Goal: Task Accomplishment & Management: Use online tool/utility

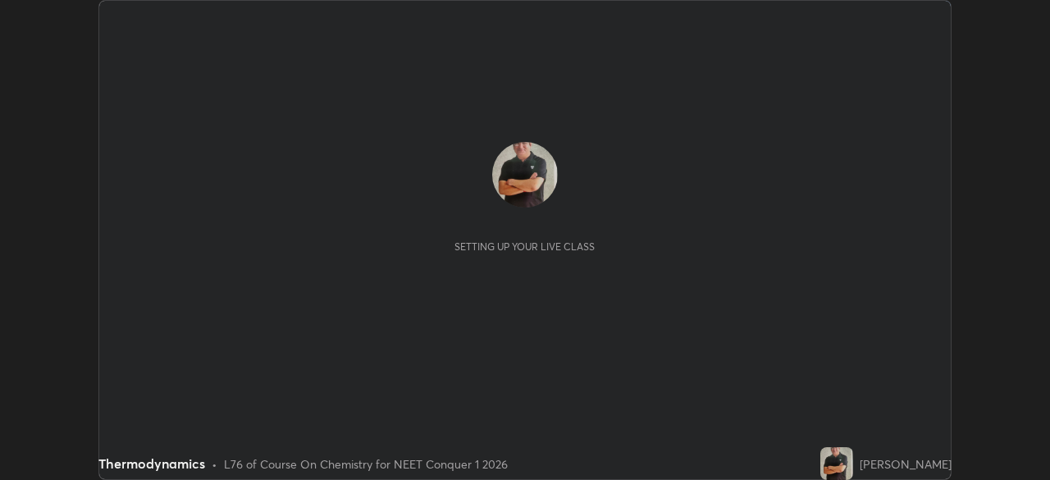
scroll to position [480, 1049]
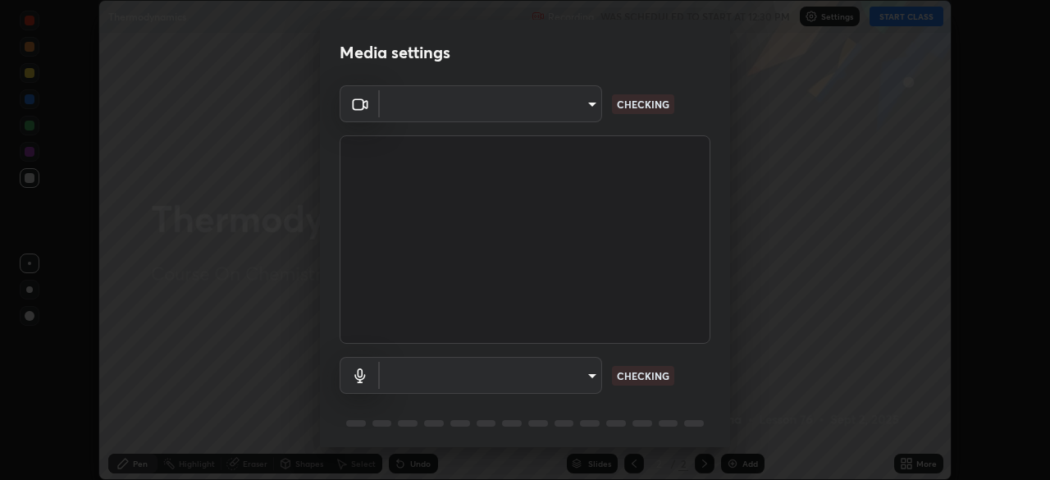
type input "1f3b1a4dbf7f6127e04a7c32b9c59d4571b9df5a52b12507af43ba0352f2305c"
click at [584, 374] on body "Erase all Thermodynamics Recording WAS SCHEDULED TO START AT 12:30 PM Settings …" at bounding box center [525, 240] width 1050 height 480
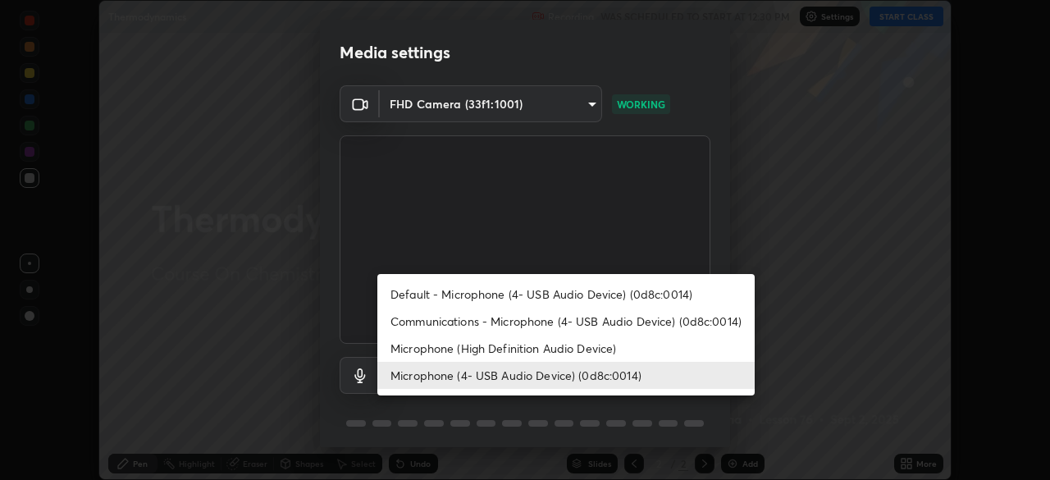
click at [563, 348] on li "Microphone (High Definition Audio Device)" at bounding box center [565, 348] width 377 height 27
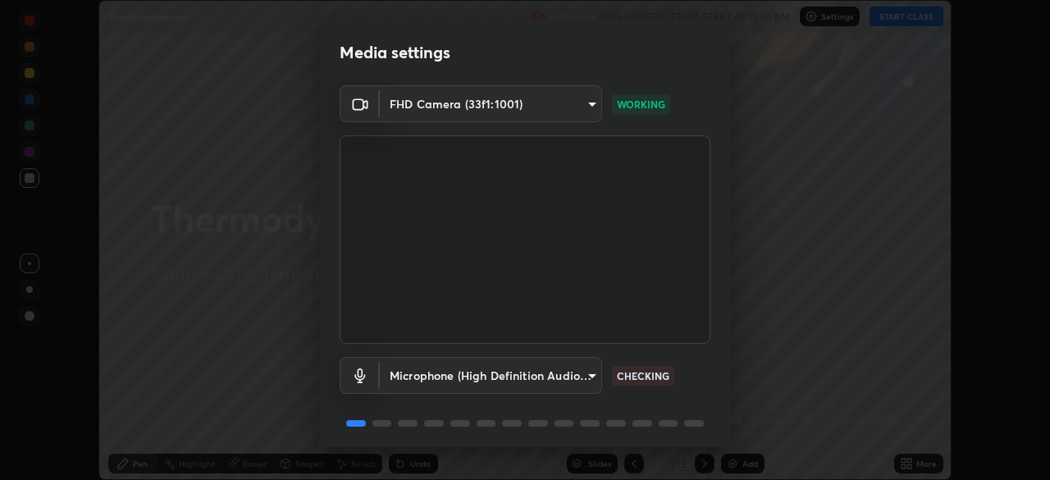
click at [551, 377] on body "Erase all Thermodynamics Recording WAS SCHEDULED TO START AT 12:30 PM Settings …" at bounding box center [525, 240] width 1050 height 480
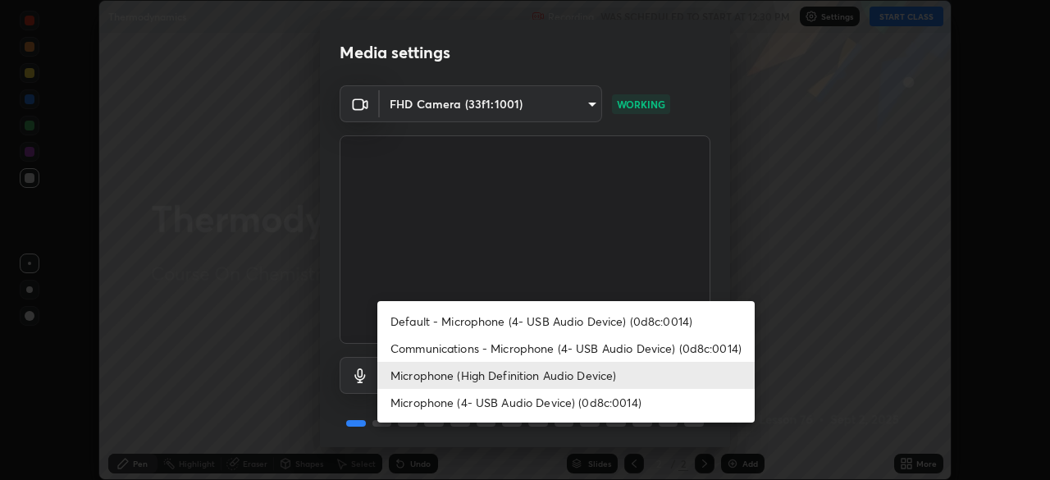
click at [548, 405] on li "Microphone (4- USB Audio Device) (0d8c:0014)" at bounding box center [565, 402] width 377 height 27
type input "e5b627718591eeaf1f58acbce375d66896c0403349ed2b511c0f677bbfff9090"
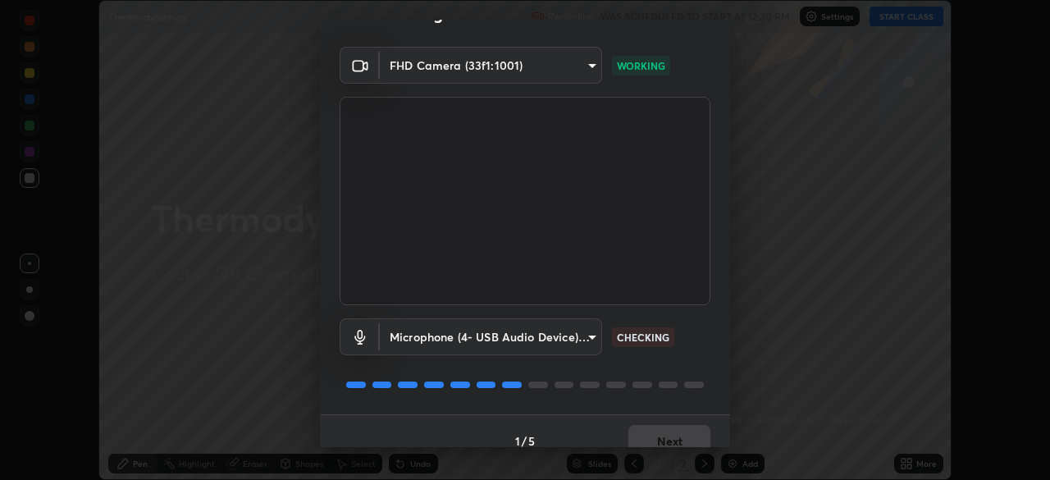
scroll to position [57, 0]
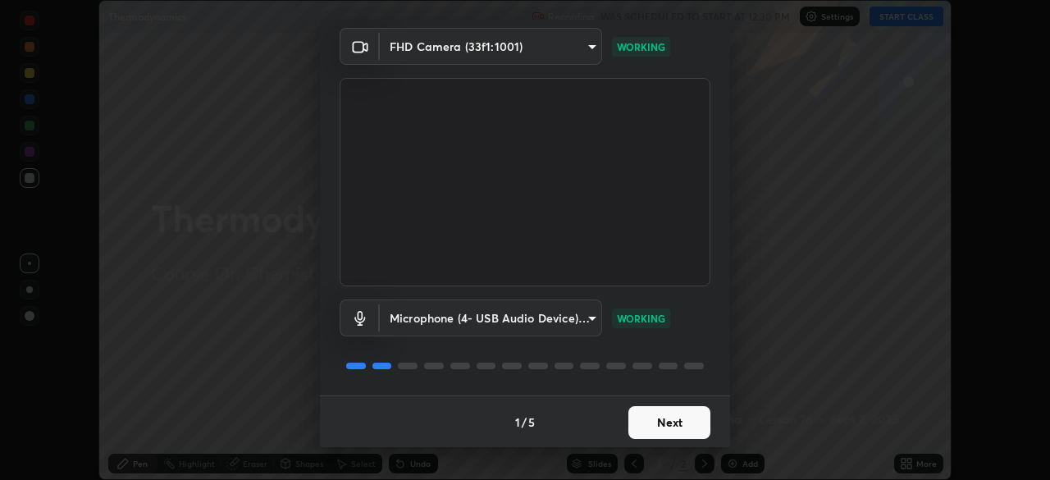
click at [676, 422] on button "Next" at bounding box center [669, 422] width 82 height 33
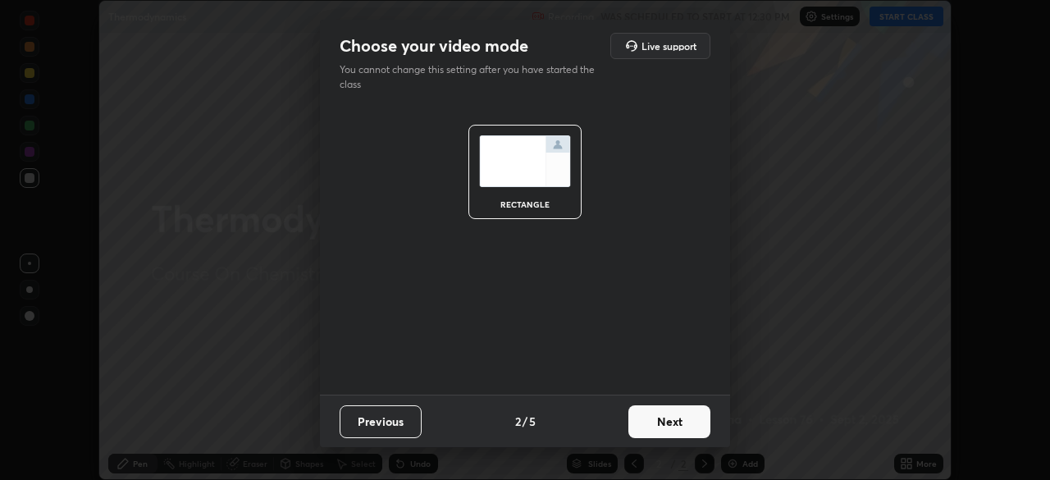
scroll to position [0, 0]
click at [682, 420] on button "Next" at bounding box center [669, 421] width 82 height 33
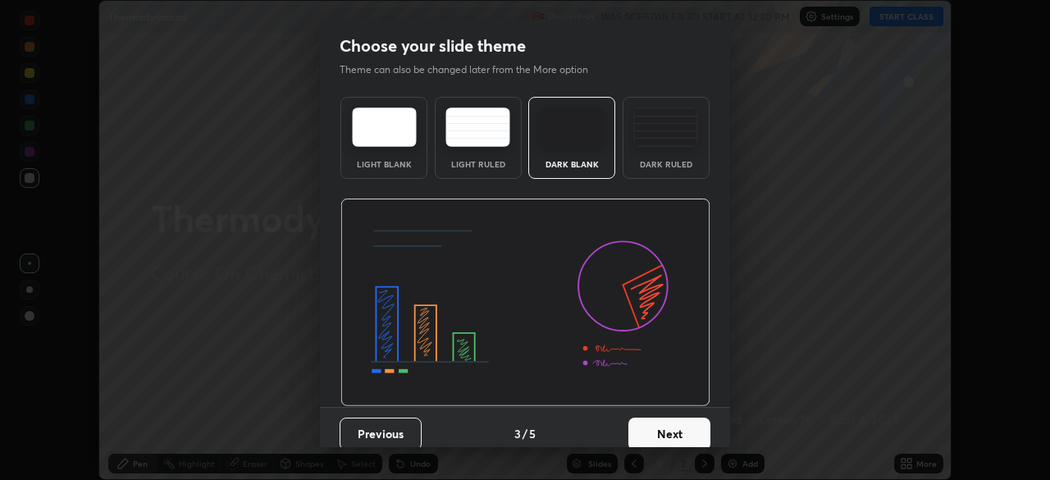
click at [688, 422] on button "Next" at bounding box center [669, 434] width 82 height 33
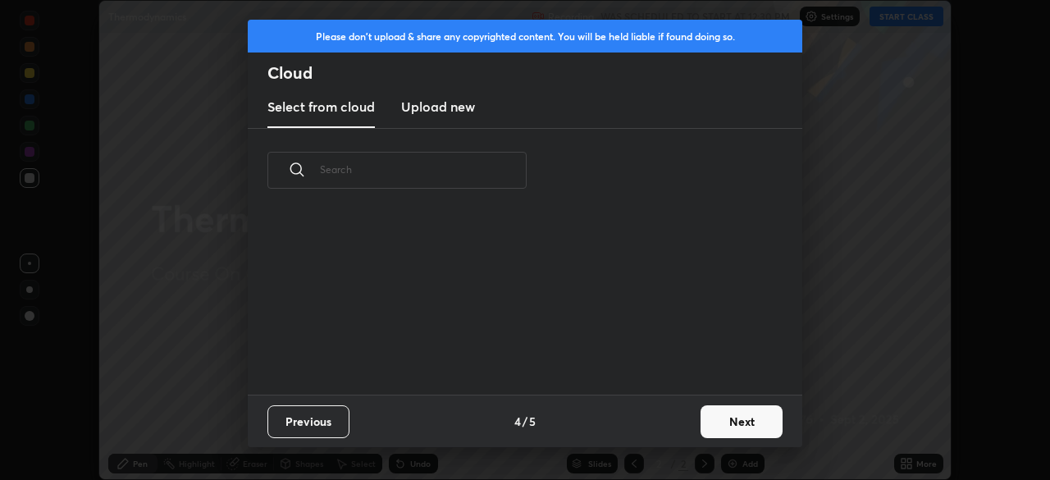
click at [727, 423] on button "Next" at bounding box center [742, 421] width 82 height 33
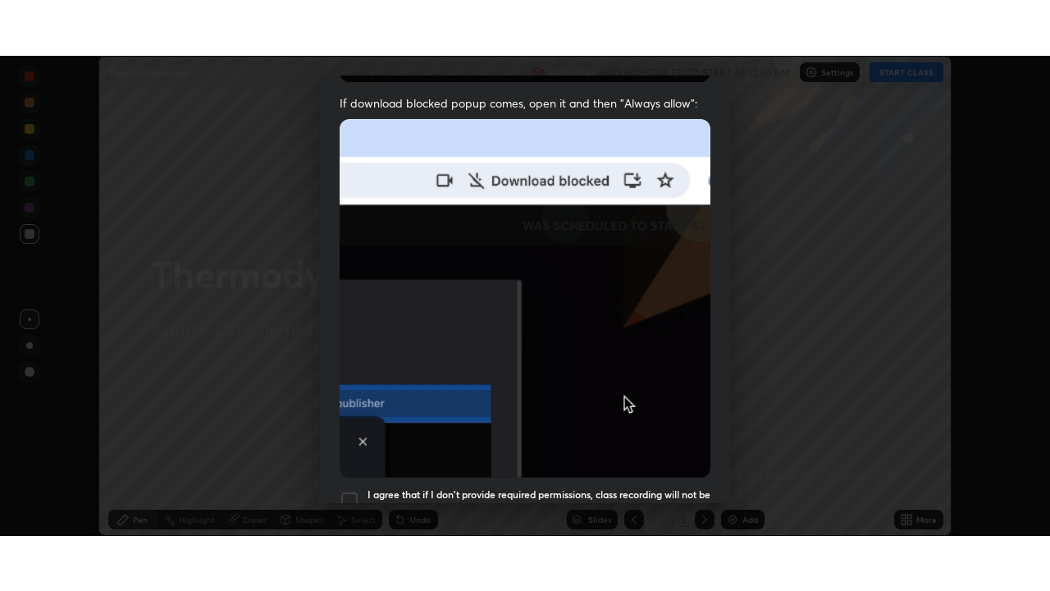
scroll to position [392, 0]
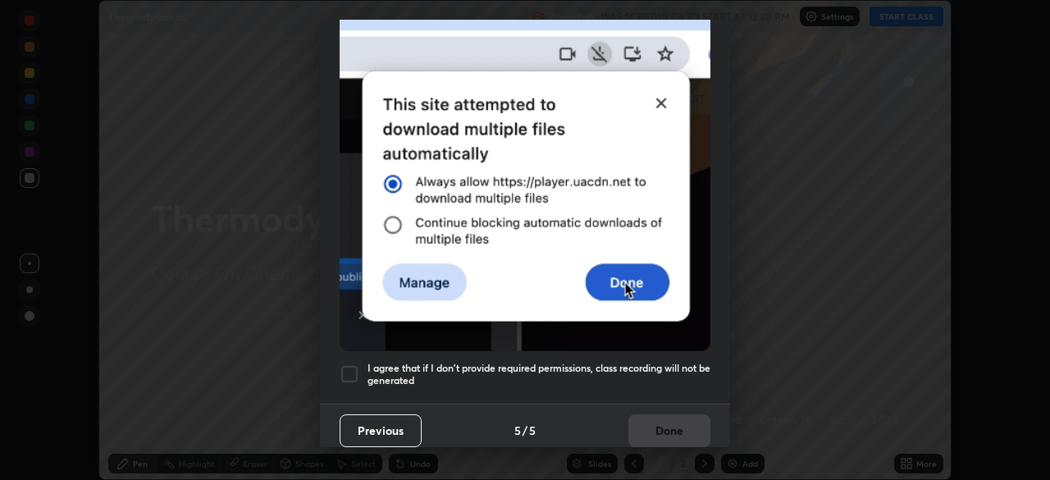
click at [356, 364] on div at bounding box center [350, 374] width 20 height 20
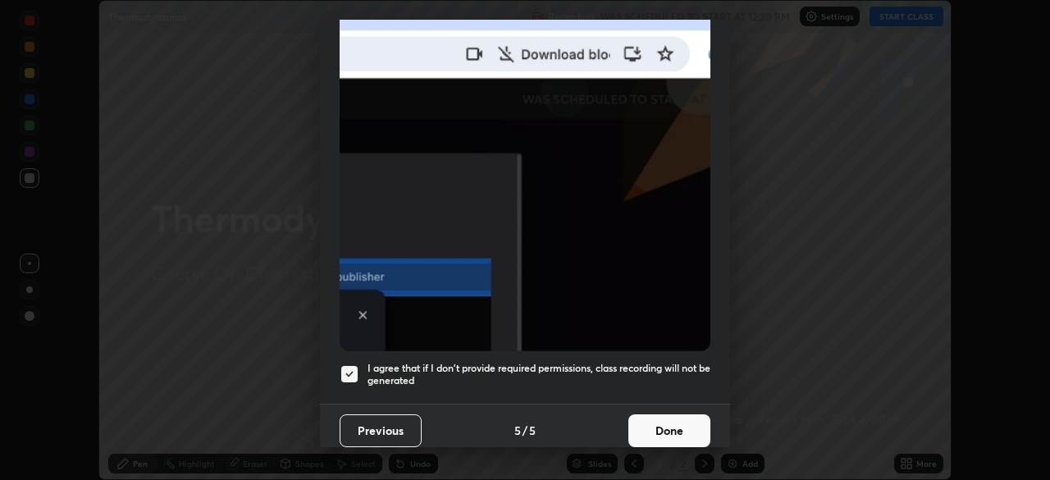
click at [663, 420] on button "Done" at bounding box center [669, 430] width 82 height 33
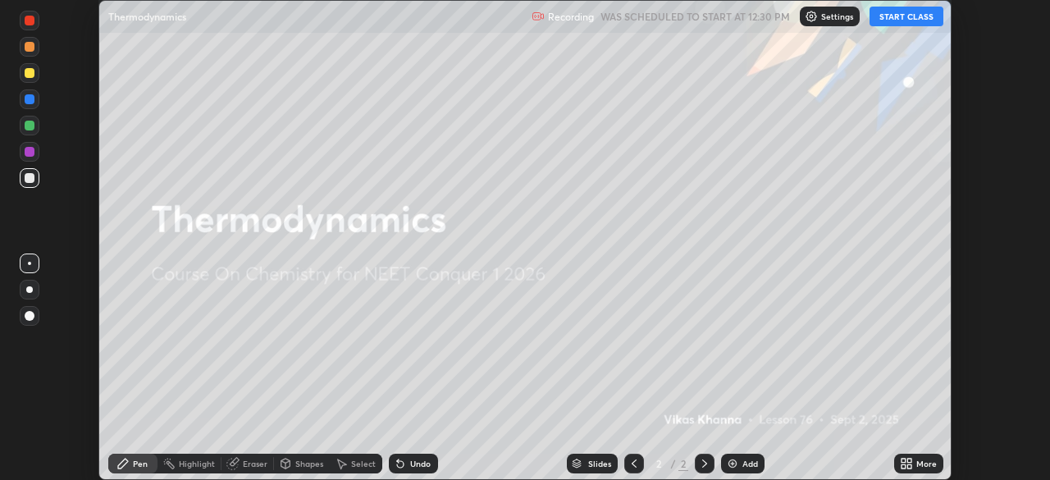
click at [914, 21] on button "START CLASS" at bounding box center [907, 17] width 74 height 20
click at [935, 468] on div "More" at bounding box center [926, 463] width 21 height 8
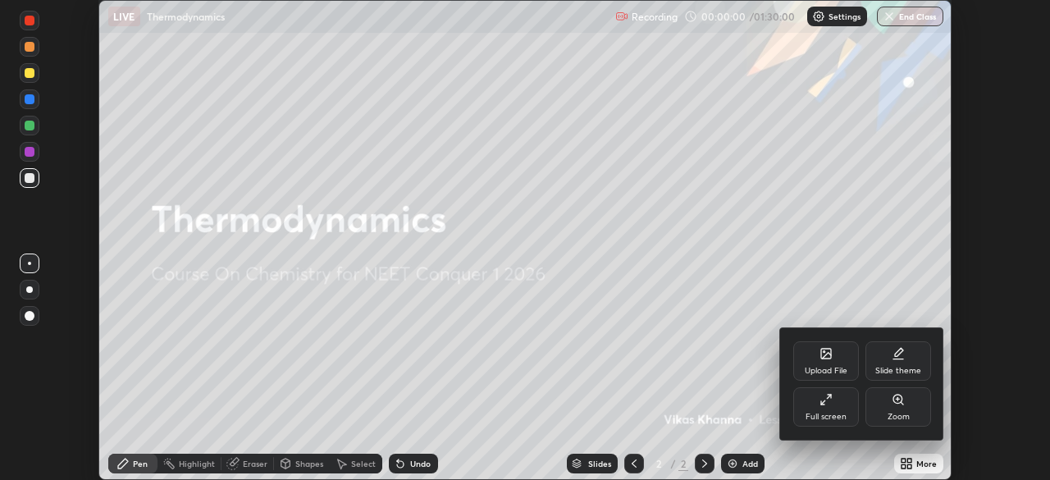
click at [834, 405] on div "Full screen" at bounding box center [826, 406] width 66 height 39
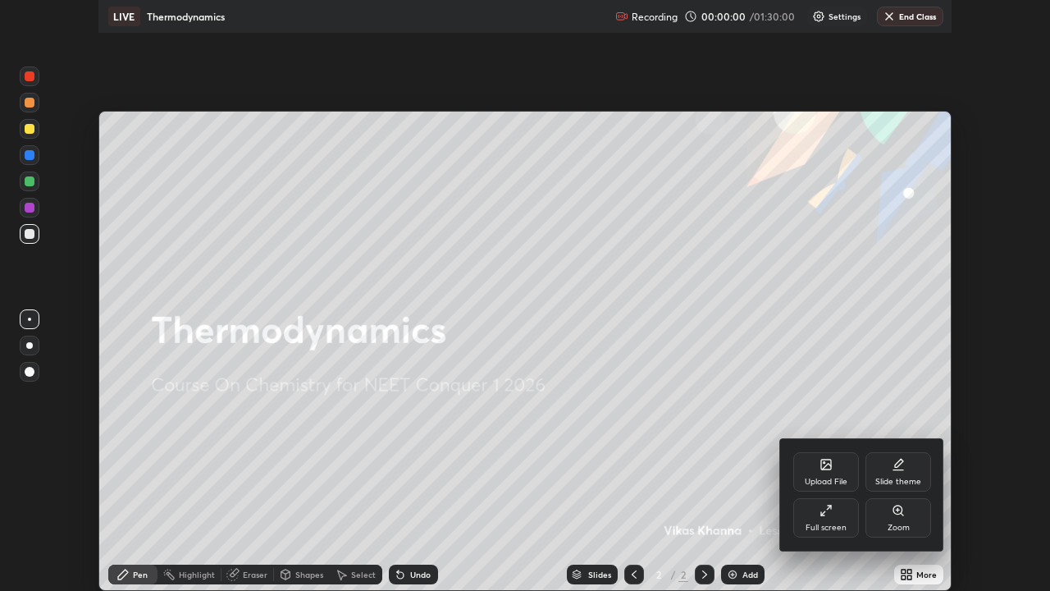
scroll to position [591, 1050]
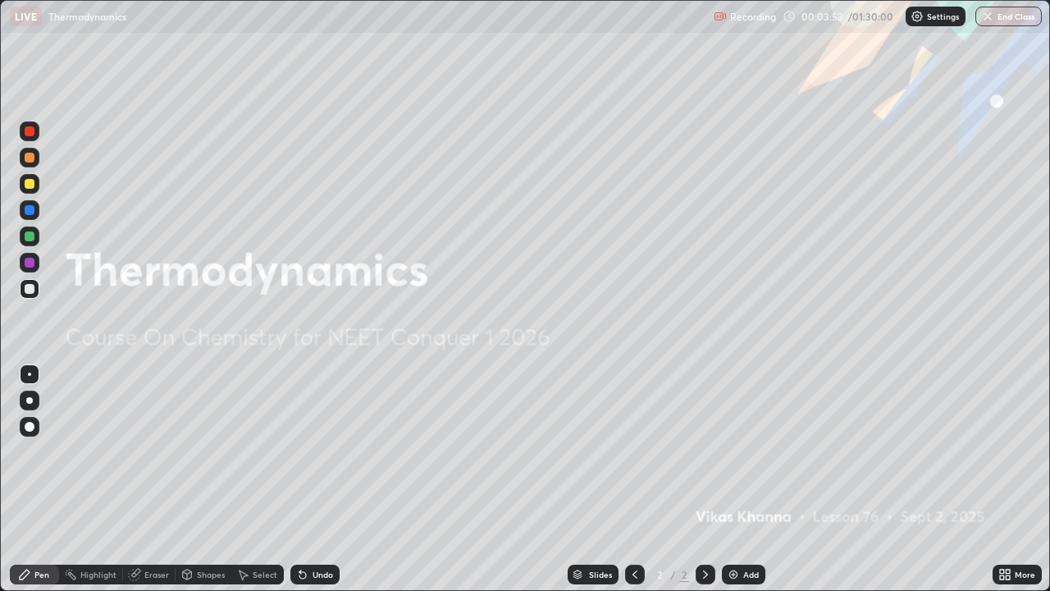
click at [748, 479] on div "Add" at bounding box center [751, 574] width 16 height 8
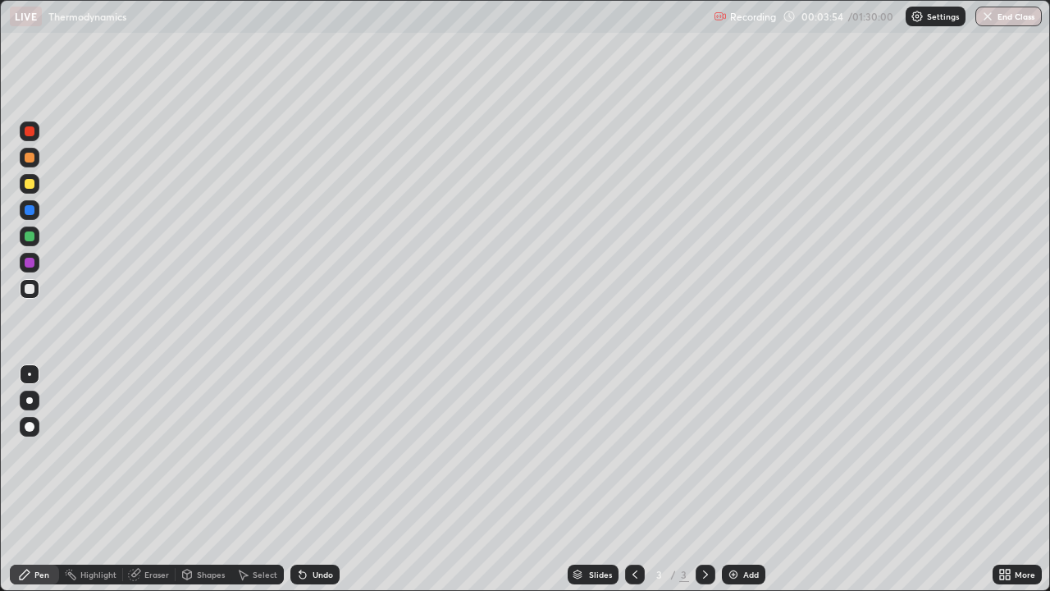
click at [39, 479] on div "Pen" at bounding box center [41, 574] width 15 height 8
click at [31, 183] on div at bounding box center [30, 184] width 10 height 10
click at [34, 427] on div at bounding box center [30, 427] width 10 height 10
click at [212, 479] on div "Shapes" at bounding box center [204, 575] width 56 height 20
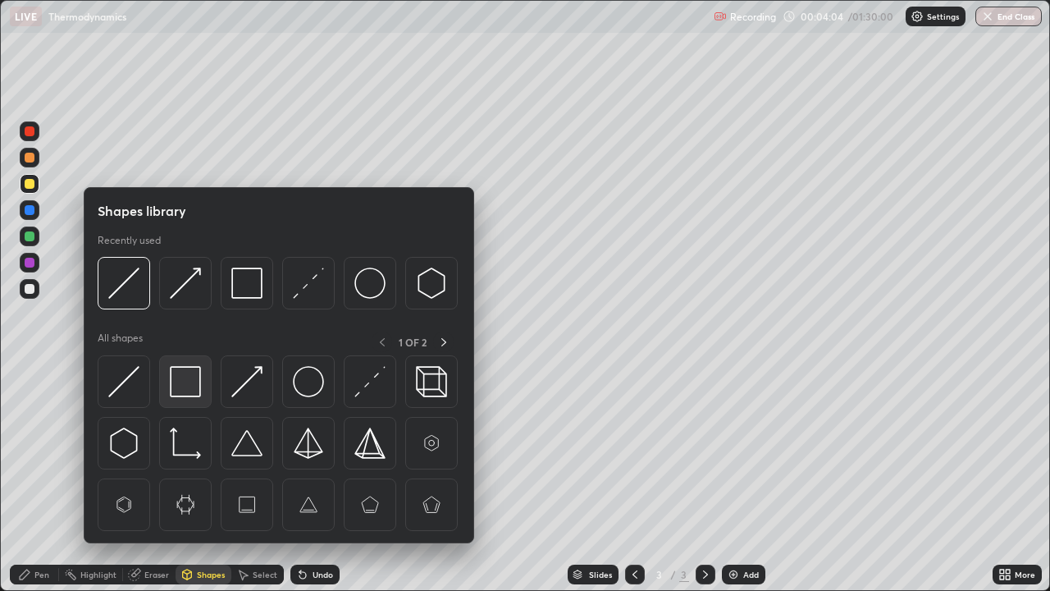
click at [191, 384] on img at bounding box center [185, 381] width 31 height 31
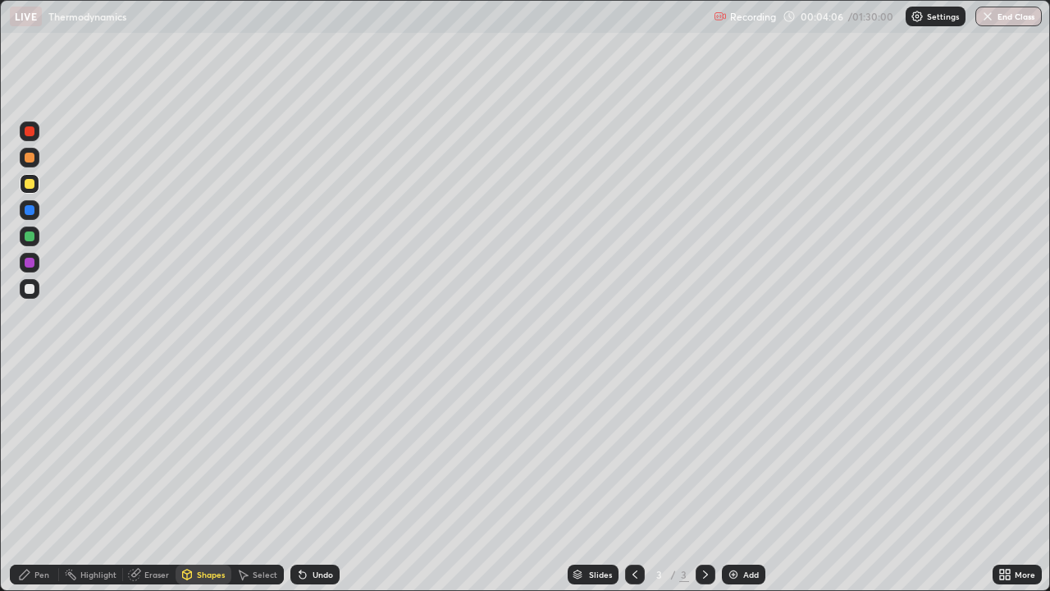
click at [207, 479] on div "Shapes" at bounding box center [211, 574] width 28 height 8
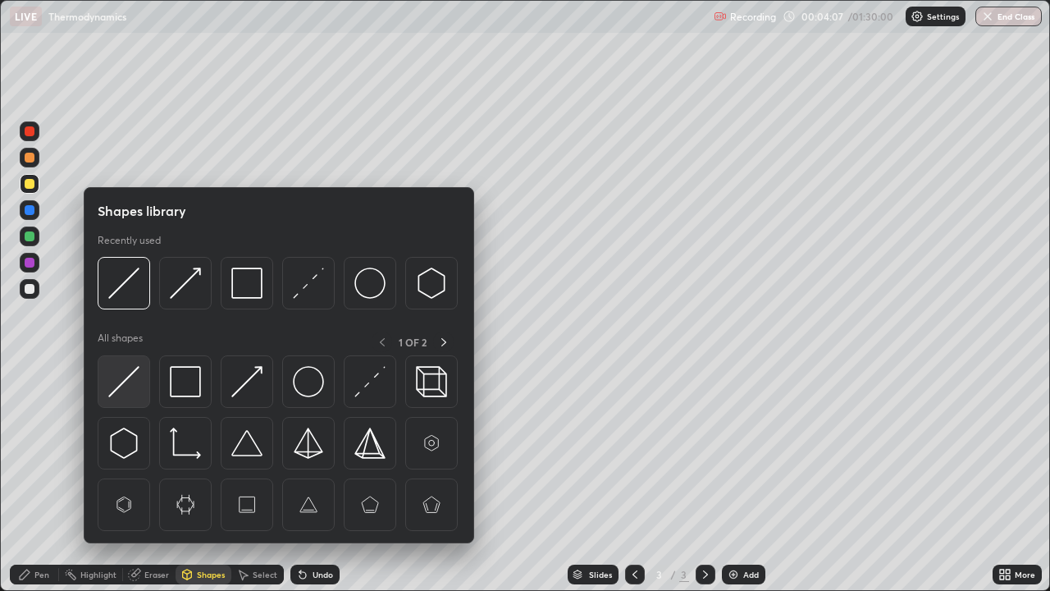
click at [130, 380] on img at bounding box center [123, 381] width 31 height 31
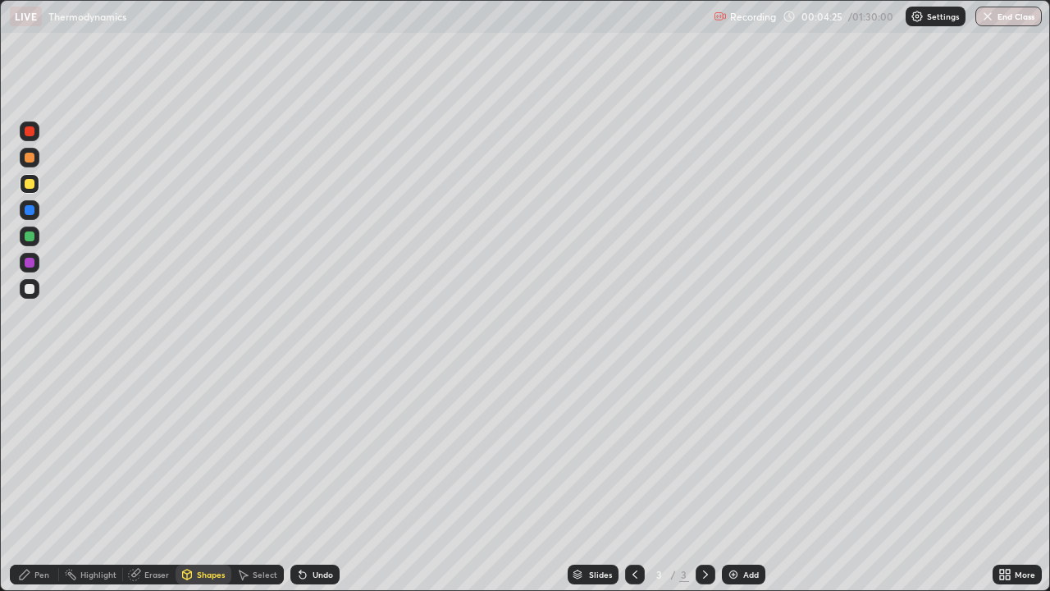
click at [34, 237] on div at bounding box center [30, 236] width 10 height 10
click at [36, 479] on div "Pen" at bounding box center [41, 574] width 15 height 8
click at [36, 263] on div at bounding box center [30, 263] width 20 height 20
click at [209, 479] on div "Shapes" at bounding box center [211, 574] width 28 height 8
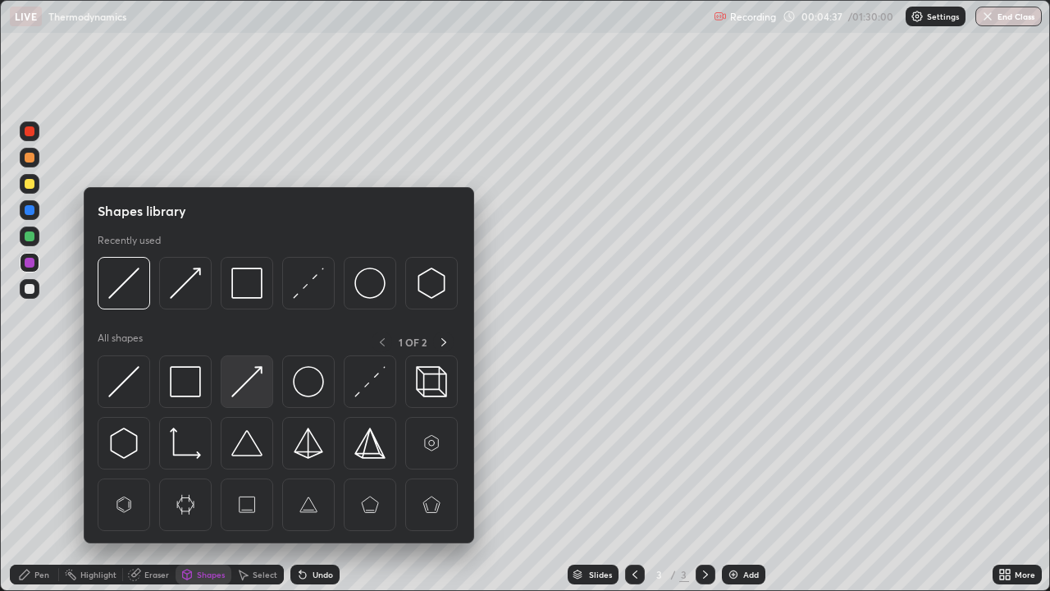
click at [252, 379] on img at bounding box center [246, 381] width 31 height 31
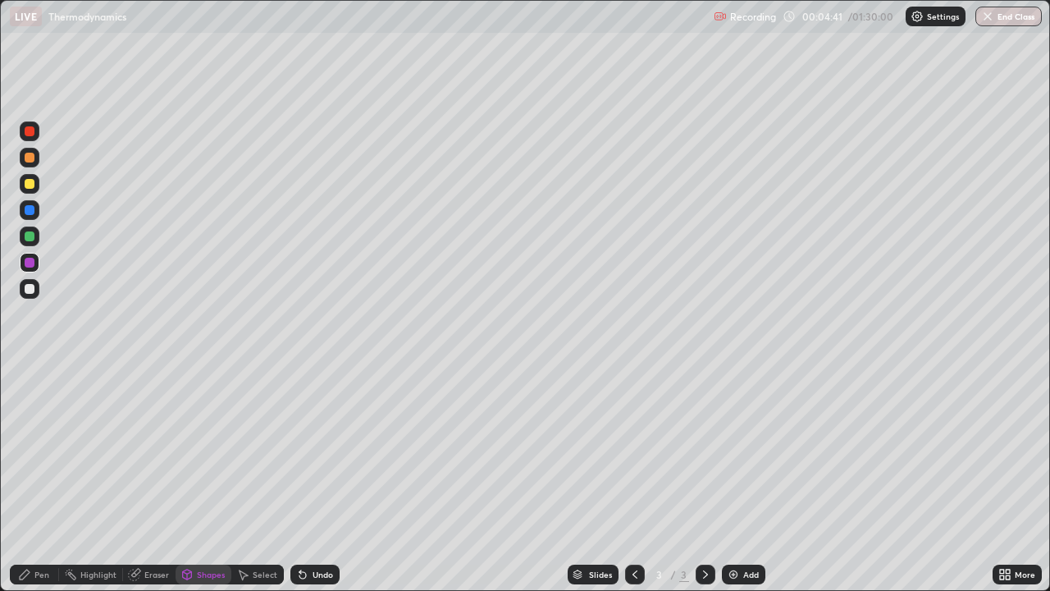
click at [36, 479] on div "Pen" at bounding box center [34, 575] width 49 height 20
click at [197, 479] on div "Shapes" at bounding box center [211, 574] width 28 height 8
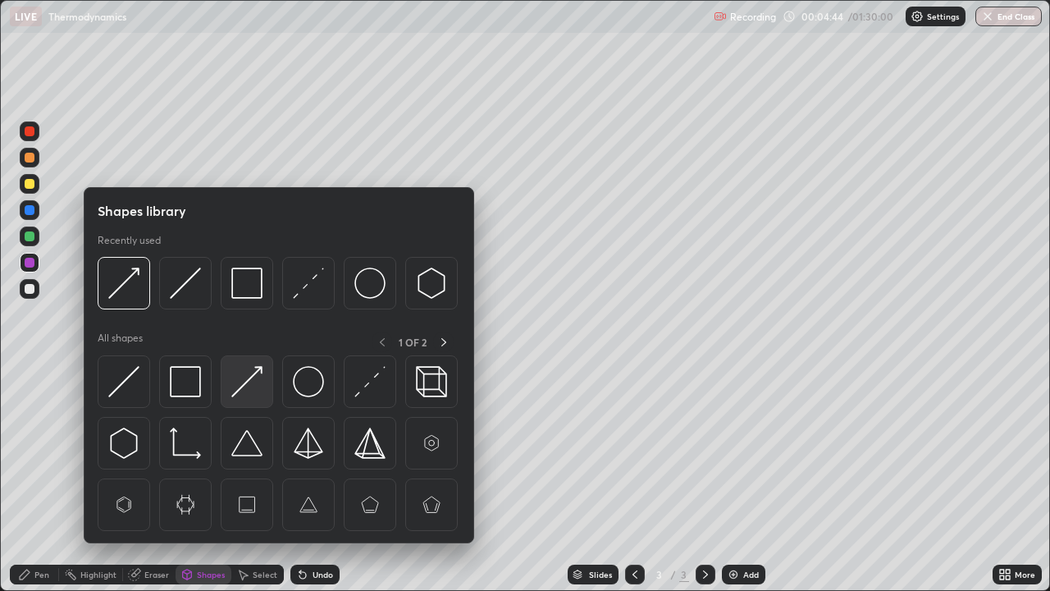
click at [245, 385] on img at bounding box center [246, 381] width 31 height 31
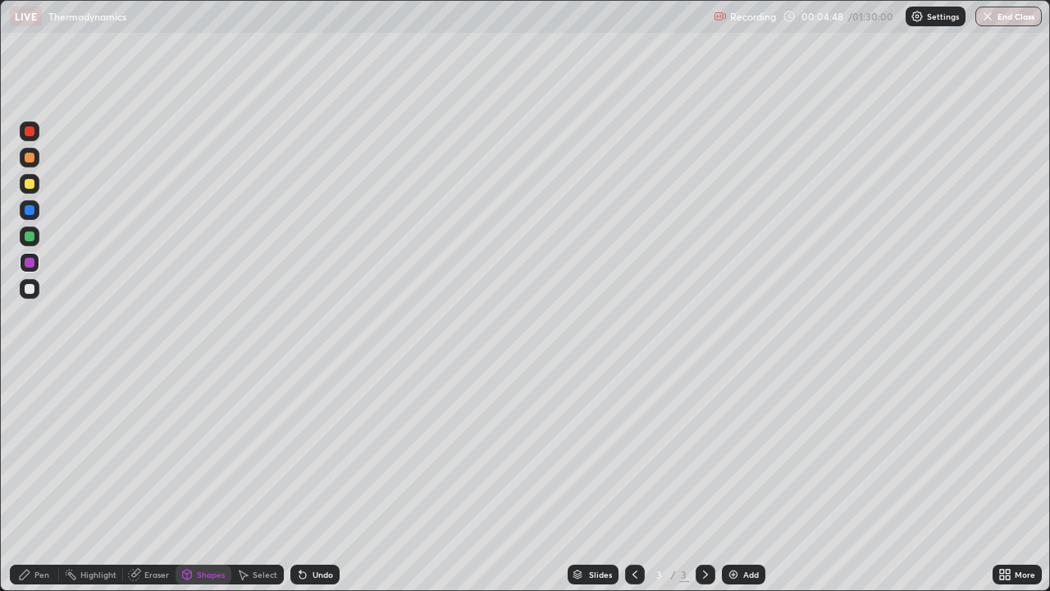
click at [25, 479] on icon at bounding box center [24, 574] width 13 height 13
click at [255, 479] on div "Select" at bounding box center [265, 574] width 25 height 8
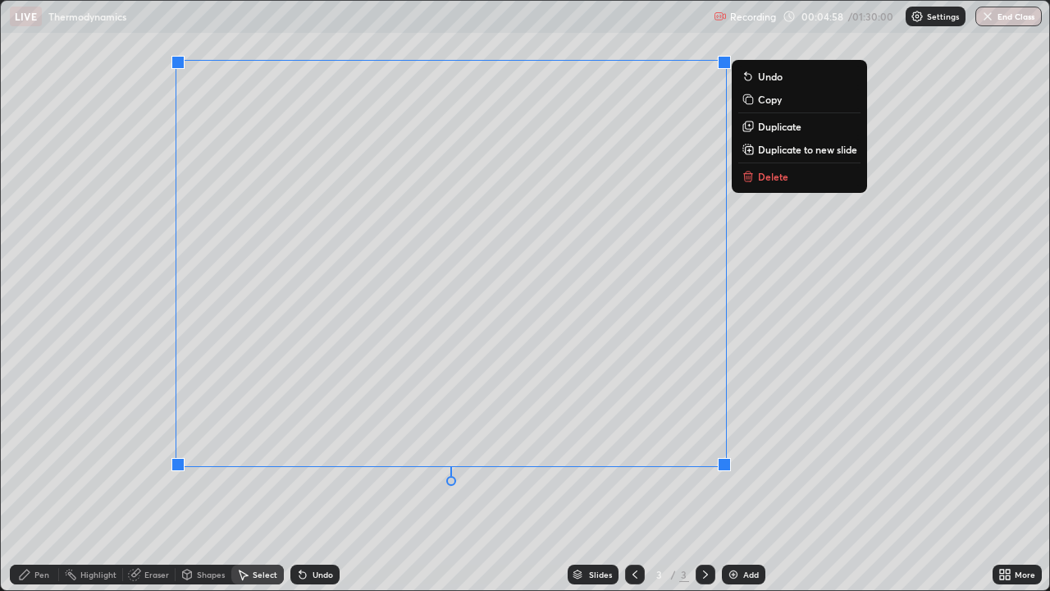
click at [793, 149] on p "Duplicate to new slide" at bounding box center [807, 149] width 99 height 13
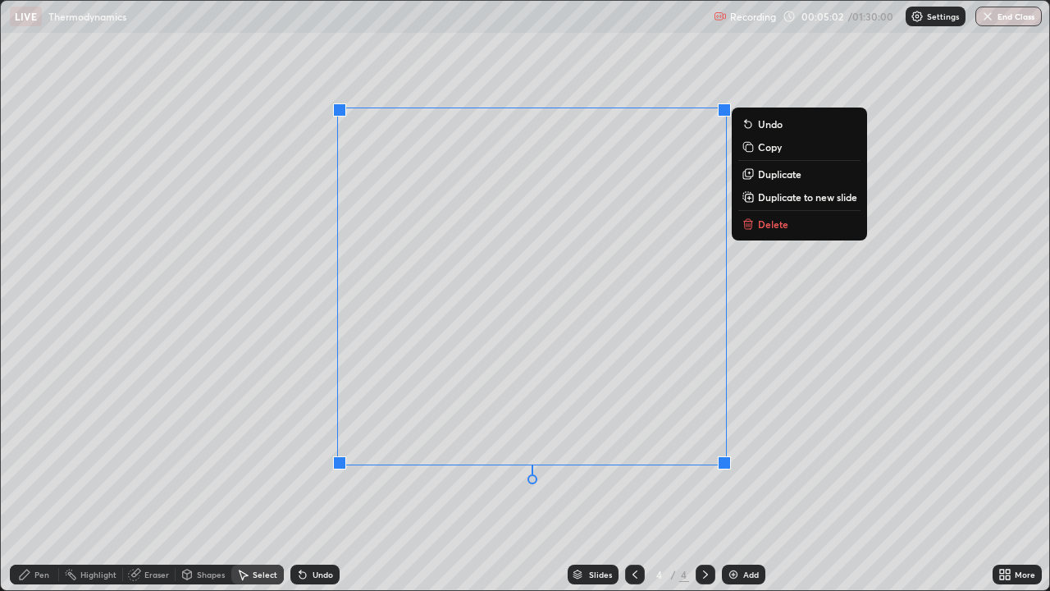
click at [313, 479] on div "Undo" at bounding box center [323, 574] width 21 height 8
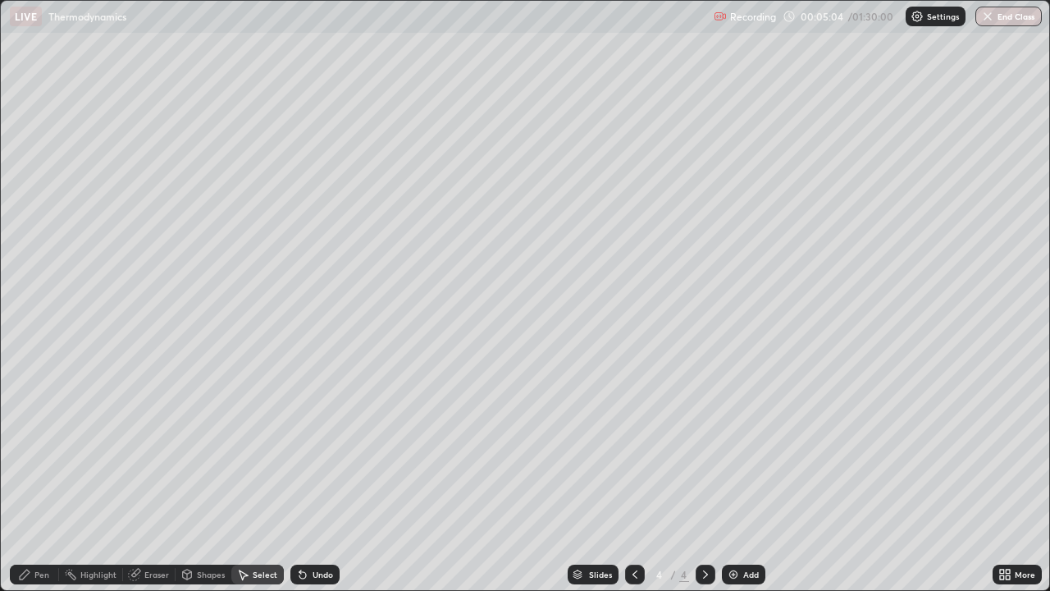
click at [634, 479] on icon at bounding box center [634, 574] width 13 height 13
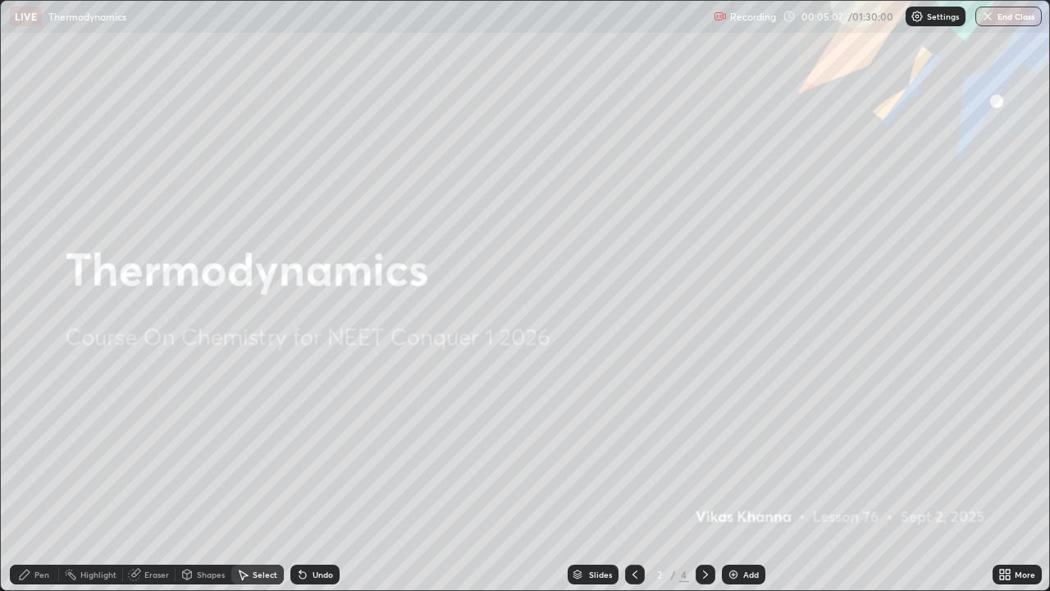
click at [704, 479] on icon at bounding box center [705, 574] width 13 height 13
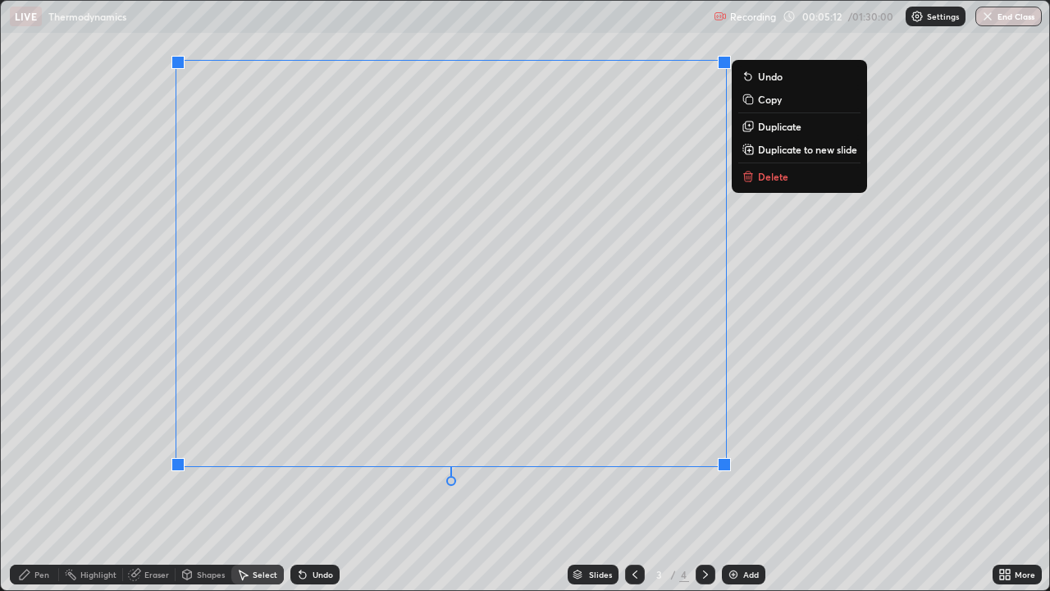
click at [775, 148] on p "Duplicate to new slide" at bounding box center [807, 149] width 99 height 13
click at [774, 146] on p "Duplicate to new slide" at bounding box center [807, 149] width 99 height 13
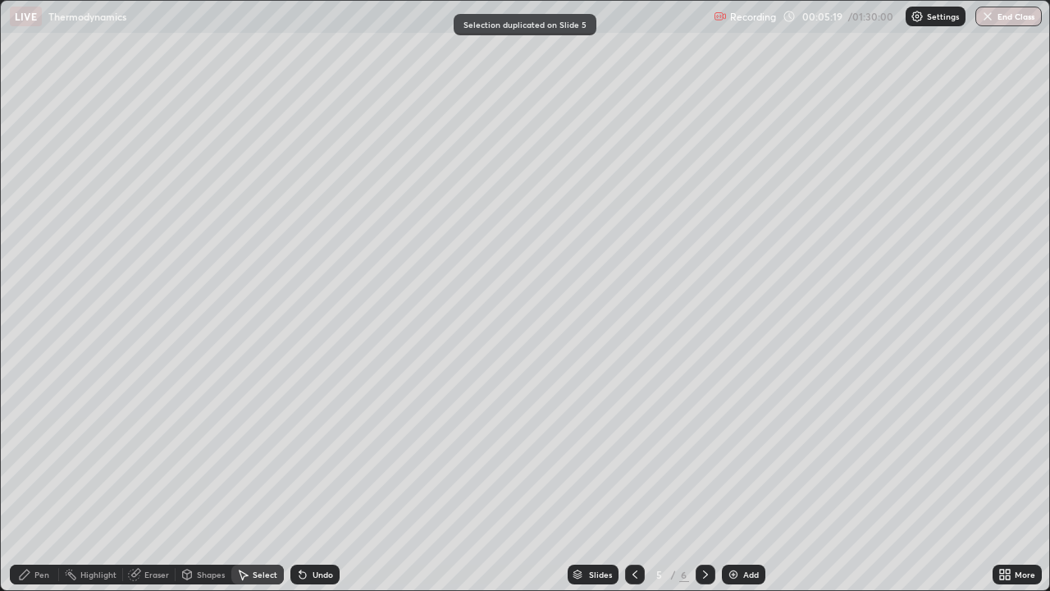
click at [633, 479] on icon at bounding box center [634, 574] width 13 height 13
click at [635, 479] on icon at bounding box center [634, 574] width 13 height 13
click at [47, 479] on div "Pen" at bounding box center [41, 574] width 15 height 8
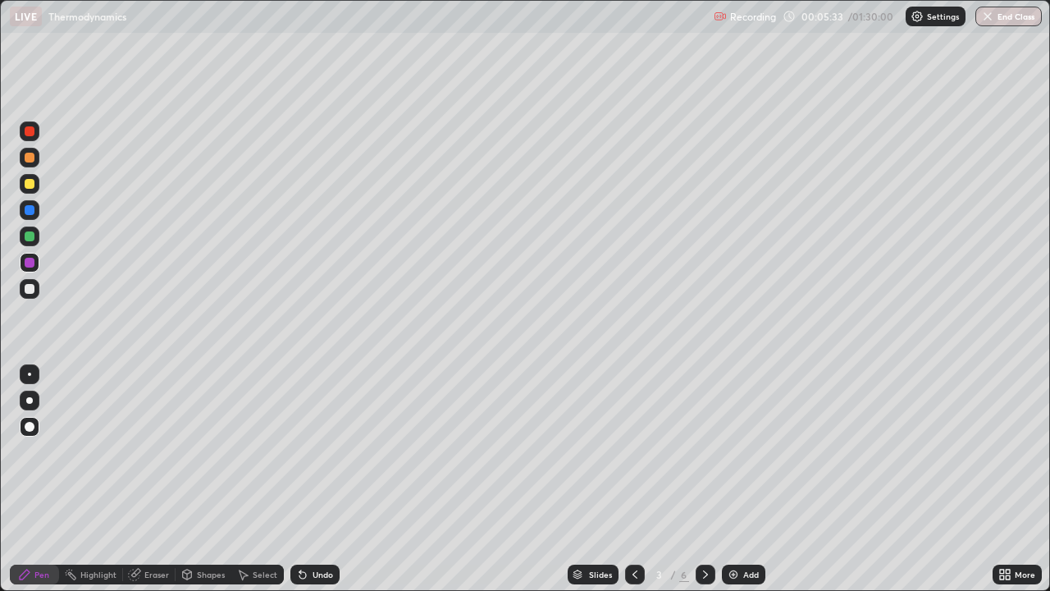
click at [33, 210] on div at bounding box center [30, 210] width 10 height 10
click at [325, 479] on div "Undo" at bounding box center [323, 574] width 21 height 8
click at [212, 479] on div "Shapes" at bounding box center [211, 574] width 28 height 8
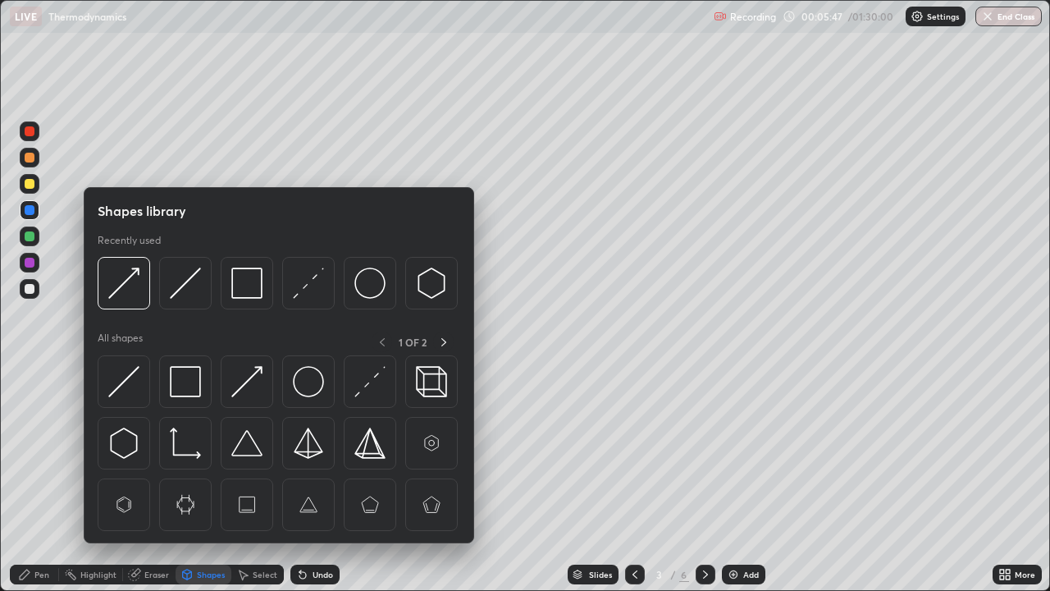
click at [125, 386] on img at bounding box center [123, 381] width 31 height 31
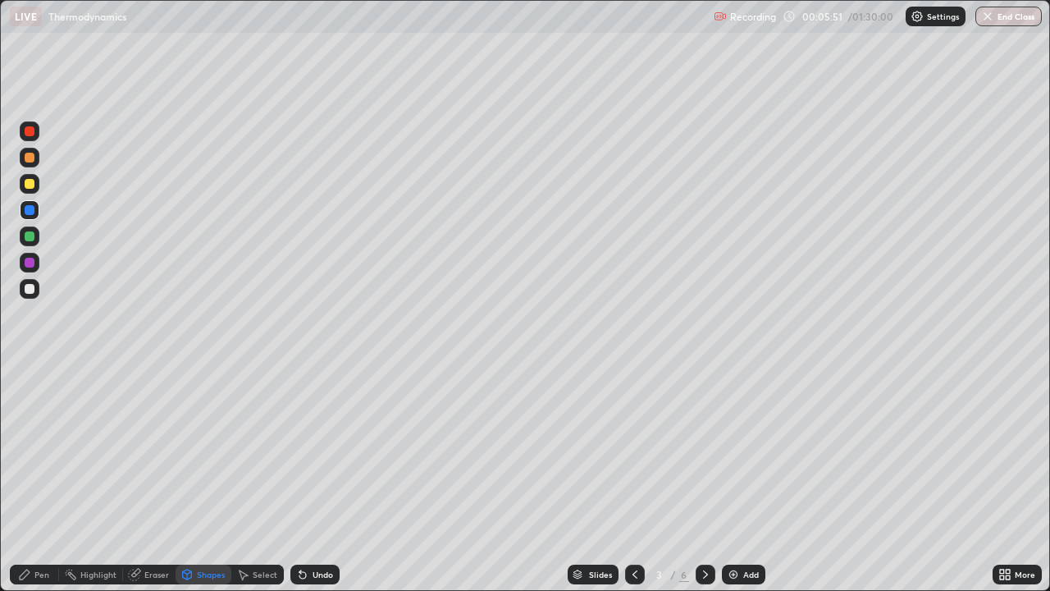
click at [31, 184] on div at bounding box center [30, 184] width 10 height 10
click at [314, 479] on div "Undo" at bounding box center [314, 575] width 49 height 20
click at [39, 479] on div "Pen" at bounding box center [41, 574] width 15 height 8
click at [30, 213] on div at bounding box center [30, 210] width 10 height 10
click at [198, 479] on div "Shapes" at bounding box center [211, 574] width 28 height 8
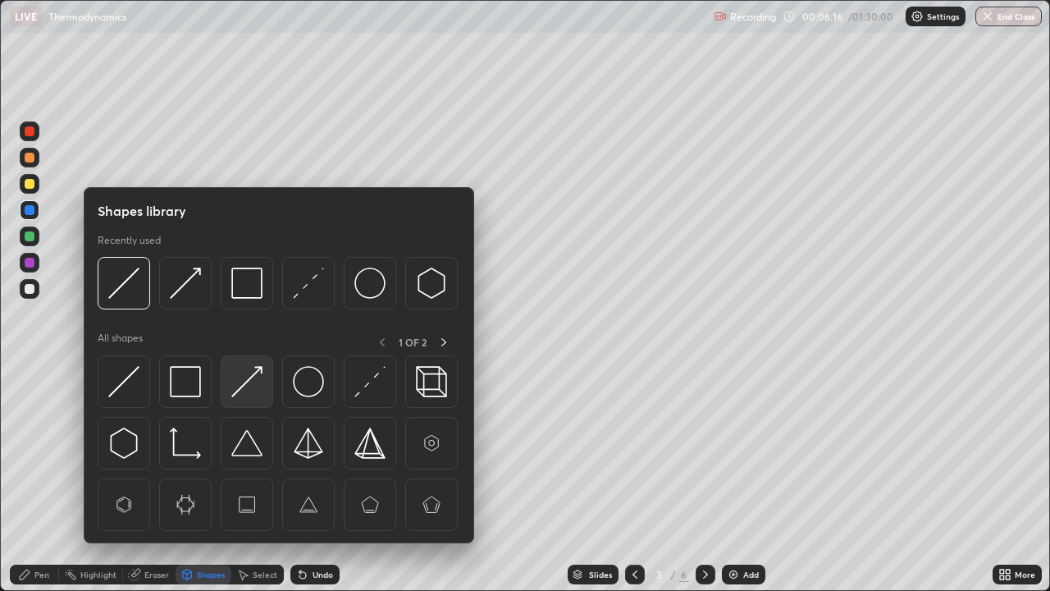
click at [248, 386] on img at bounding box center [246, 381] width 31 height 31
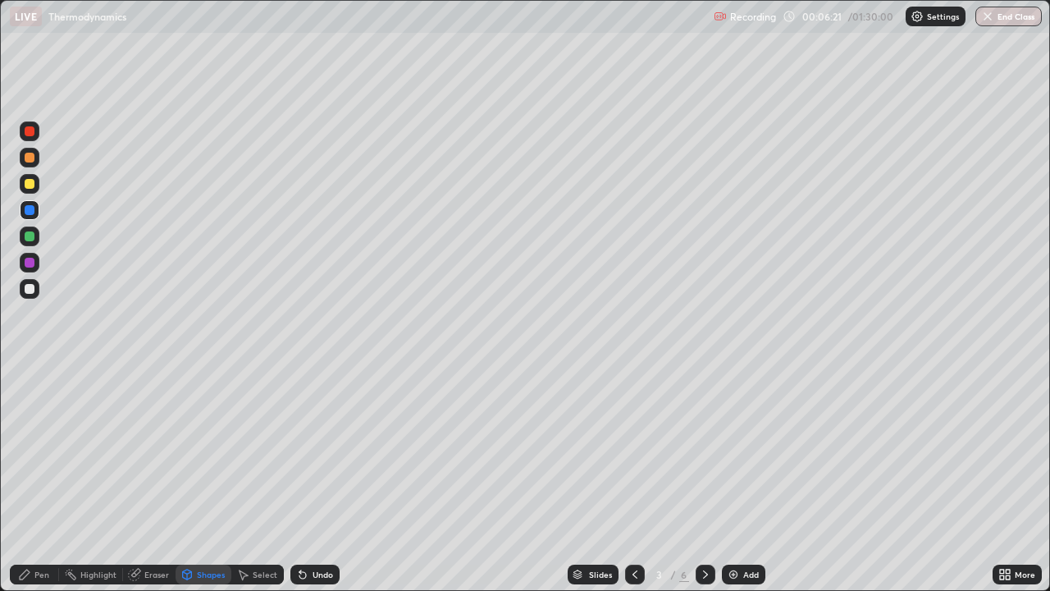
click at [17, 479] on div "Pen" at bounding box center [34, 575] width 49 height 20
click at [211, 479] on div "Shapes" at bounding box center [211, 574] width 28 height 8
click at [317, 479] on div "Undo" at bounding box center [323, 574] width 21 height 8
click at [203, 479] on div "Shapes" at bounding box center [211, 574] width 28 height 8
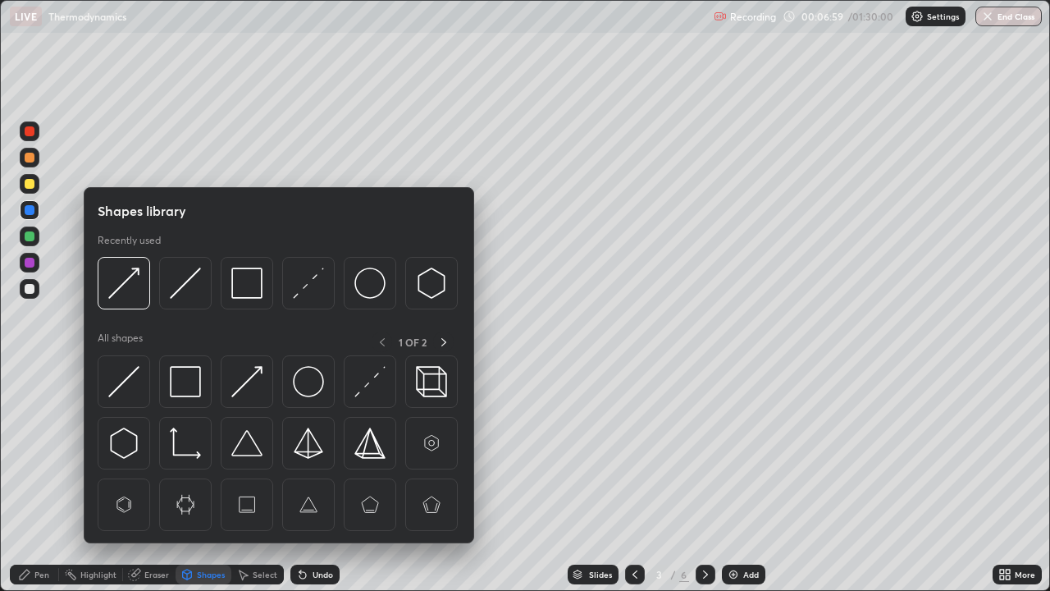
click at [128, 386] on img at bounding box center [123, 381] width 31 height 31
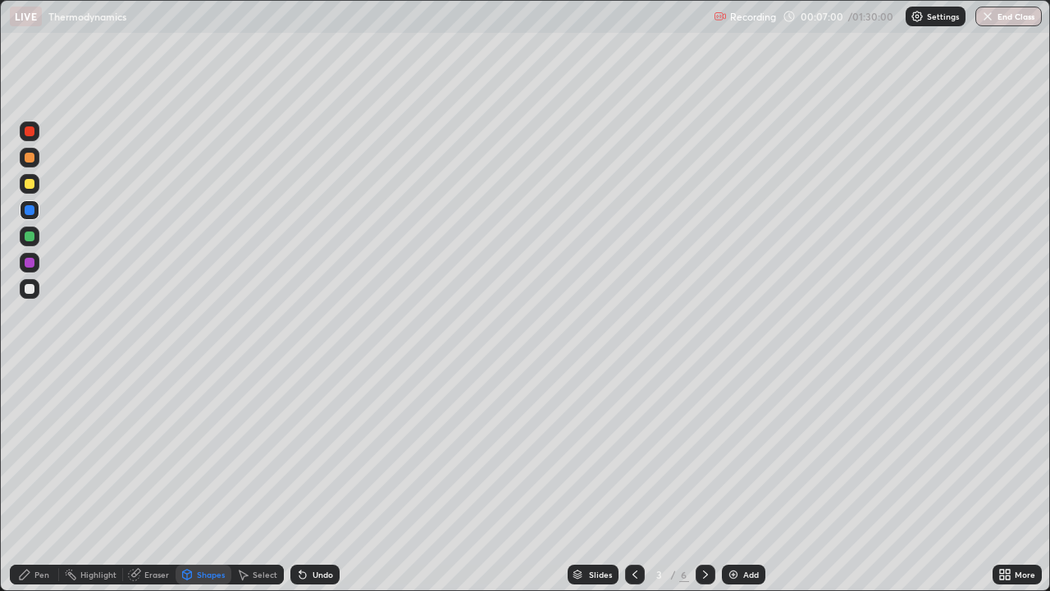
click at [31, 289] on div at bounding box center [30, 289] width 10 height 10
click at [48, 479] on div "Pen" at bounding box center [41, 574] width 15 height 8
click at [704, 479] on icon at bounding box center [705, 574] width 13 height 13
click at [214, 479] on div "Shapes" at bounding box center [211, 574] width 28 height 8
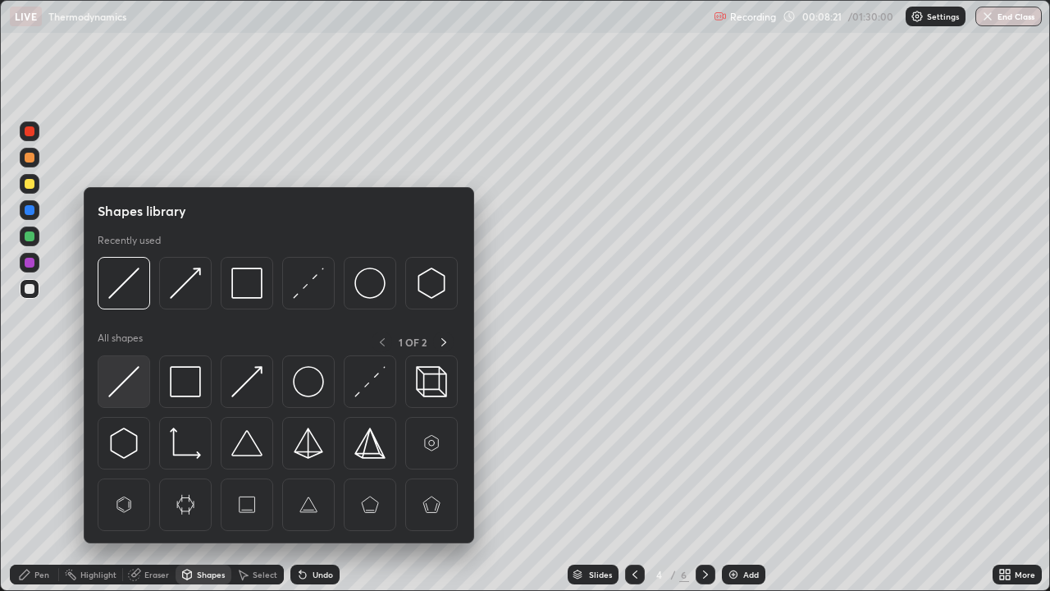
click at [133, 385] on img at bounding box center [123, 381] width 31 height 31
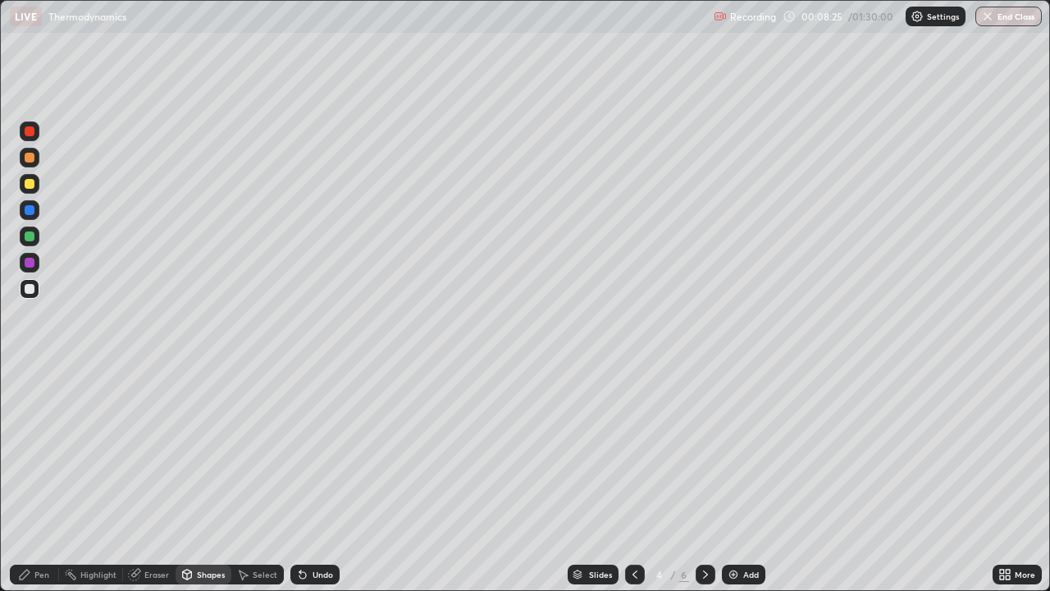
click at [209, 479] on div "Shapes" at bounding box center [211, 574] width 28 height 8
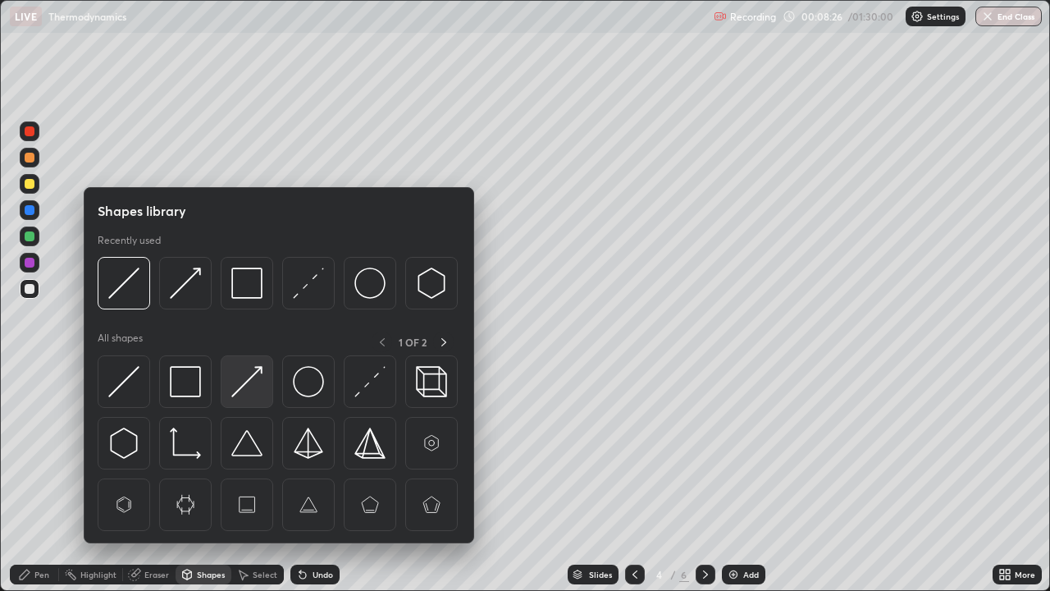
click at [243, 391] on img at bounding box center [246, 381] width 31 height 31
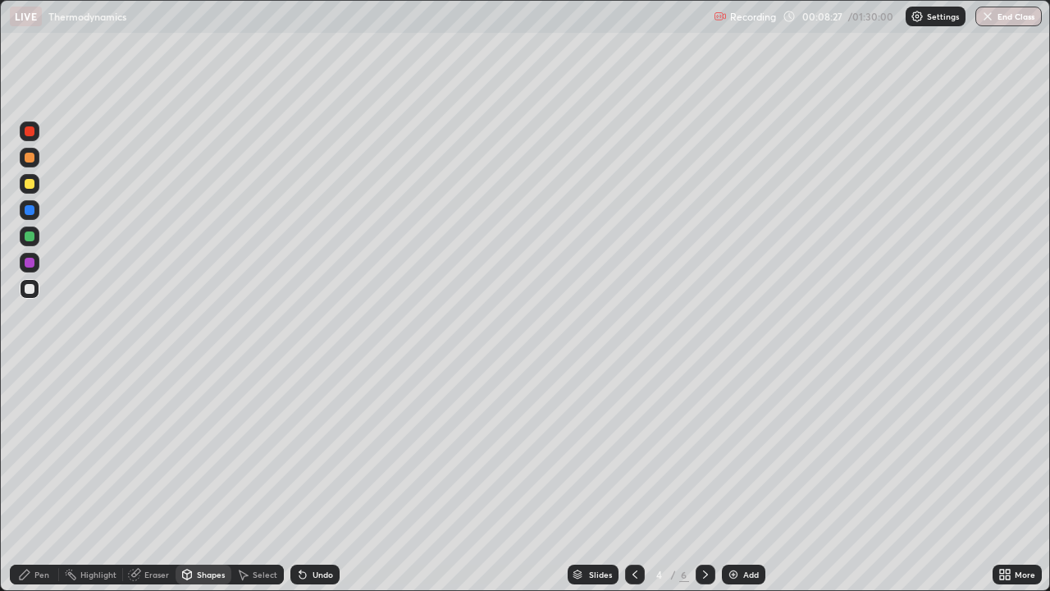
click at [30, 266] on div at bounding box center [30, 263] width 10 height 10
click at [30, 291] on div at bounding box center [30, 289] width 10 height 10
click at [30, 479] on icon at bounding box center [24, 574] width 13 height 13
click at [208, 479] on div "Shapes" at bounding box center [211, 574] width 28 height 8
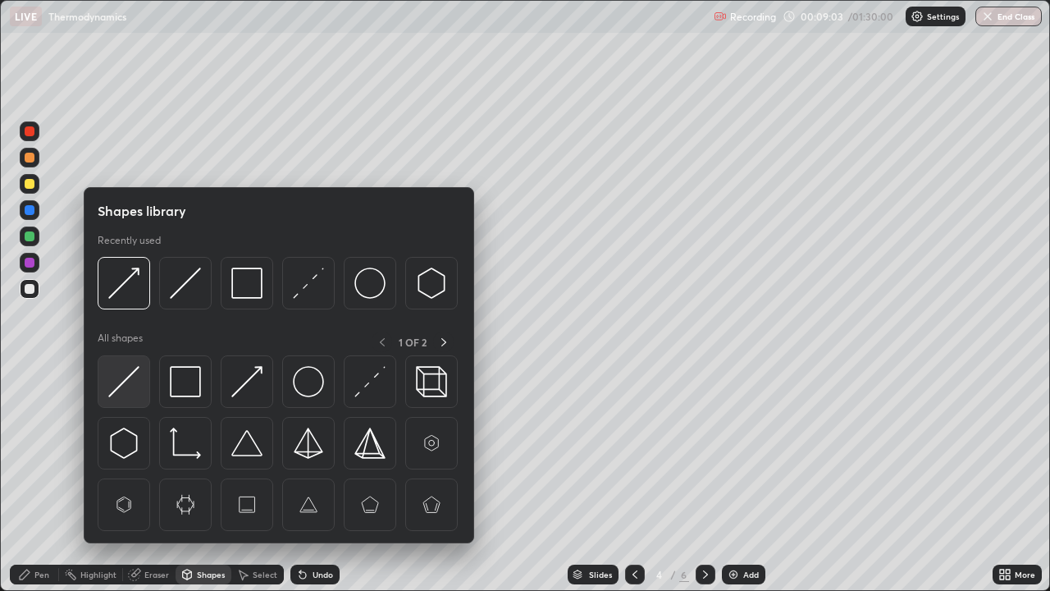
click at [122, 382] on img at bounding box center [123, 381] width 31 height 31
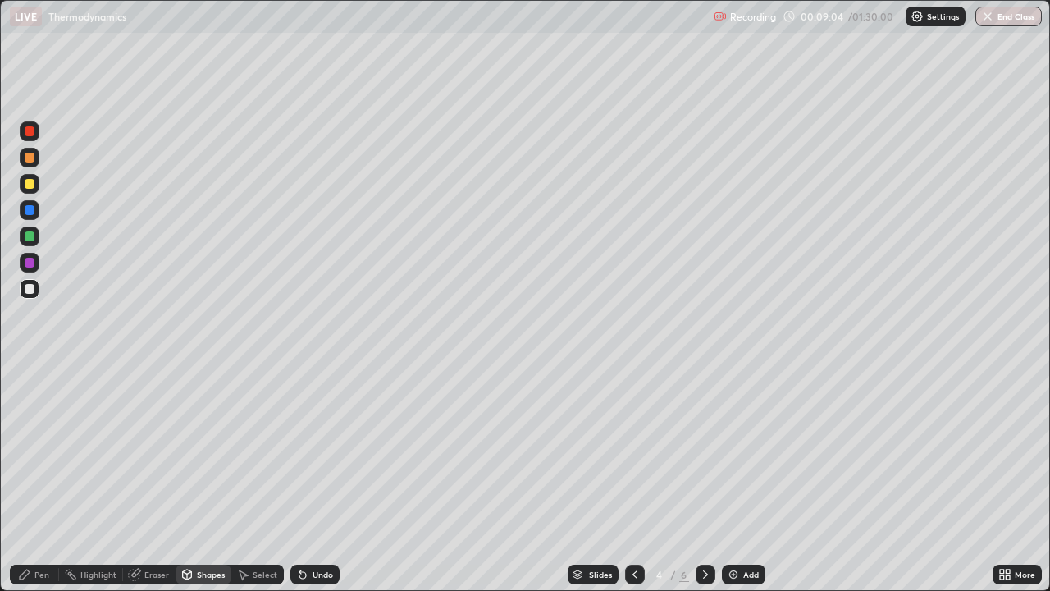
click at [30, 263] on div at bounding box center [30, 263] width 10 height 10
click at [41, 479] on div "Pen" at bounding box center [41, 574] width 15 height 8
click at [633, 479] on icon at bounding box center [634, 574] width 13 height 13
click at [701, 479] on icon at bounding box center [705, 574] width 13 height 13
click at [703, 479] on div at bounding box center [706, 574] width 20 height 33
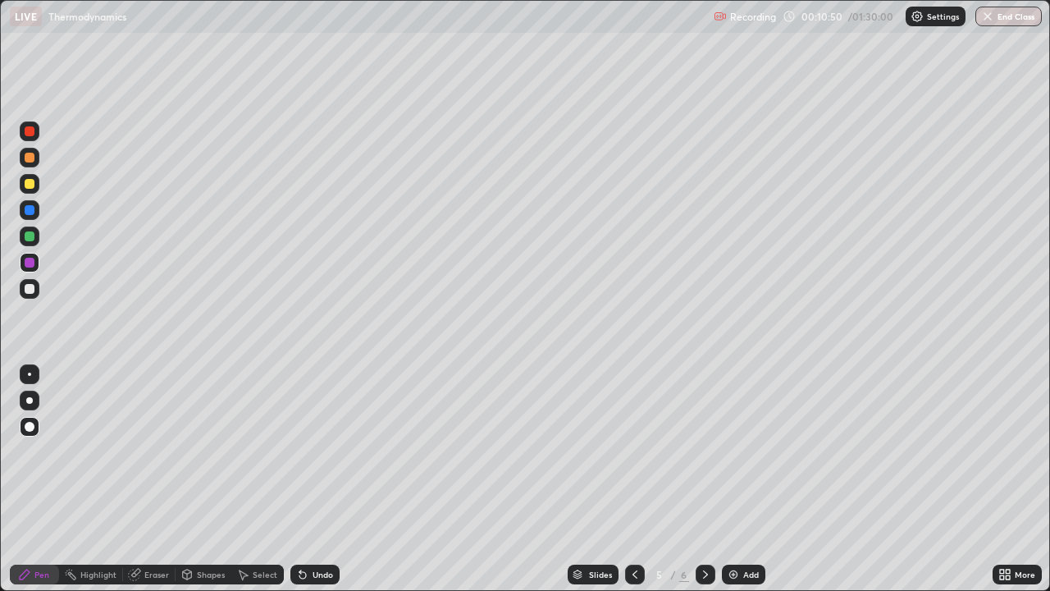
click at [216, 479] on div "Shapes" at bounding box center [211, 574] width 28 height 8
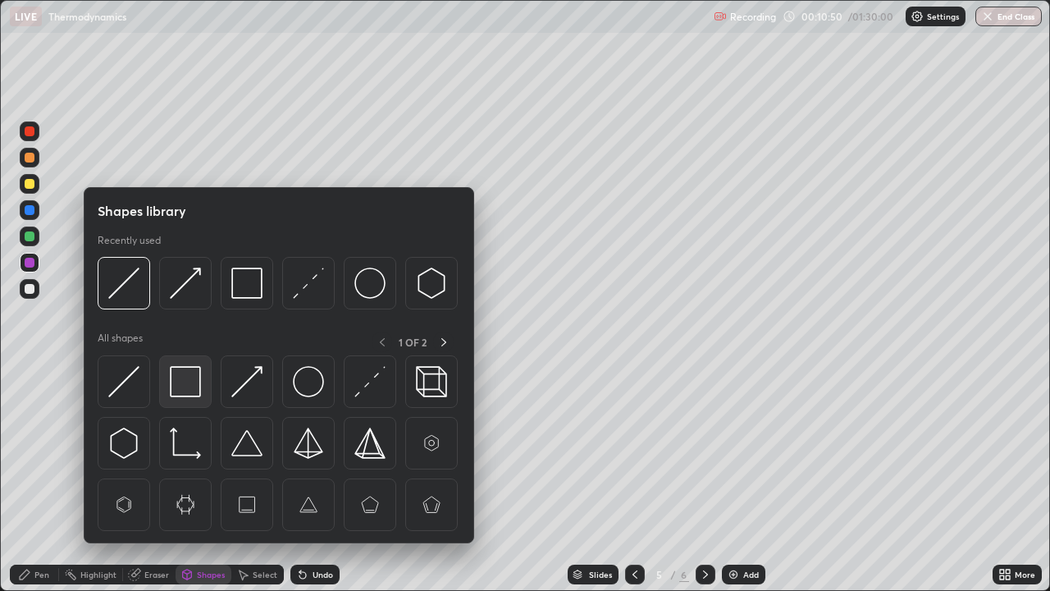
click at [192, 389] on img at bounding box center [185, 381] width 31 height 31
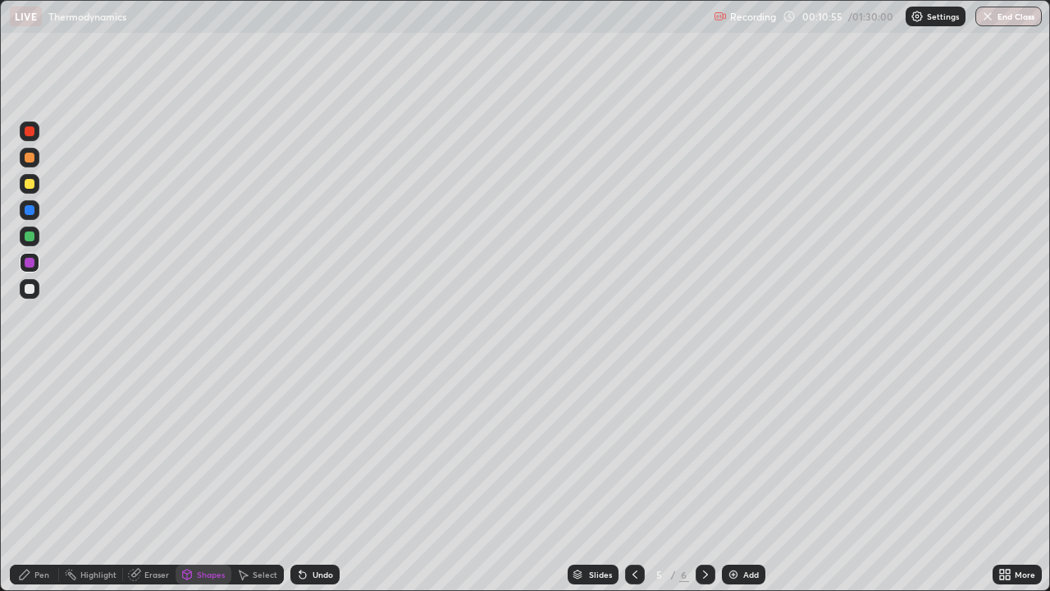
click at [325, 479] on div "Undo" at bounding box center [323, 574] width 21 height 8
click at [36, 293] on div at bounding box center [30, 289] width 20 height 20
click at [44, 479] on div "Pen" at bounding box center [34, 575] width 49 height 20
click at [704, 479] on icon at bounding box center [705, 574] width 13 height 13
click at [34, 479] on div "Pen" at bounding box center [34, 575] width 49 height 20
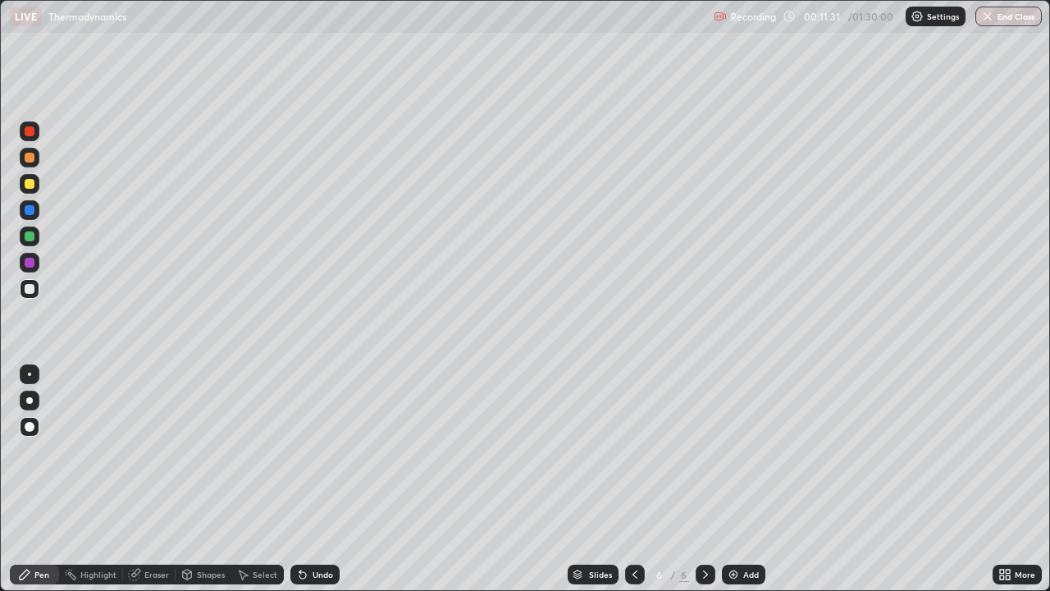
click at [209, 479] on div "Shapes" at bounding box center [211, 574] width 28 height 8
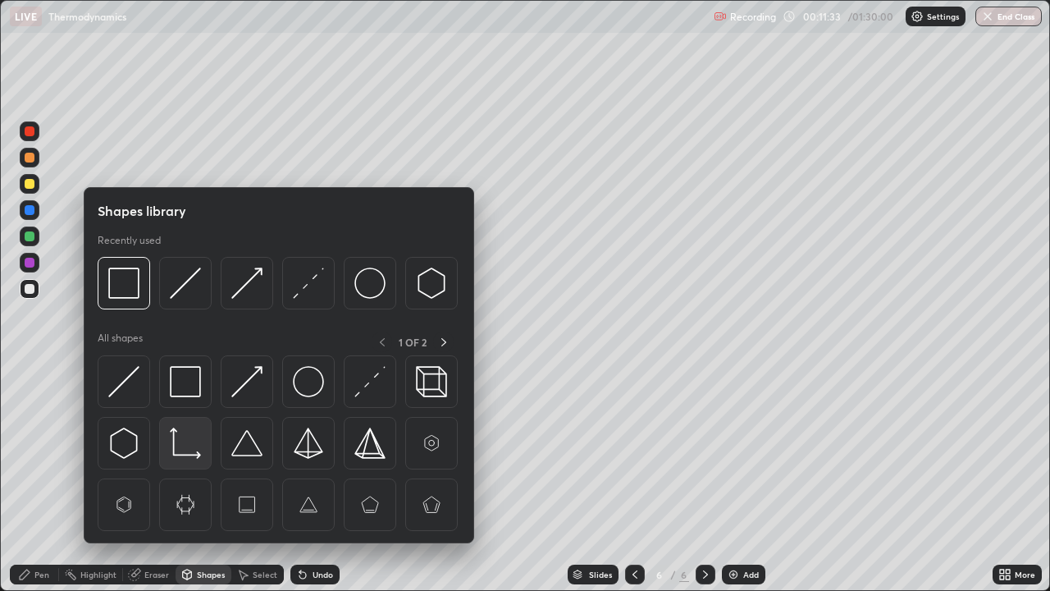
click at [187, 448] on img at bounding box center [185, 442] width 31 height 31
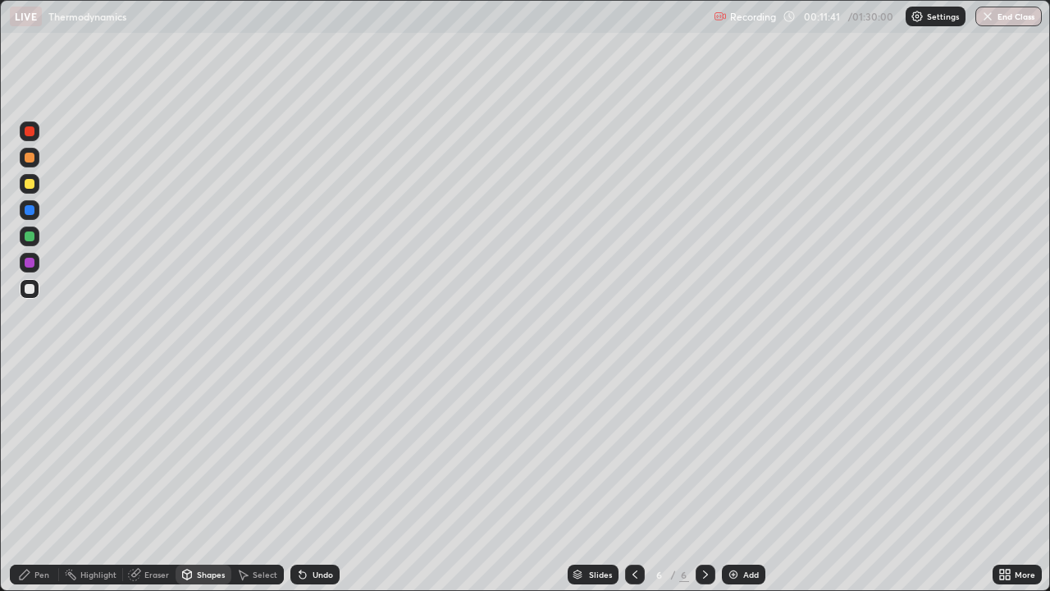
click at [36, 479] on div "Pen" at bounding box center [41, 574] width 15 height 8
click at [30, 260] on div at bounding box center [30, 263] width 10 height 10
click at [28, 237] on div at bounding box center [30, 236] width 10 height 10
click at [33, 212] on div at bounding box center [30, 210] width 10 height 10
click at [34, 290] on div at bounding box center [30, 289] width 10 height 10
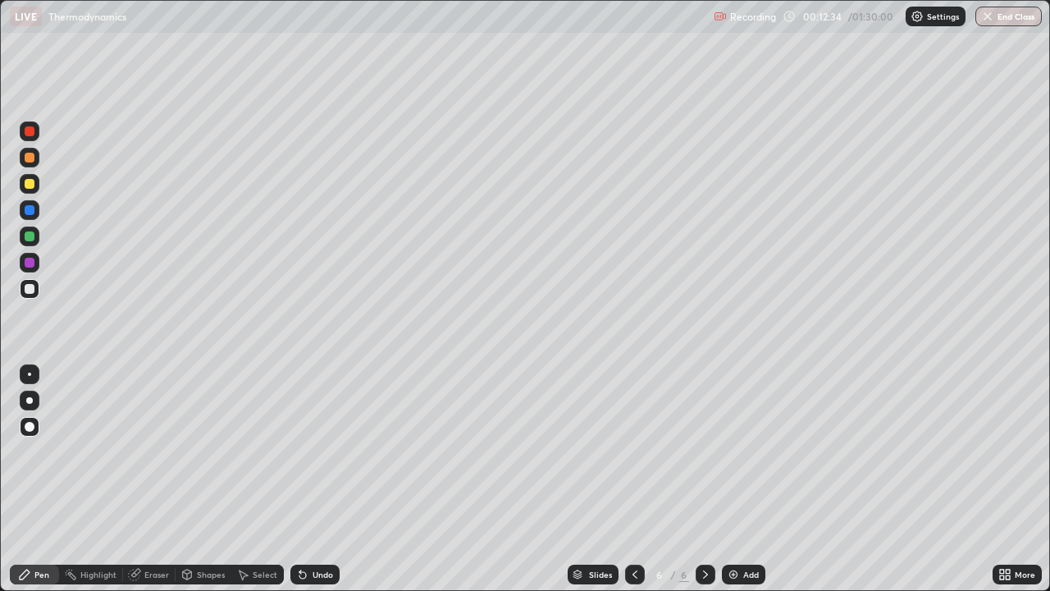
click at [316, 479] on div "Undo" at bounding box center [323, 574] width 21 height 8
click at [31, 185] on div at bounding box center [30, 184] width 10 height 10
click at [211, 479] on div "Shapes" at bounding box center [211, 574] width 28 height 8
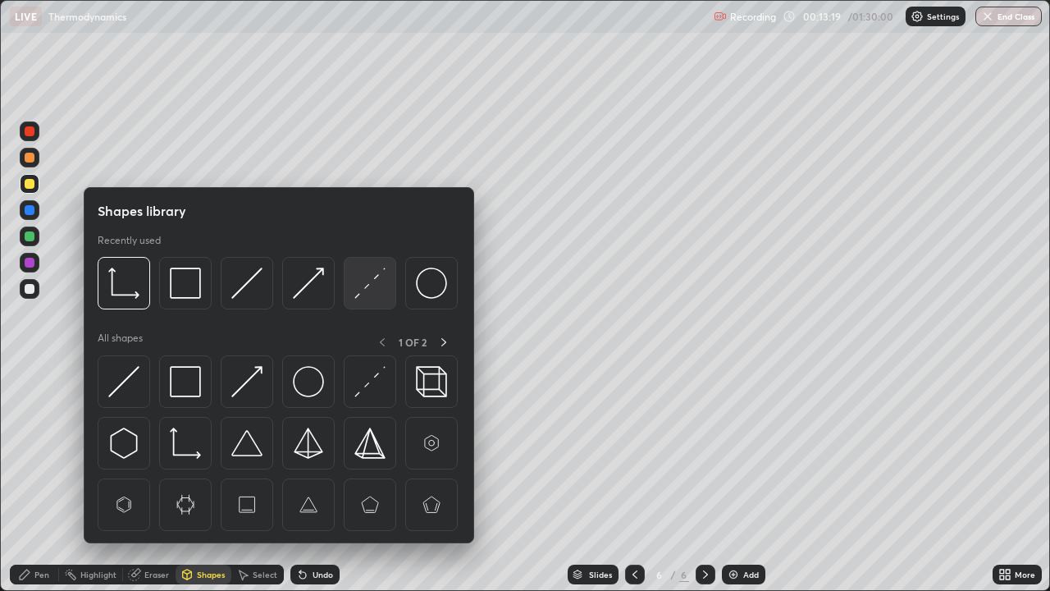
click at [358, 292] on img at bounding box center [369, 282] width 31 height 31
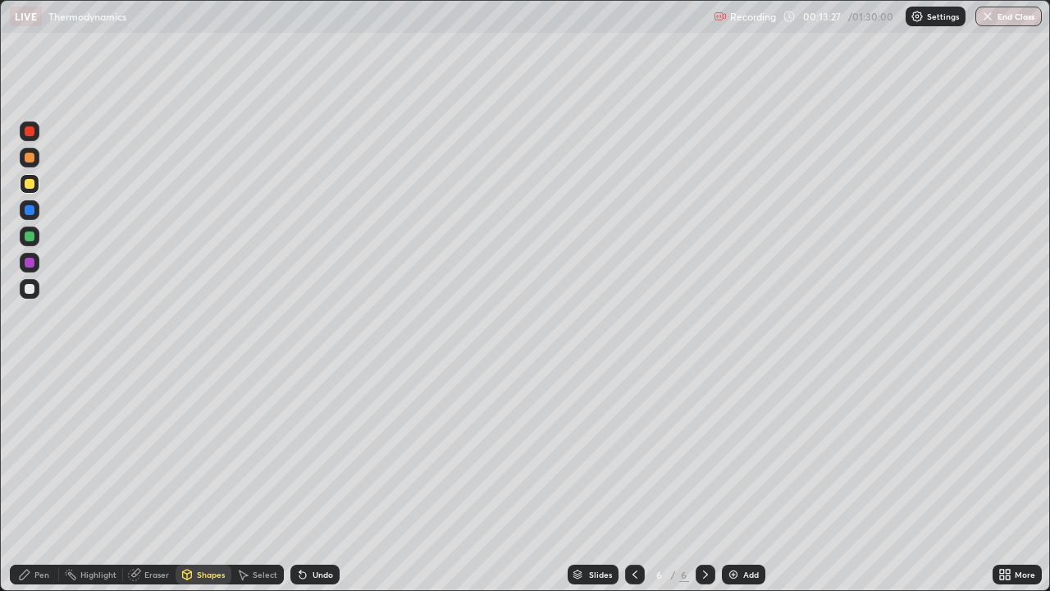
click at [30, 479] on icon at bounding box center [24, 574] width 13 height 13
click at [634, 479] on icon at bounding box center [634, 574] width 13 height 13
click at [704, 479] on icon at bounding box center [705, 574] width 13 height 13
click at [30, 210] on div at bounding box center [30, 210] width 10 height 10
click at [205, 479] on div "Shapes" at bounding box center [211, 574] width 28 height 8
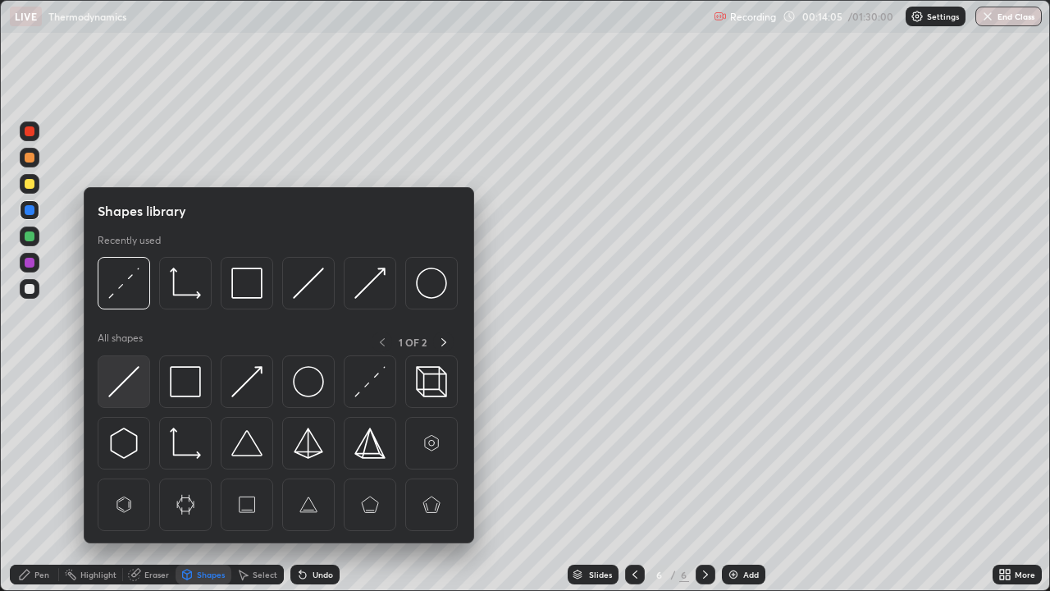
click at [130, 382] on img at bounding box center [123, 381] width 31 height 31
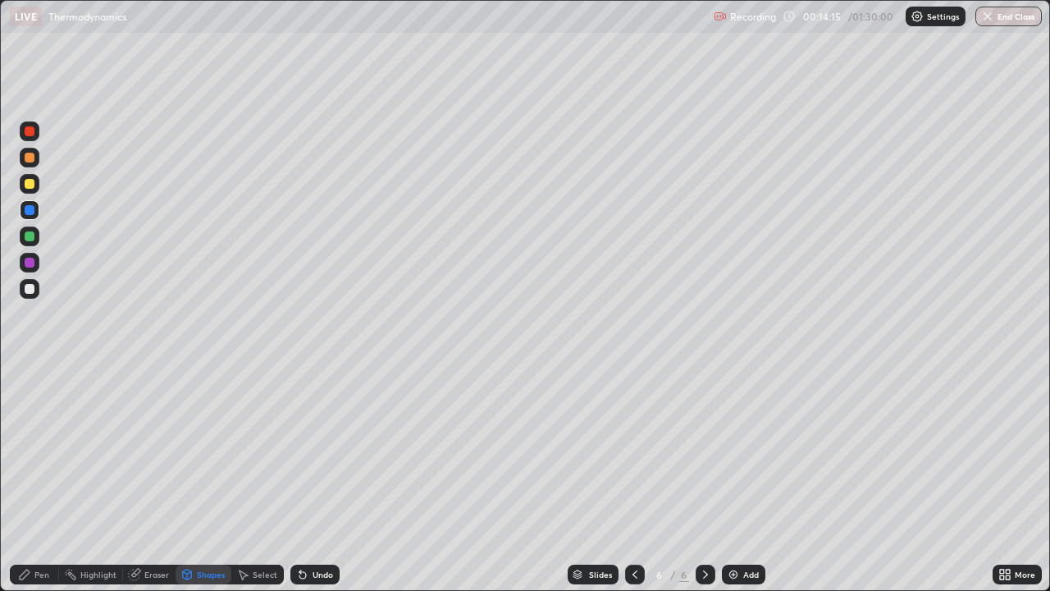
click at [25, 479] on icon at bounding box center [24, 574] width 13 height 13
click at [737, 479] on img at bounding box center [733, 574] width 13 height 13
click at [627, 479] on div at bounding box center [635, 575] width 20 height 20
click at [702, 479] on icon at bounding box center [705, 574] width 13 height 13
click at [704, 479] on icon at bounding box center [705, 574] width 5 height 8
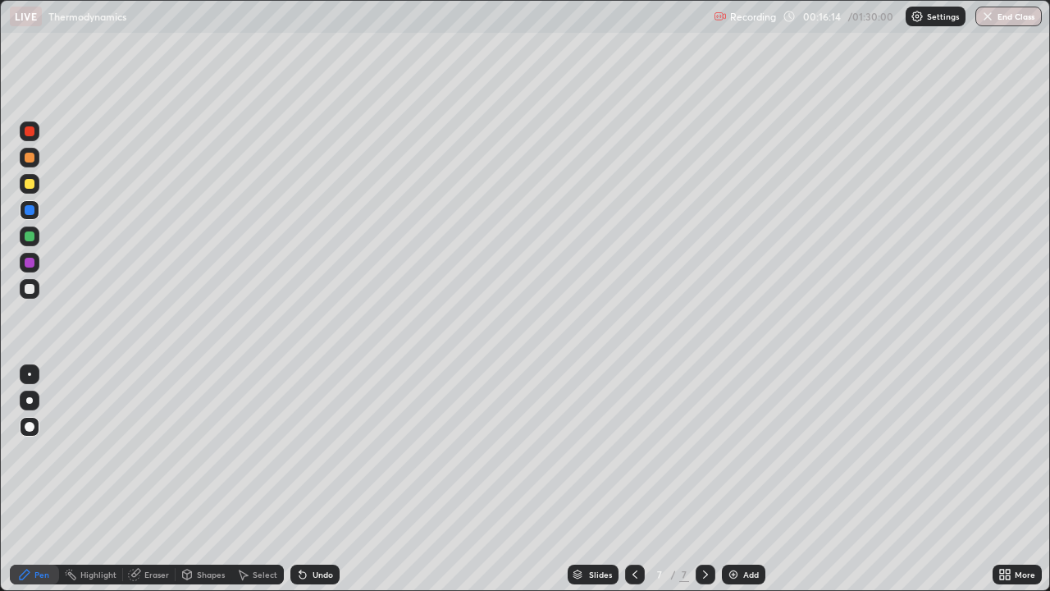
click at [743, 479] on div "Add" at bounding box center [751, 574] width 16 height 8
click at [203, 479] on div "Shapes" at bounding box center [211, 574] width 28 height 8
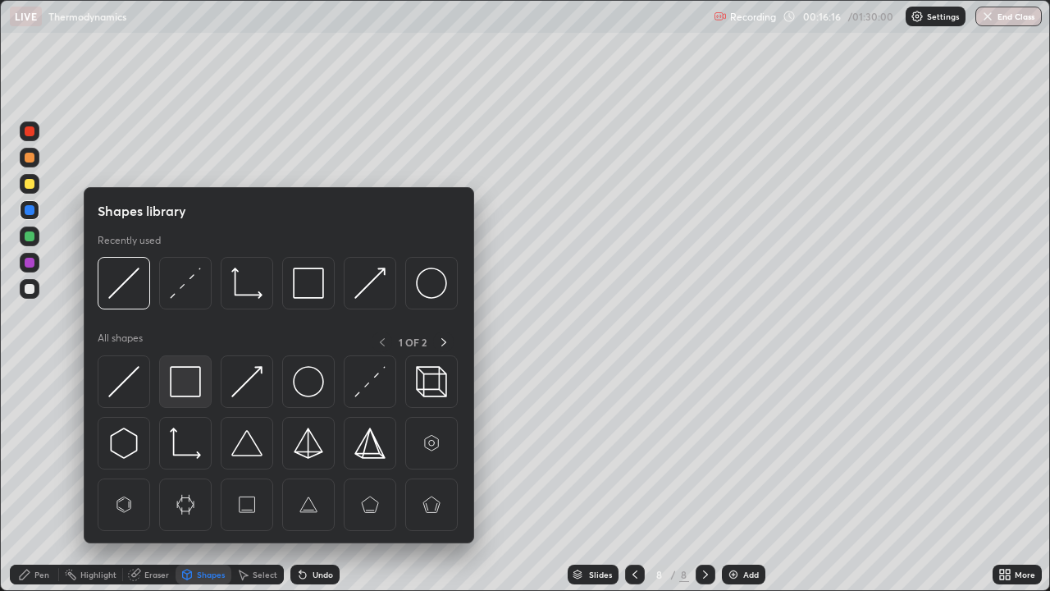
click at [185, 384] on img at bounding box center [185, 381] width 31 height 31
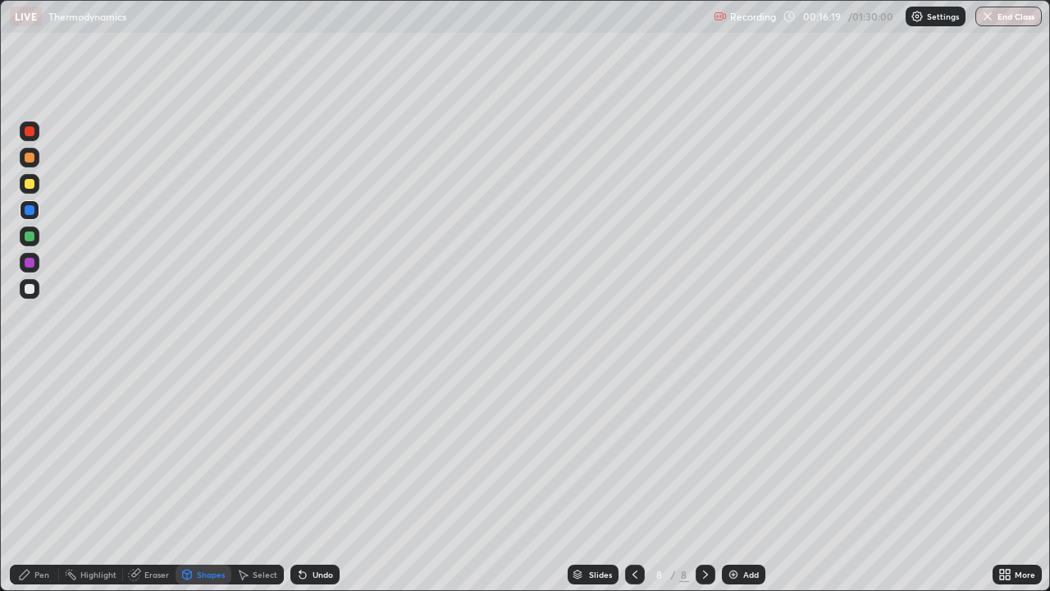
click at [48, 479] on div "Pen" at bounding box center [41, 574] width 15 height 8
click at [29, 184] on div at bounding box center [30, 184] width 10 height 10
click at [202, 479] on div "Shapes" at bounding box center [211, 574] width 28 height 8
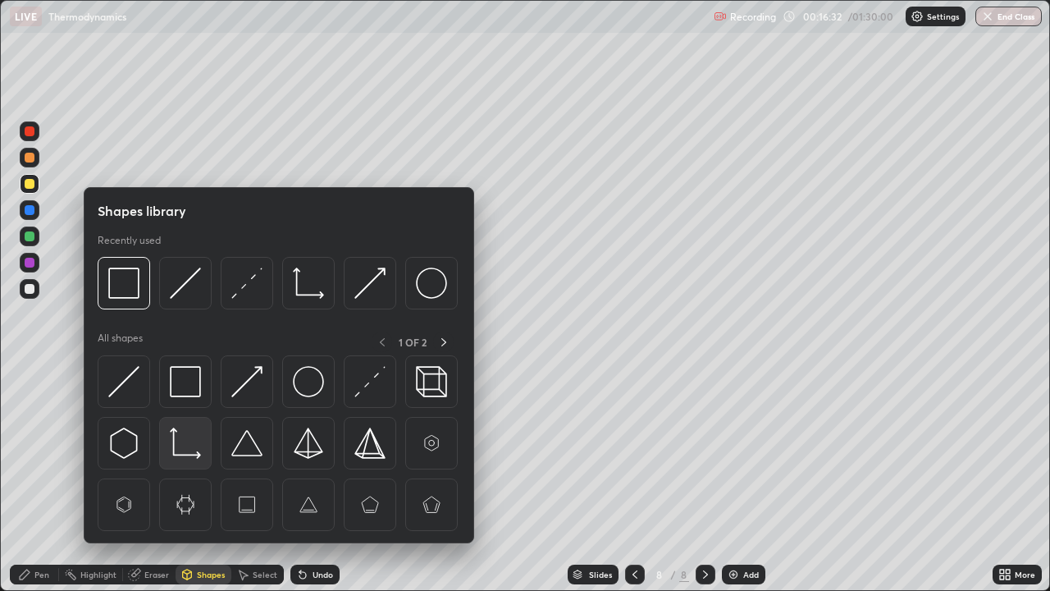
click at [184, 451] on img at bounding box center [185, 442] width 31 height 31
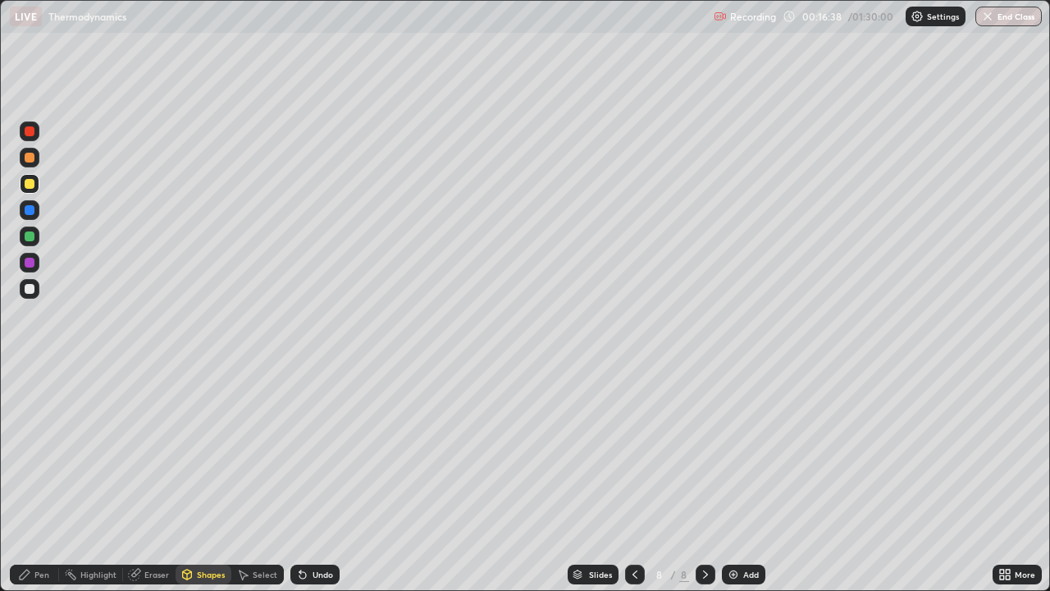
click at [39, 479] on div "Pen" at bounding box center [41, 574] width 15 height 8
click at [632, 479] on icon at bounding box center [634, 574] width 13 height 13
click at [633, 479] on icon at bounding box center [634, 574] width 13 height 13
click at [704, 479] on icon at bounding box center [705, 574] width 13 height 13
click at [702, 479] on div at bounding box center [706, 575] width 20 height 20
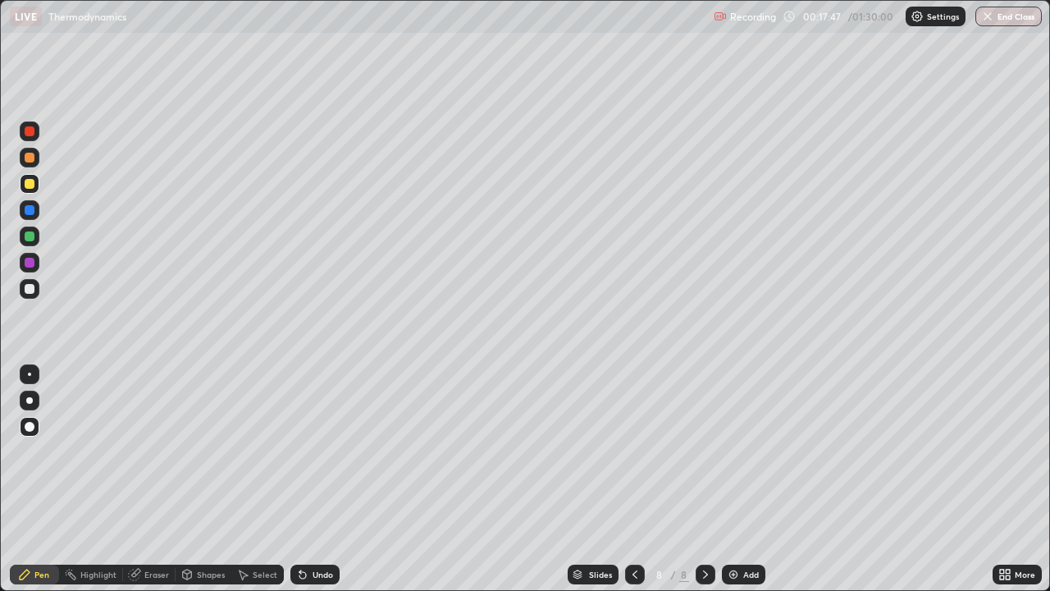
click at [36, 261] on div at bounding box center [30, 263] width 20 height 20
click at [215, 479] on div "Shapes" at bounding box center [211, 574] width 28 height 8
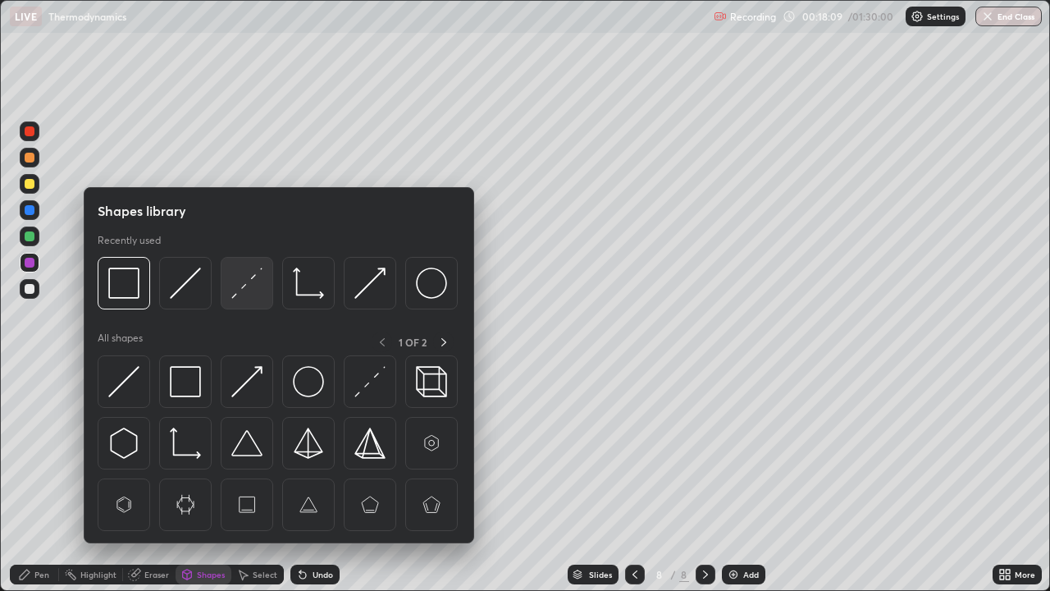
click at [253, 285] on img at bounding box center [246, 282] width 31 height 31
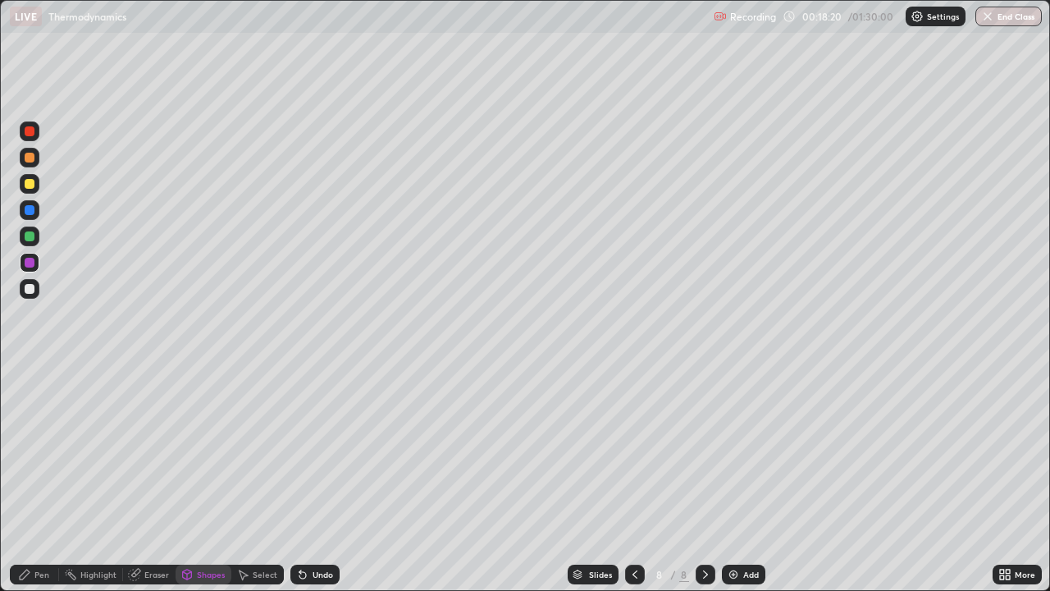
click at [36, 479] on div "Pen" at bounding box center [41, 574] width 15 height 8
click at [34, 293] on div at bounding box center [30, 289] width 20 height 20
click at [200, 479] on div "Shapes" at bounding box center [211, 574] width 28 height 8
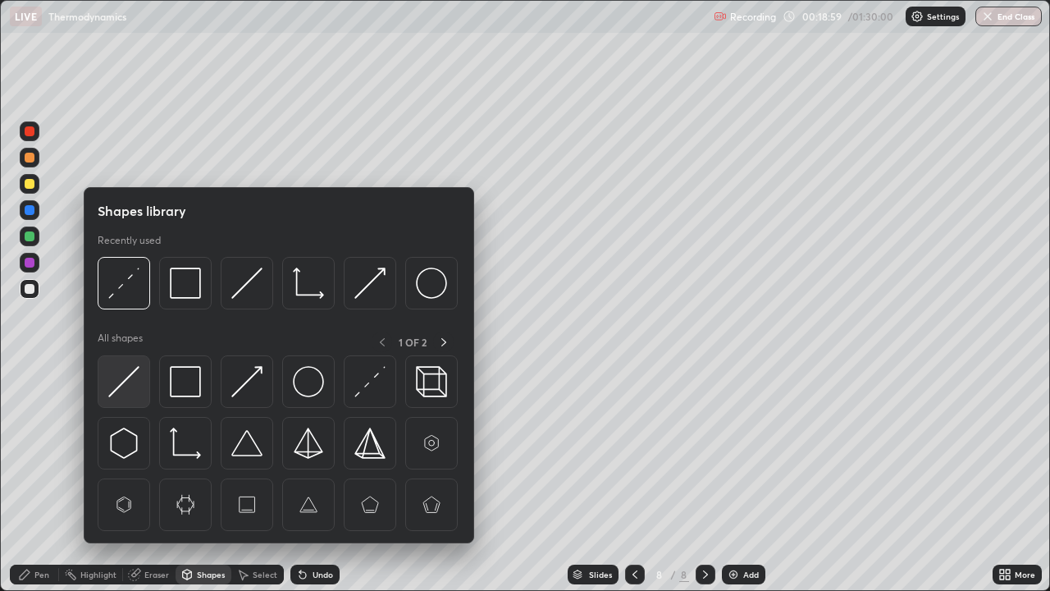
click at [126, 387] on img at bounding box center [123, 381] width 31 height 31
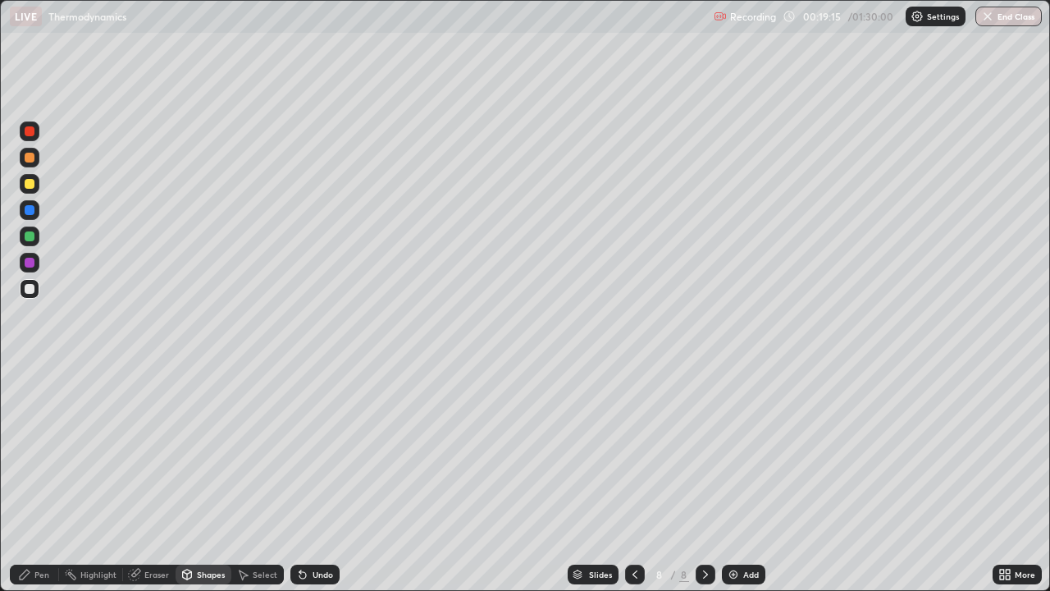
click at [45, 479] on div "Pen" at bounding box center [41, 574] width 15 height 8
click at [31, 263] on div at bounding box center [30, 263] width 10 height 10
click at [735, 479] on img at bounding box center [733, 574] width 13 height 13
click at [626, 479] on div at bounding box center [635, 575] width 20 height 20
click at [704, 479] on icon at bounding box center [705, 574] width 13 height 13
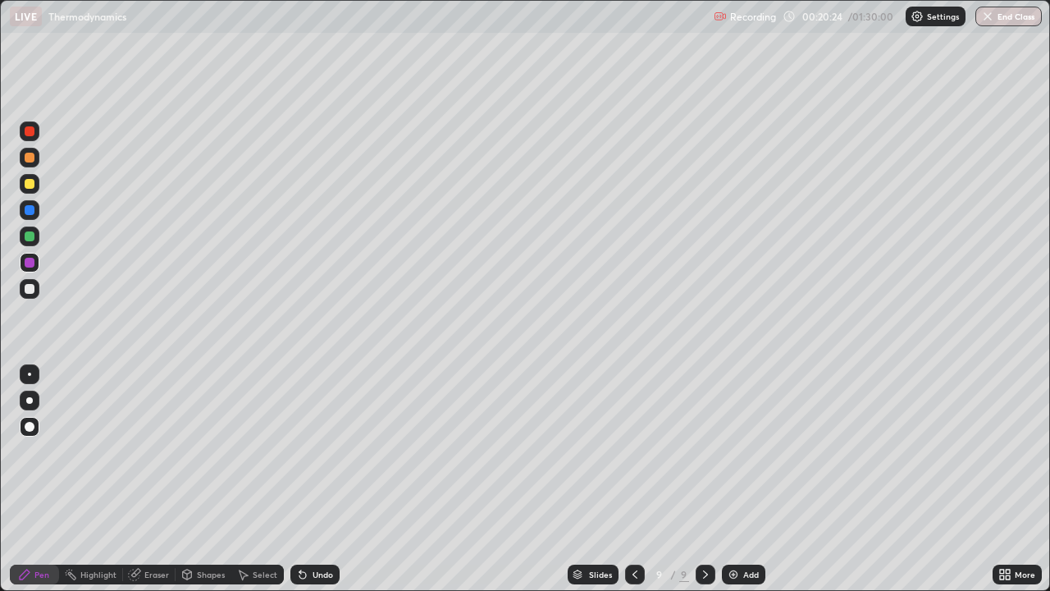
click at [642, 479] on div at bounding box center [635, 574] width 20 height 33
click at [640, 479] on div at bounding box center [635, 575] width 20 height 20
click at [638, 479] on div at bounding box center [635, 575] width 20 height 20
click at [633, 479] on icon at bounding box center [634, 574] width 13 height 13
click at [638, 479] on div at bounding box center [635, 575] width 20 height 20
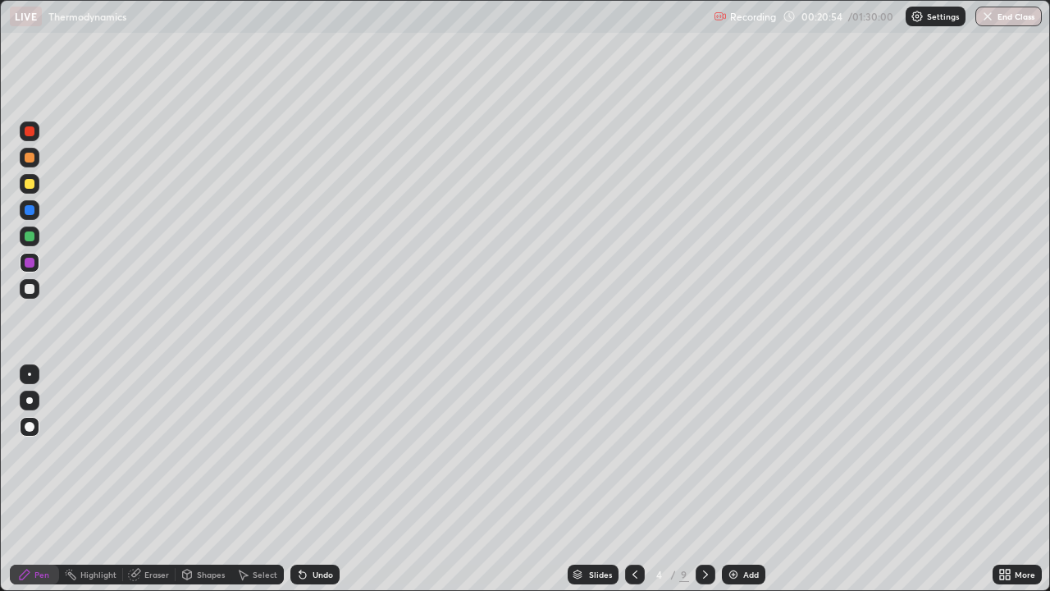
click at [633, 479] on icon at bounding box center [634, 574] width 13 height 13
click at [640, 479] on div at bounding box center [635, 575] width 20 height 20
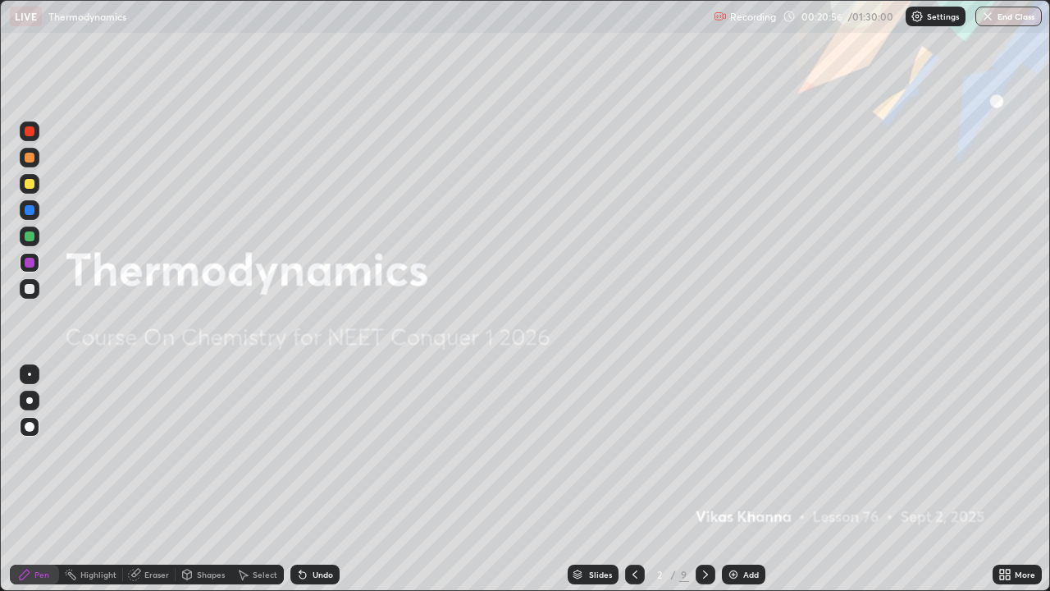
click at [711, 479] on icon at bounding box center [705, 574] width 13 height 13
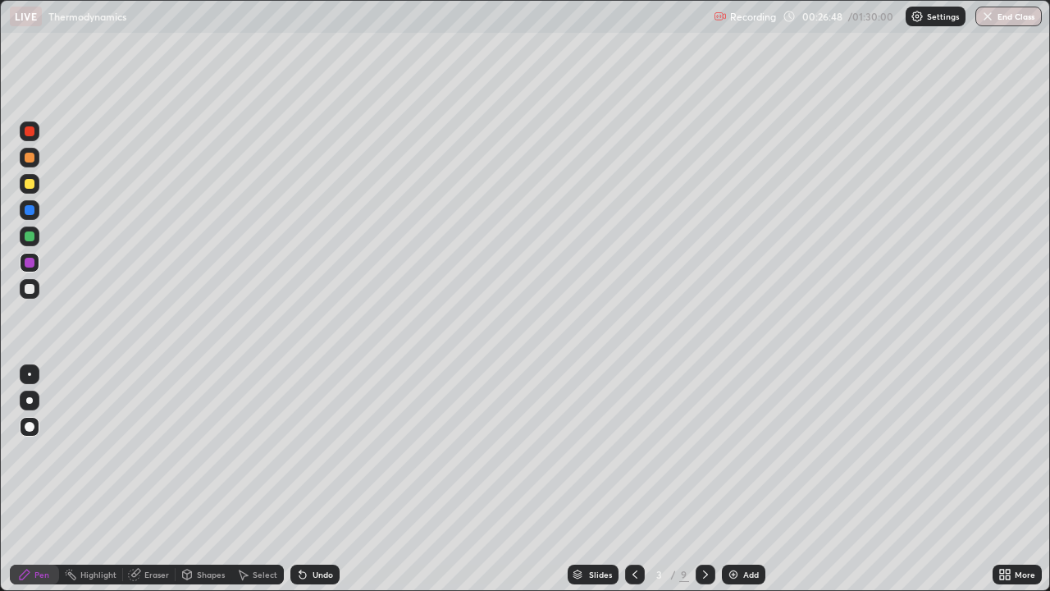
click at [704, 479] on icon at bounding box center [705, 574] width 13 height 13
click at [710, 479] on icon at bounding box center [705, 574] width 13 height 13
click at [633, 479] on icon at bounding box center [634, 574] width 13 height 13
click at [704, 479] on icon at bounding box center [705, 574] width 13 height 13
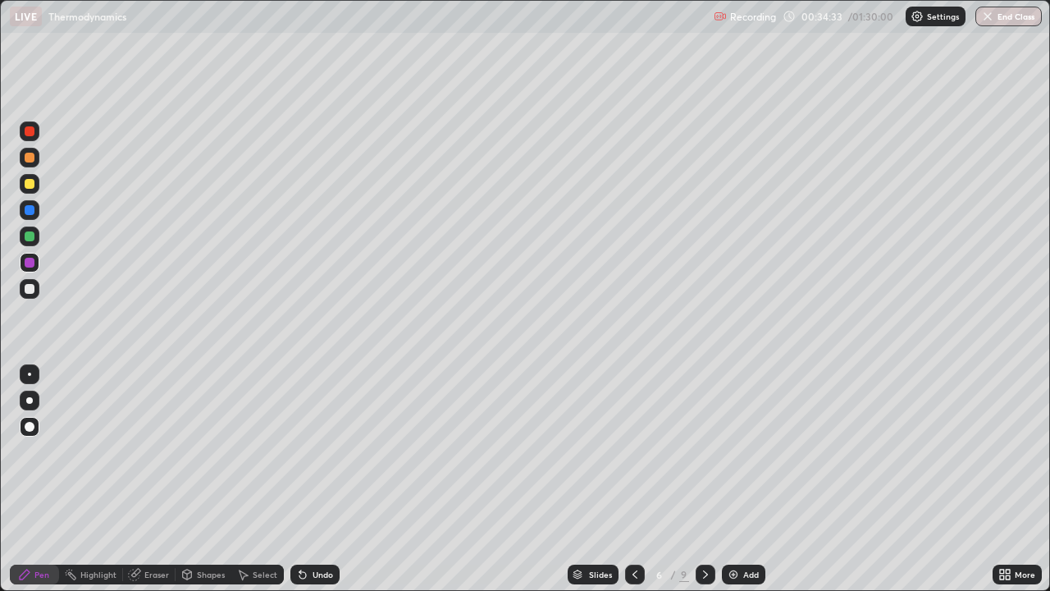
click at [633, 479] on icon at bounding box center [635, 574] width 5 height 8
click at [704, 479] on icon at bounding box center [705, 574] width 13 height 13
click at [642, 479] on div at bounding box center [635, 575] width 20 height 20
click at [706, 479] on icon at bounding box center [705, 574] width 13 height 13
click at [705, 479] on div at bounding box center [706, 575] width 20 height 20
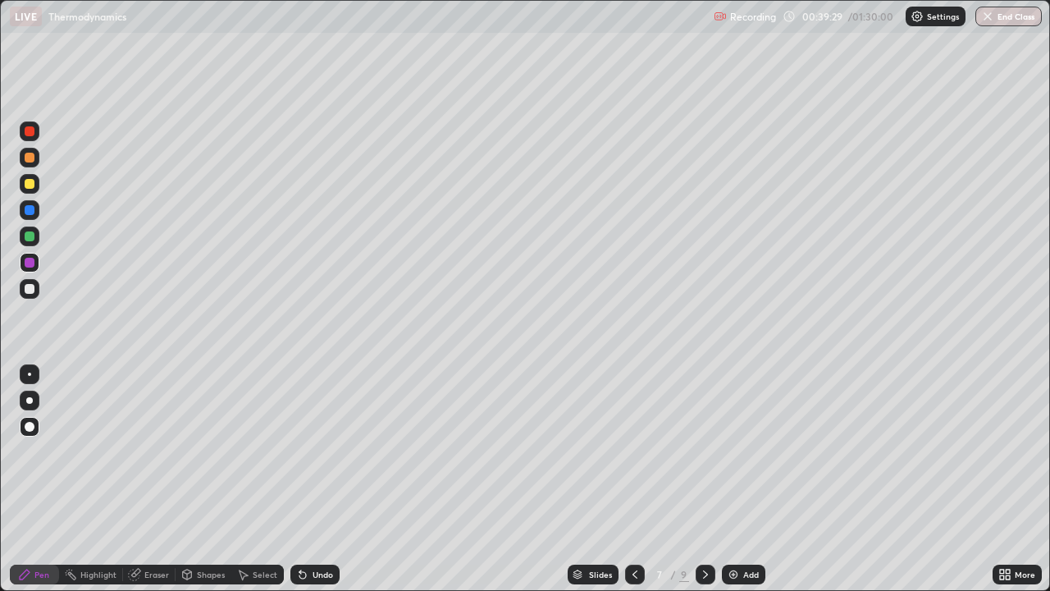
click at [709, 479] on div at bounding box center [706, 575] width 20 height 20
click at [712, 479] on div at bounding box center [706, 575] width 20 height 20
click at [751, 479] on div "Add" at bounding box center [743, 575] width 43 height 20
click at [212, 479] on div "Shapes" at bounding box center [211, 574] width 28 height 8
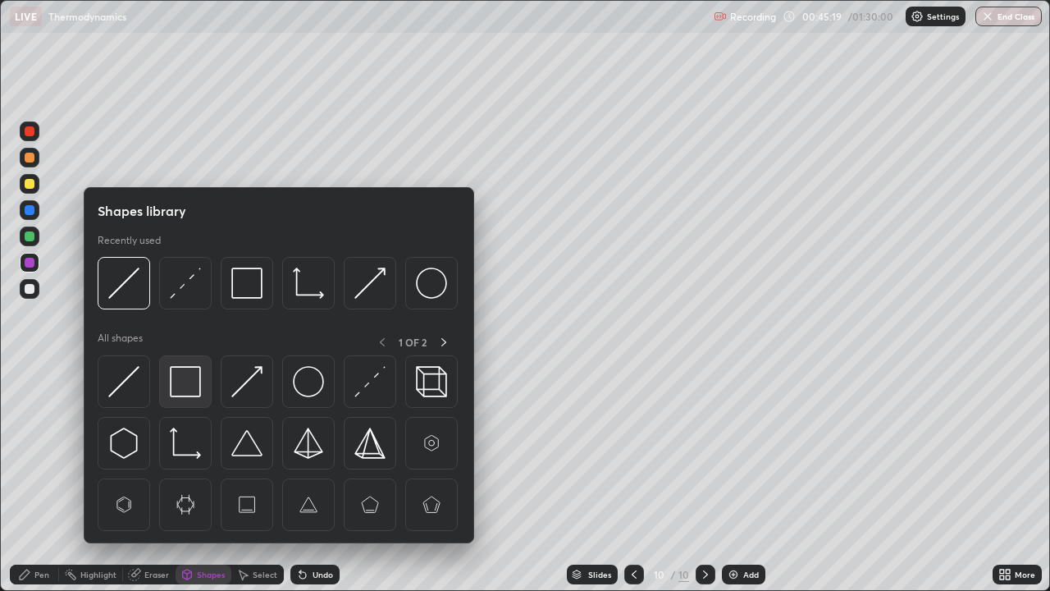
click at [191, 385] on img at bounding box center [185, 381] width 31 height 31
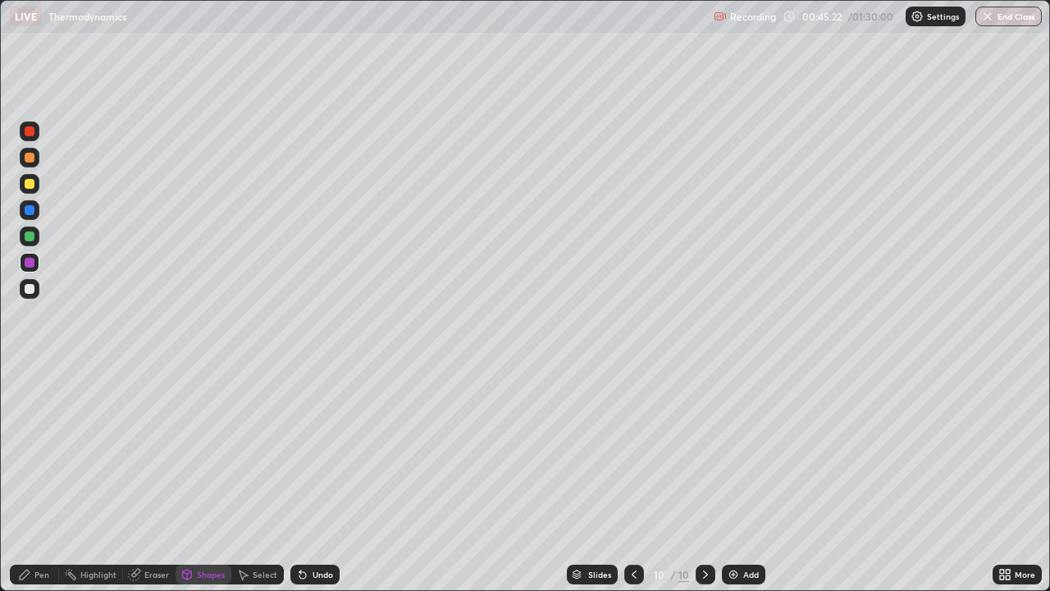
click at [46, 479] on div "Pen" at bounding box center [34, 575] width 49 height 20
click at [30, 184] on div at bounding box center [30, 184] width 10 height 10
click at [208, 479] on div "Shapes" at bounding box center [211, 574] width 28 height 8
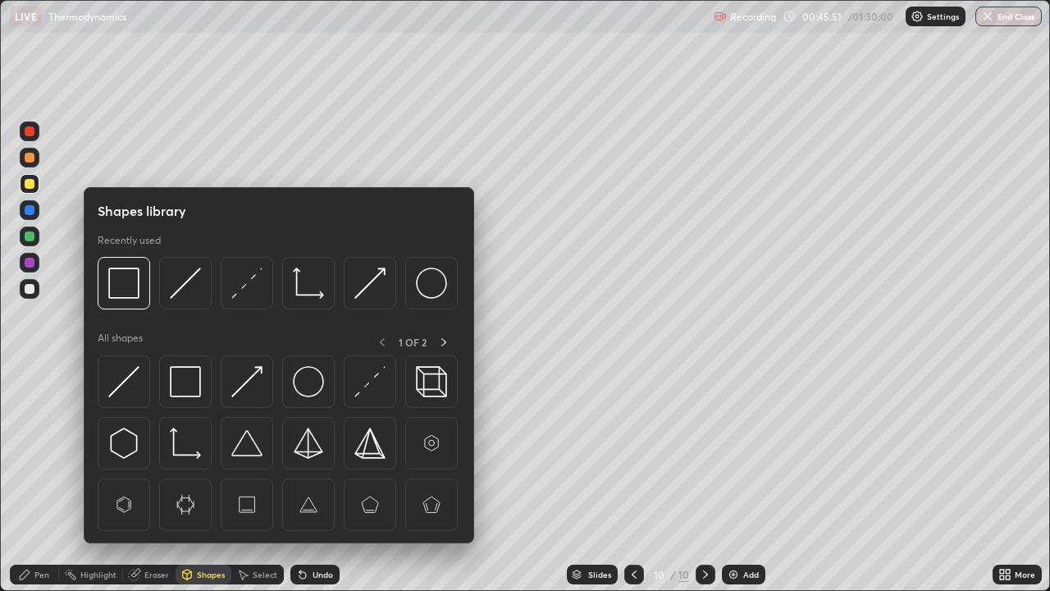
click at [181, 447] on img at bounding box center [185, 442] width 31 height 31
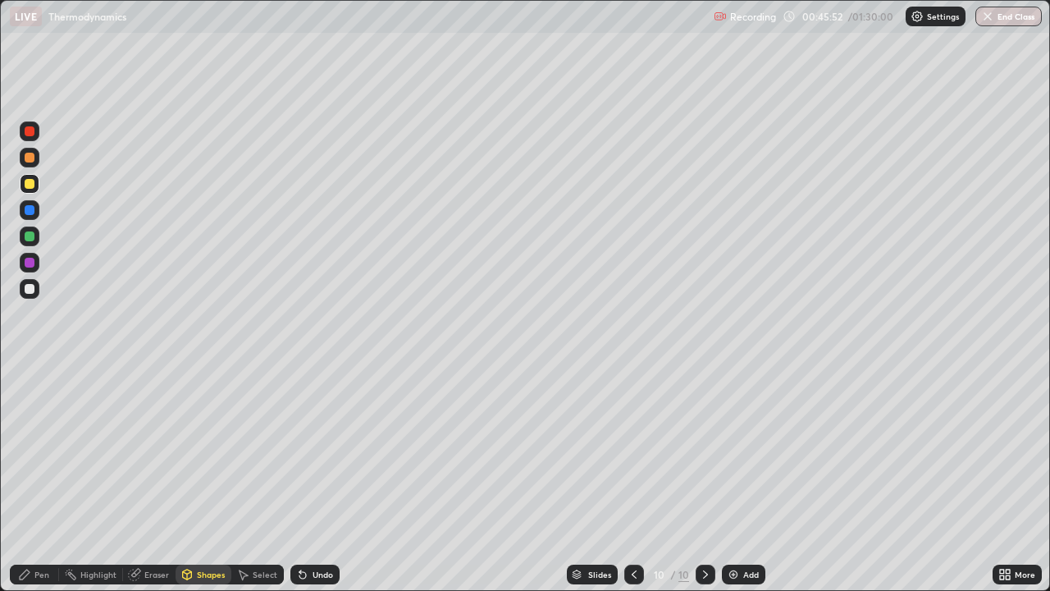
click at [207, 479] on div "Shapes" at bounding box center [211, 574] width 28 height 8
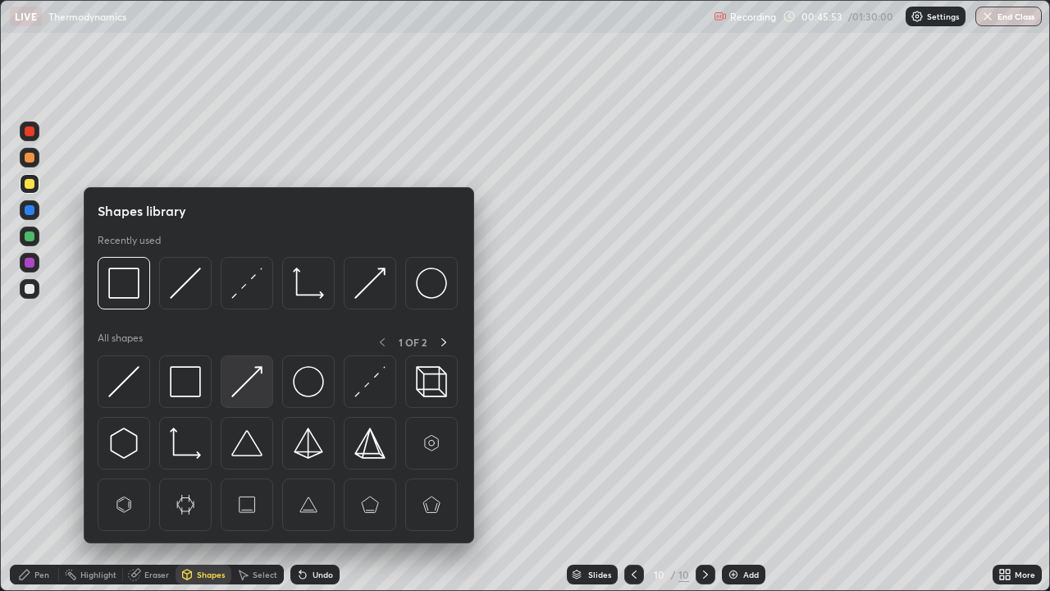
click at [249, 386] on img at bounding box center [246, 381] width 31 height 31
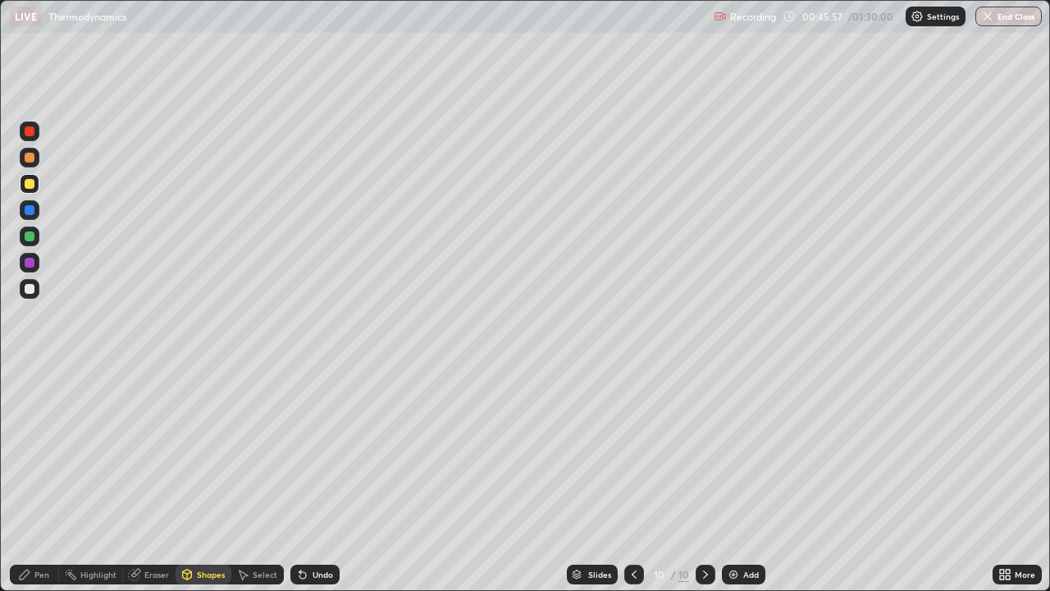
click at [39, 479] on div "Pen" at bounding box center [41, 574] width 15 height 8
click at [30, 210] on div at bounding box center [30, 210] width 10 height 10
click at [198, 479] on div "Shapes" at bounding box center [211, 574] width 28 height 8
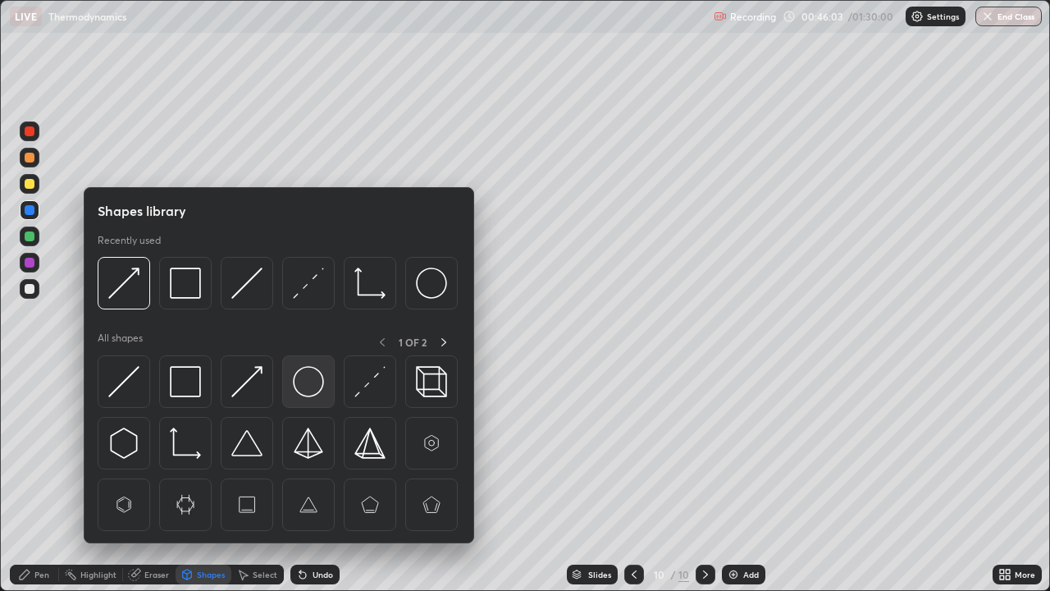
click at [315, 384] on img at bounding box center [308, 381] width 31 height 31
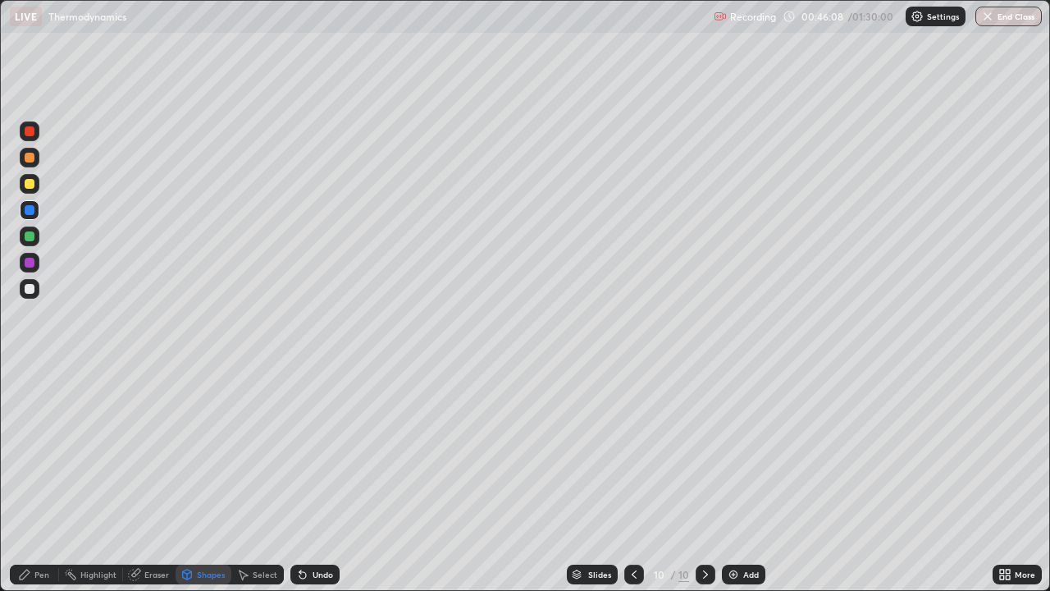
click at [34, 479] on div "Pen" at bounding box center [34, 575] width 49 height 20
click at [31, 260] on div at bounding box center [30, 263] width 10 height 10
click at [205, 479] on div "Shapes" at bounding box center [211, 574] width 28 height 8
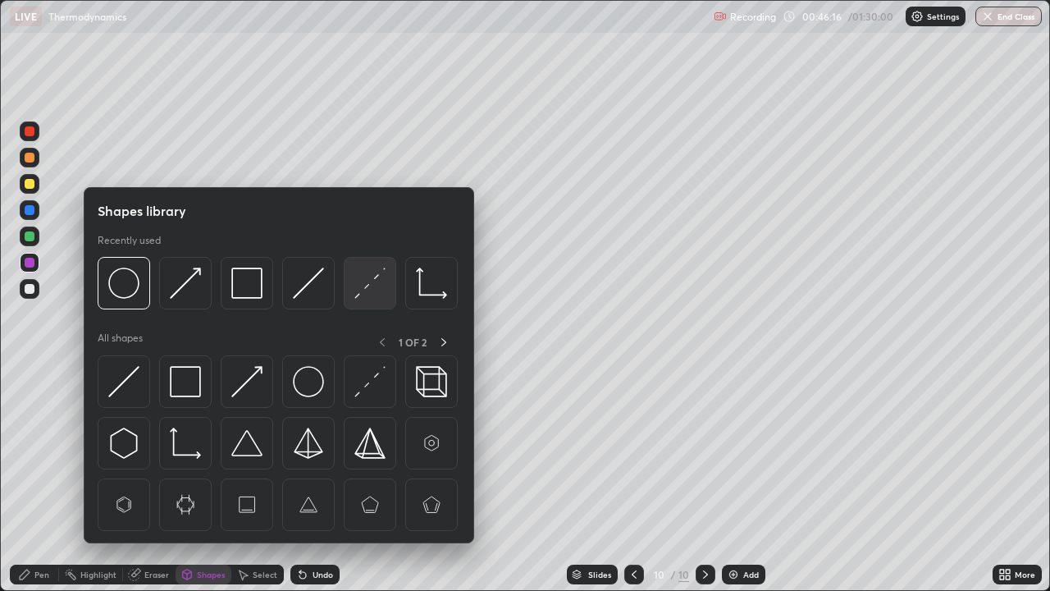
click at [374, 286] on img at bounding box center [369, 282] width 31 height 31
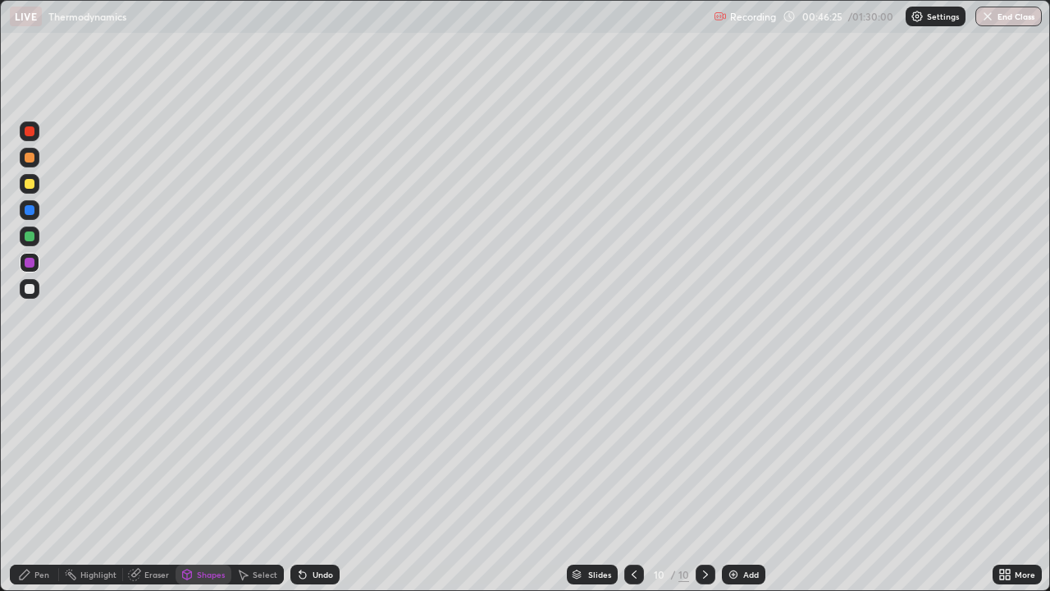
click at [320, 479] on div "Undo" at bounding box center [323, 574] width 21 height 8
click at [321, 479] on div "Undo" at bounding box center [323, 574] width 21 height 8
click at [46, 479] on div "Pen" at bounding box center [41, 574] width 15 height 8
click at [199, 479] on div "Shapes" at bounding box center [204, 575] width 56 height 20
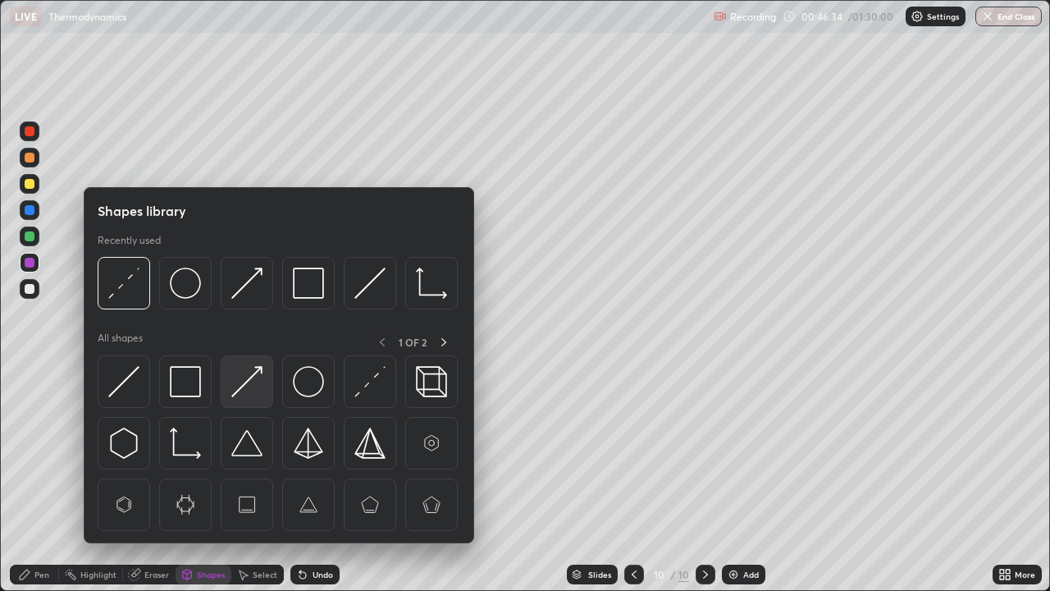
click at [251, 384] on img at bounding box center [246, 381] width 31 height 31
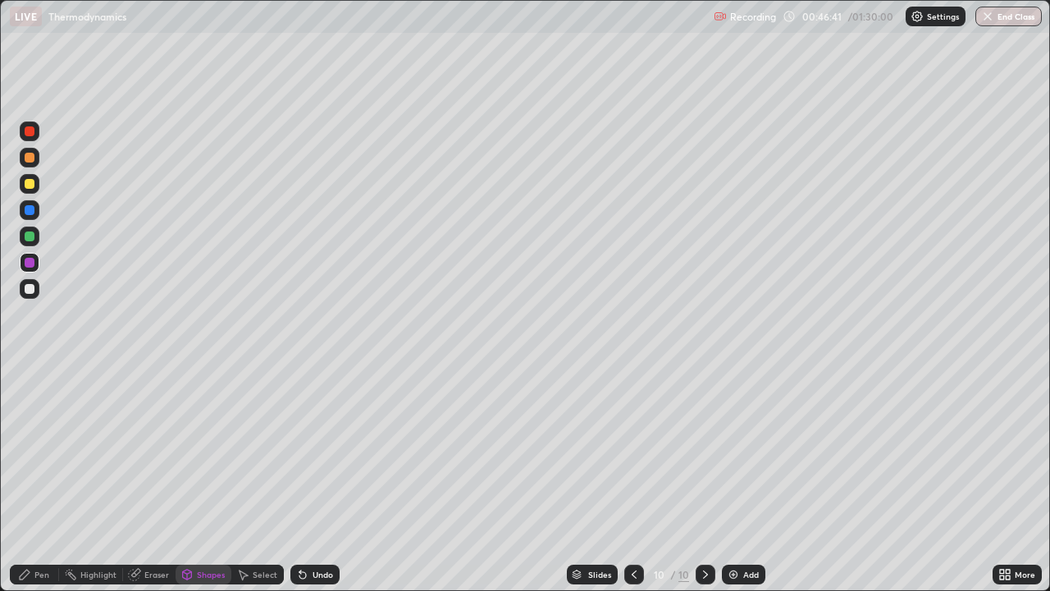
click at [36, 479] on div "Pen" at bounding box center [41, 574] width 15 height 8
click at [213, 479] on div "Shapes" at bounding box center [211, 574] width 28 height 8
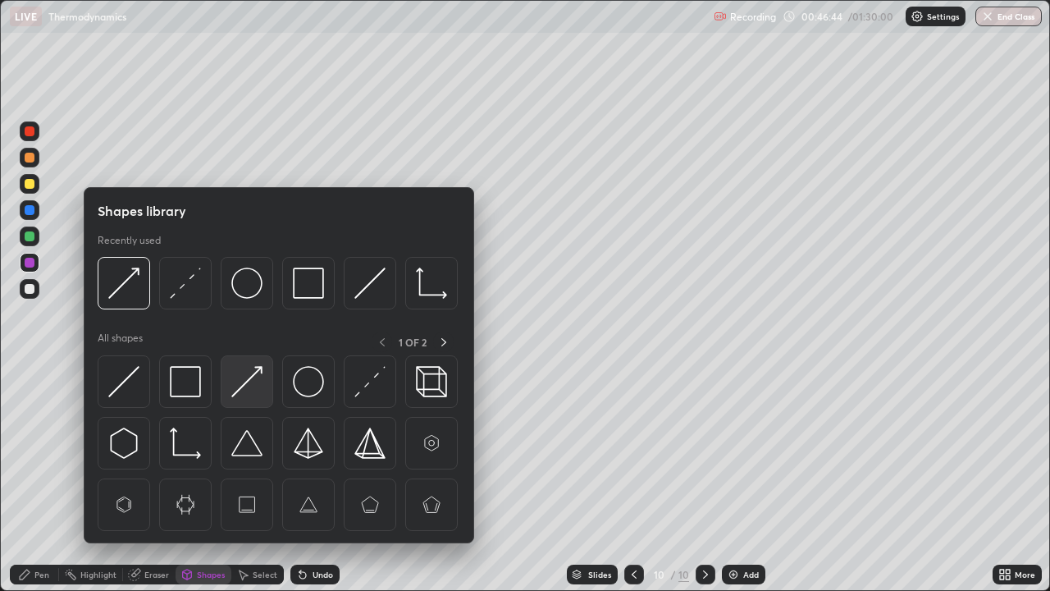
click at [248, 386] on img at bounding box center [246, 381] width 31 height 31
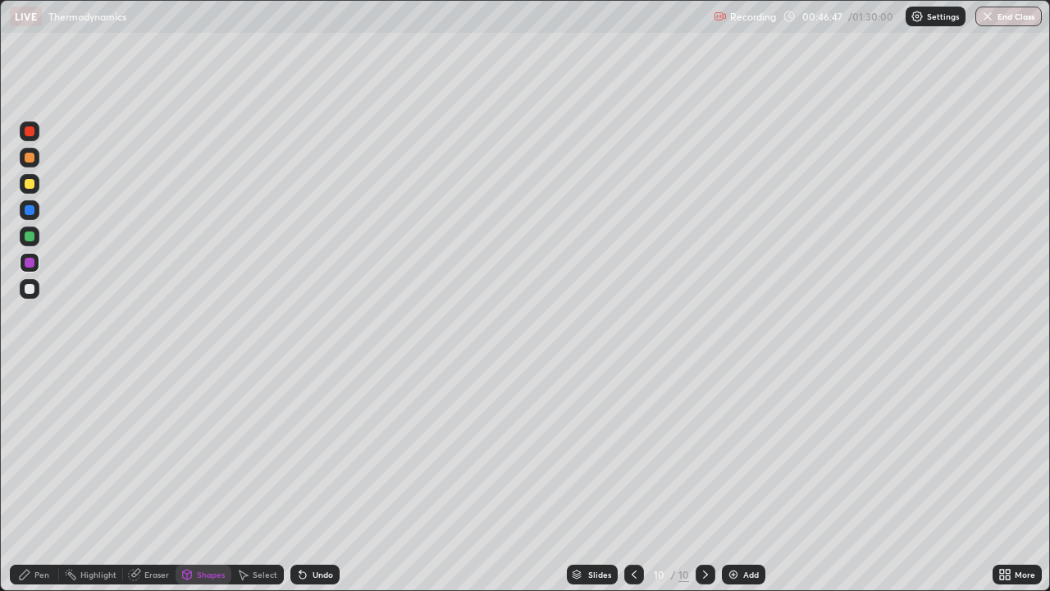
click at [40, 479] on div "Pen" at bounding box center [34, 575] width 49 height 20
click at [320, 479] on div "Undo" at bounding box center [323, 574] width 21 height 8
click at [633, 479] on icon at bounding box center [634, 574] width 13 height 13
click at [745, 479] on div "Add" at bounding box center [751, 574] width 16 height 8
click at [212, 479] on div "Shapes" at bounding box center [211, 574] width 28 height 8
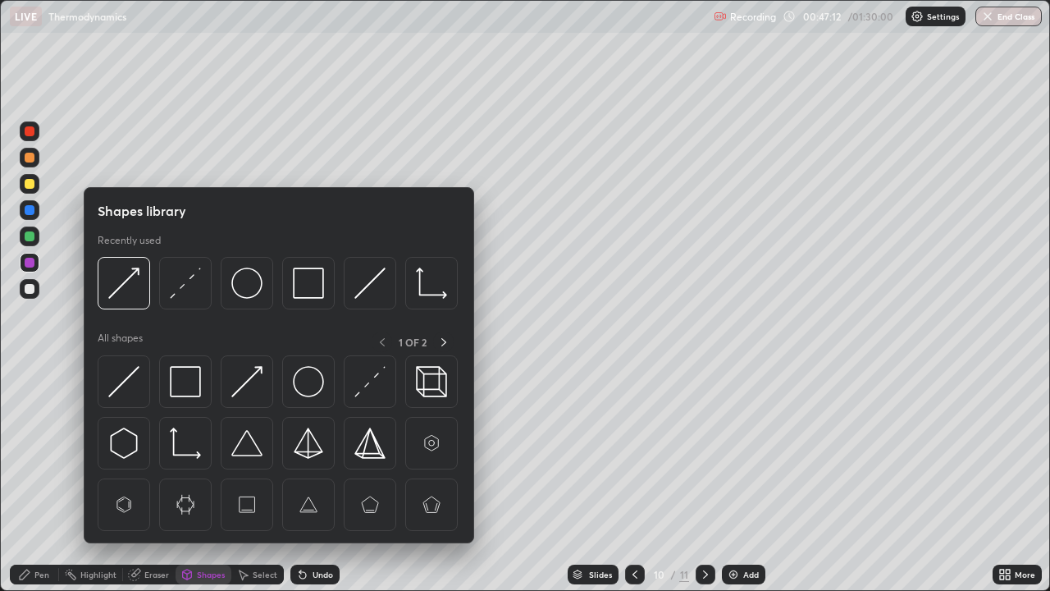
click at [255, 381] on img at bounding box center [246, 381] width 31 height 31
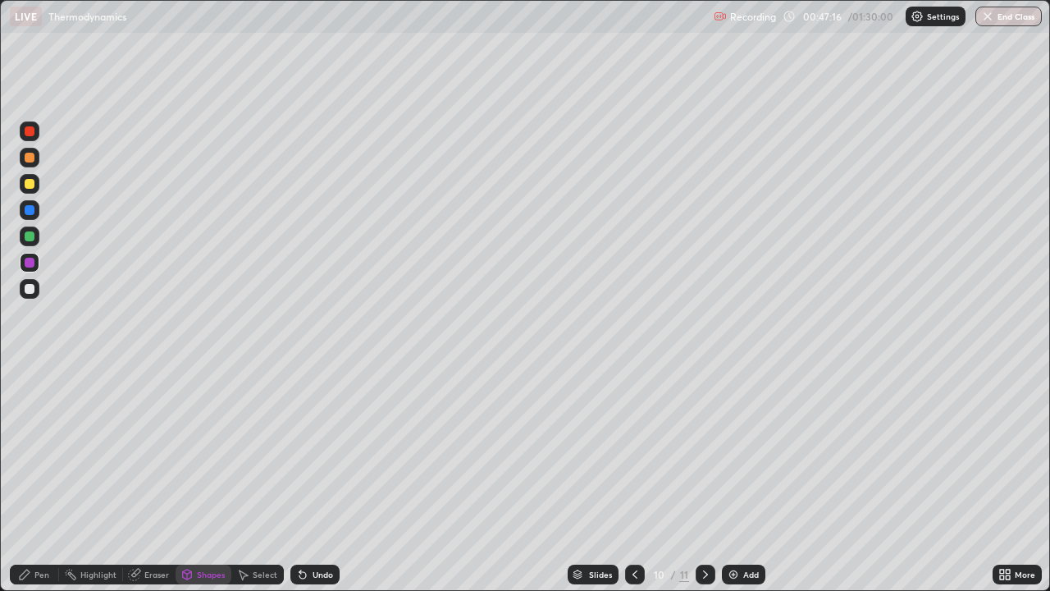
click at [39, 479] on div "Pen" at bounding box center [41, 574] width 15 height 8
click at [28, 236] on div at bounding box center [30, 236] width 10 height 10
click at [30, 261] on div at bounding box center [30, 263] width 10 height 10
click at [696, 479] on div at bounding box center [706, 575] width 20 height 20
click at [34, 184] on div at bounding box center [30, 184] width 10 height 10
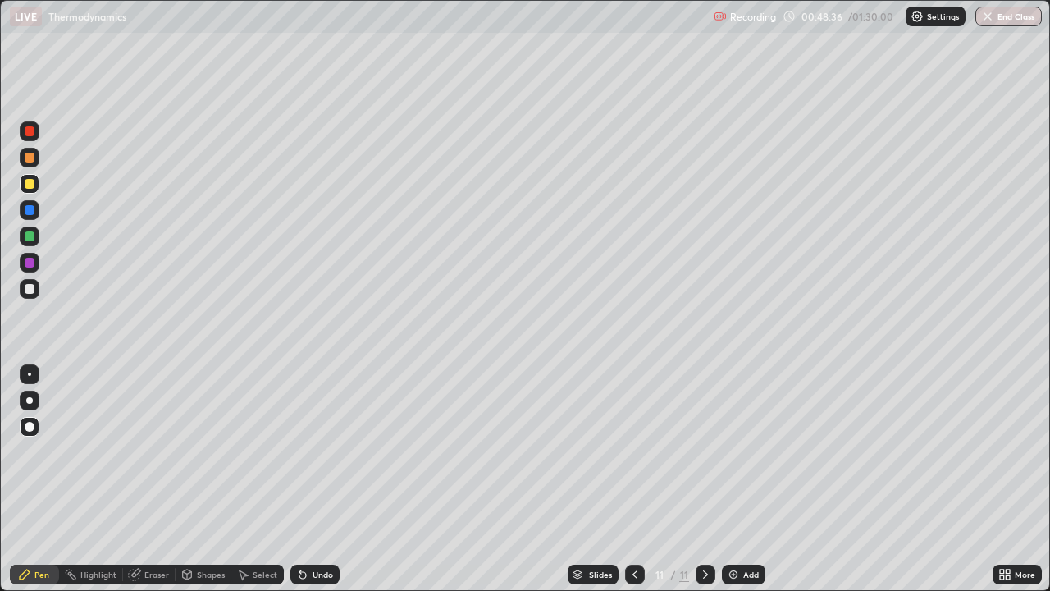
click at [202, 479] on div "Shapes" at bounding box center [211, 574] width 28 height 8
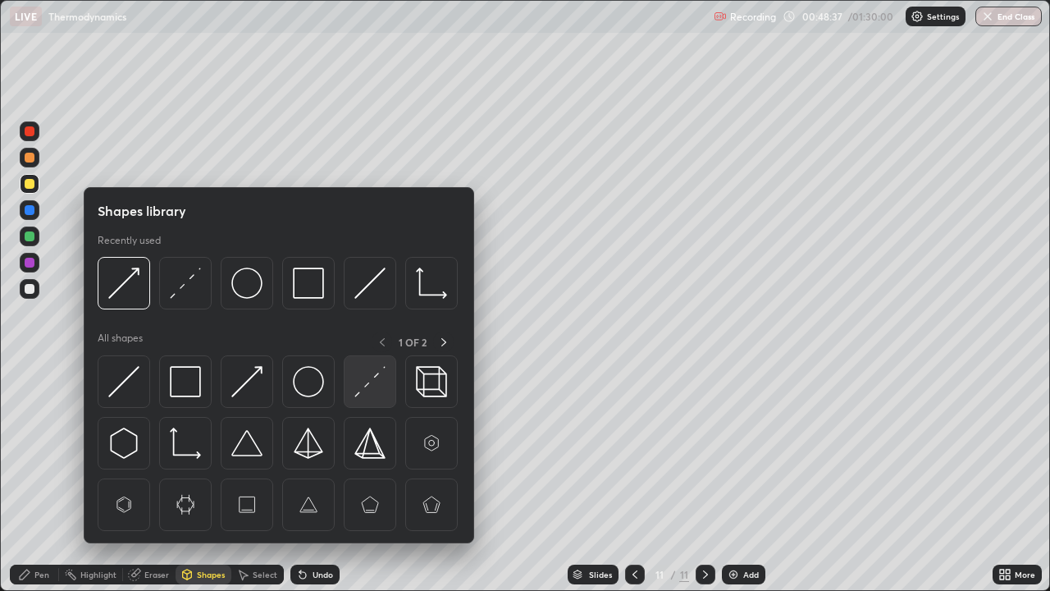
click at [369, 377] on img at bounding box center [369, 381] width 31 height 31
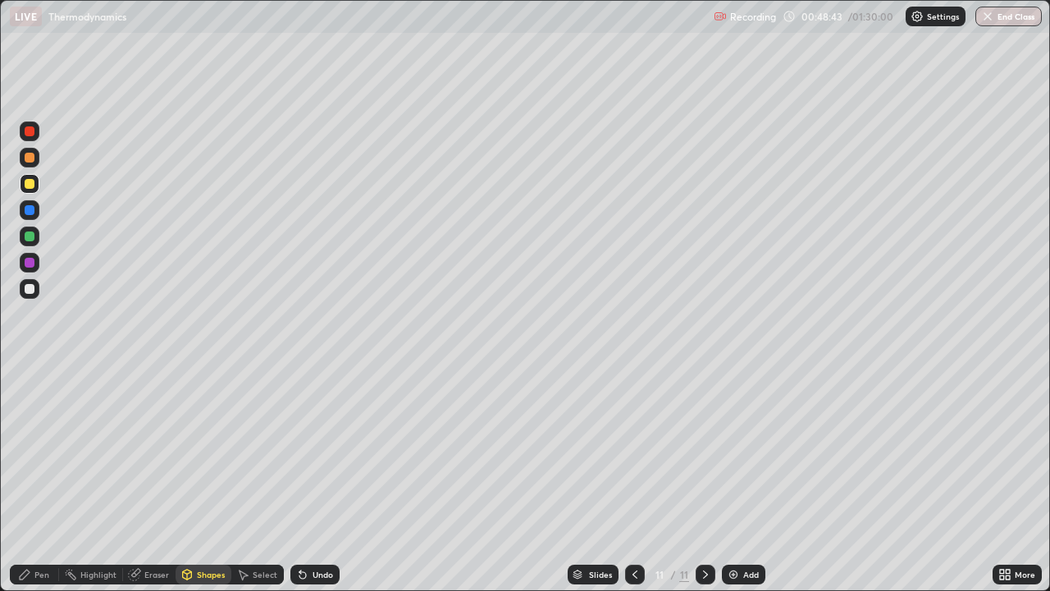
click at [48, 479] on div "Pen" at bounding box center [41, 574] width 15 height 8
click at [750, 479] on div "Add" at bounding box center [751, 574] width 16 height 8
click at [203, 479] on div "Shapes" at bounding box center [204, 575] width 56 height 20
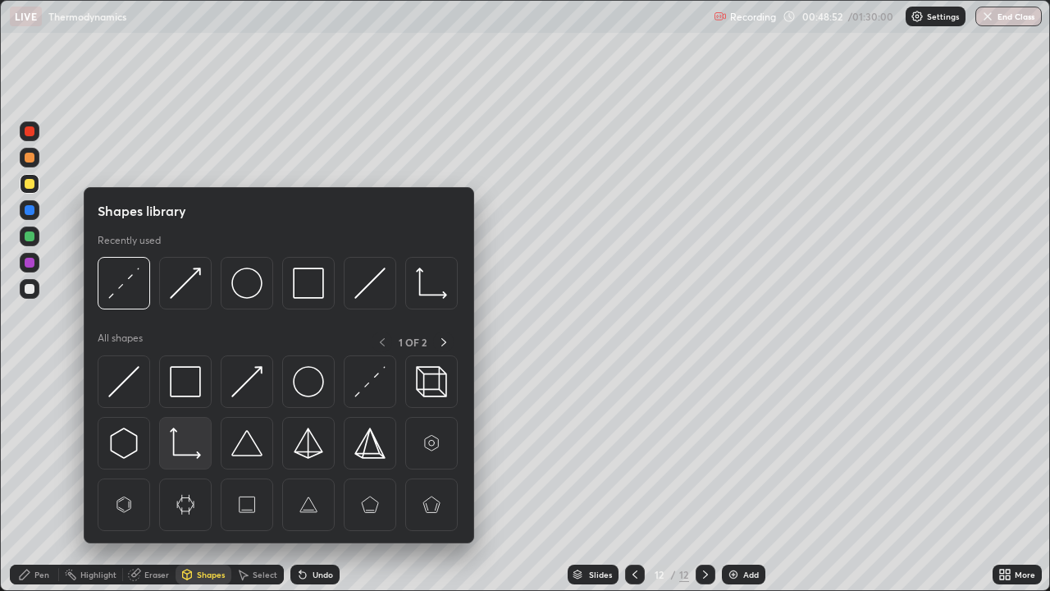
click at [183, 446] on img at bounding box center [185, 442] width 31 height 31
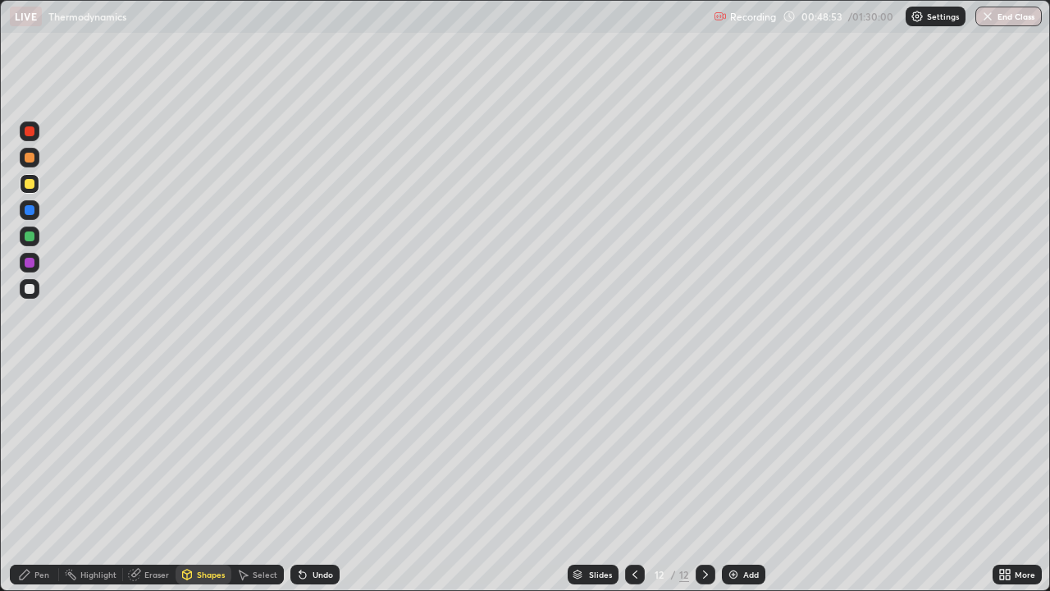
click at [200, 479] on div "Shapes" at bounding box center [211, 574] width 28 height 8
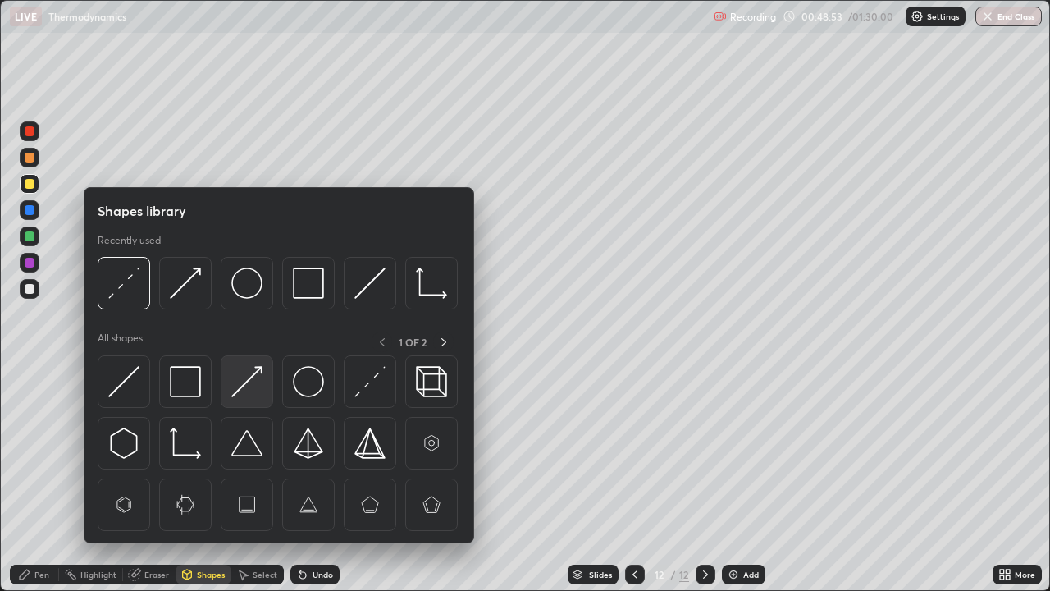
click at [240, 384] on img at bounding box center [246, 381] width 31 height 31
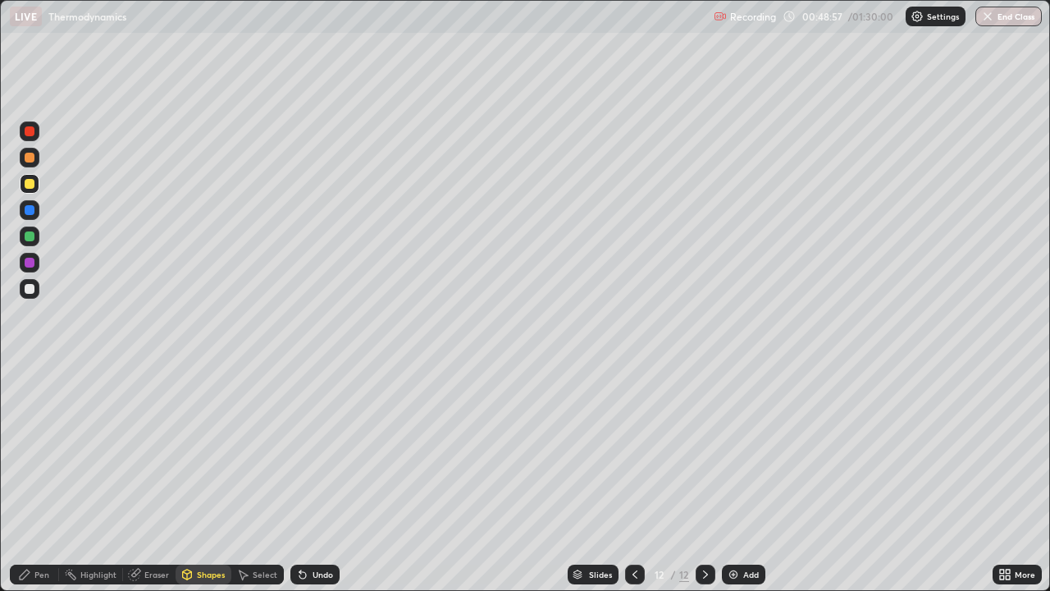
click at [209, 479] on div "Shapes" at bounding box center [211, 574] width 28 height 8
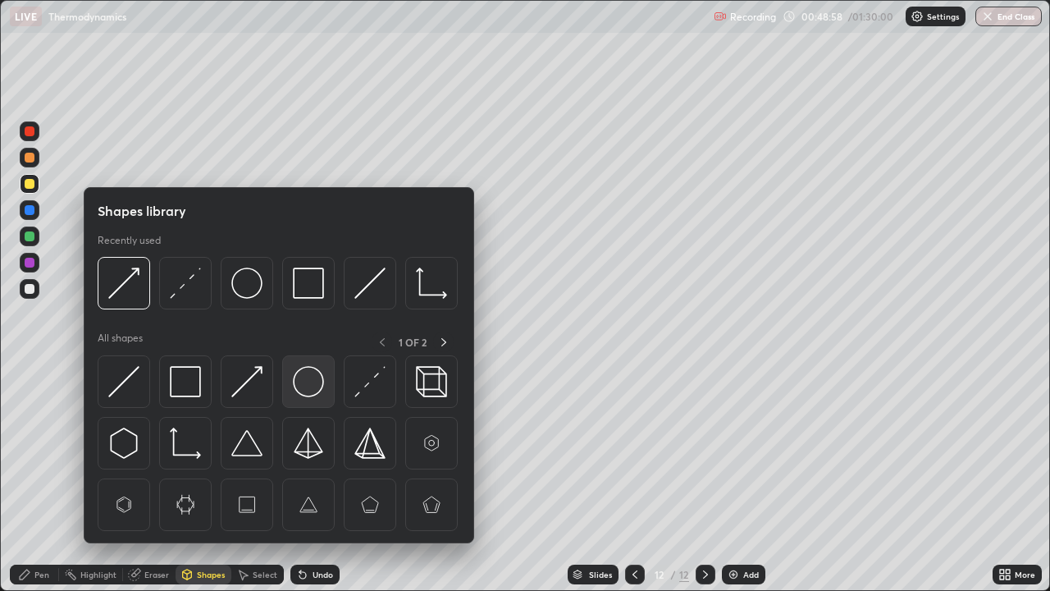
click at [307, 380] on img at bounding box center [308, 381] width 31 height 31
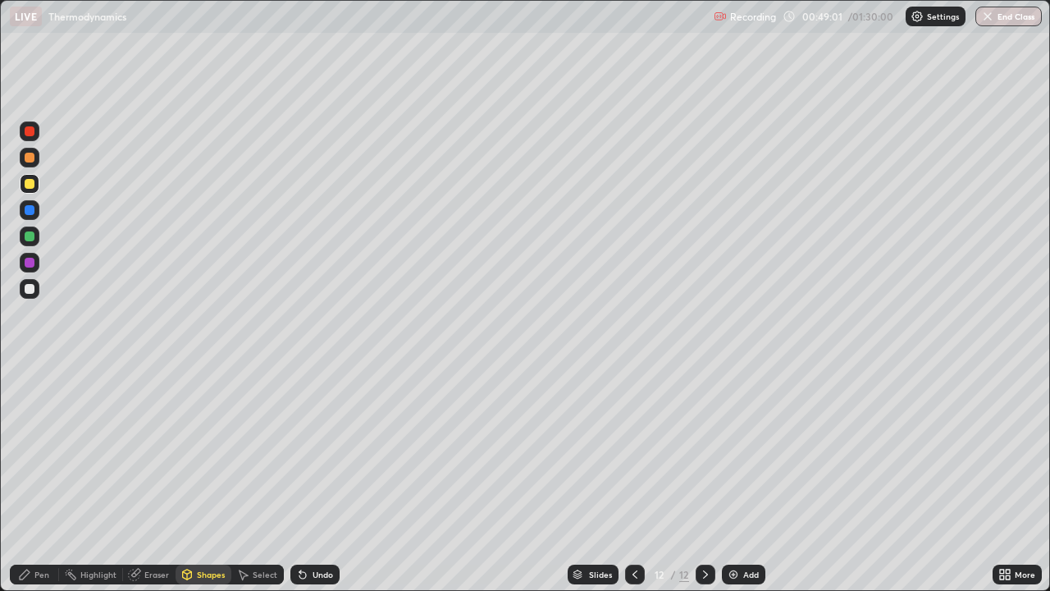
click at [203, 479] on div "Shapes" at bounding box center [211, 574] width 28 height 8
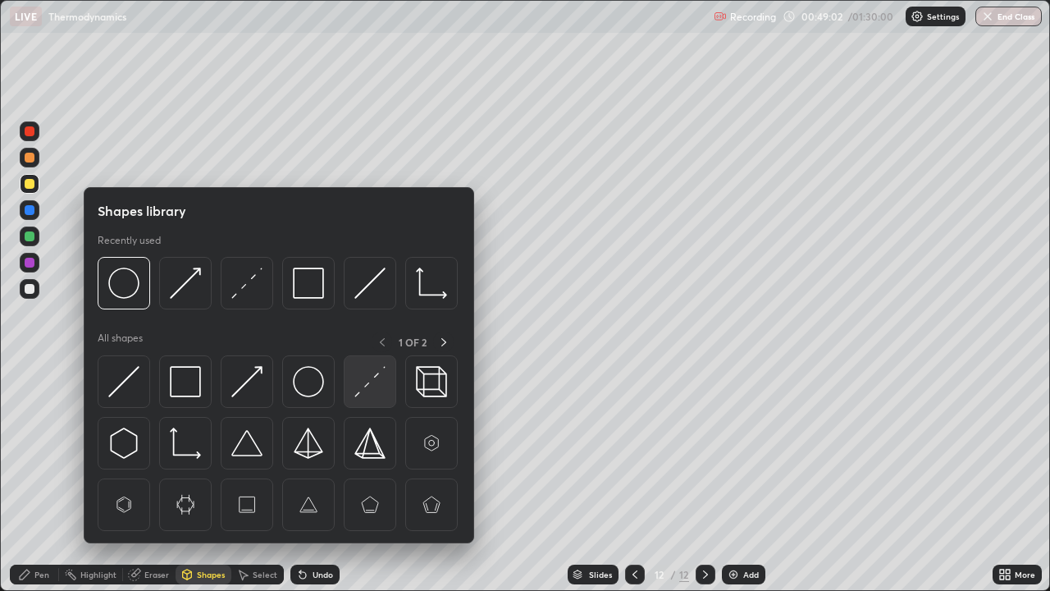
click at [368, 382] on img at bounding box center [369, 381] width 31 height 31
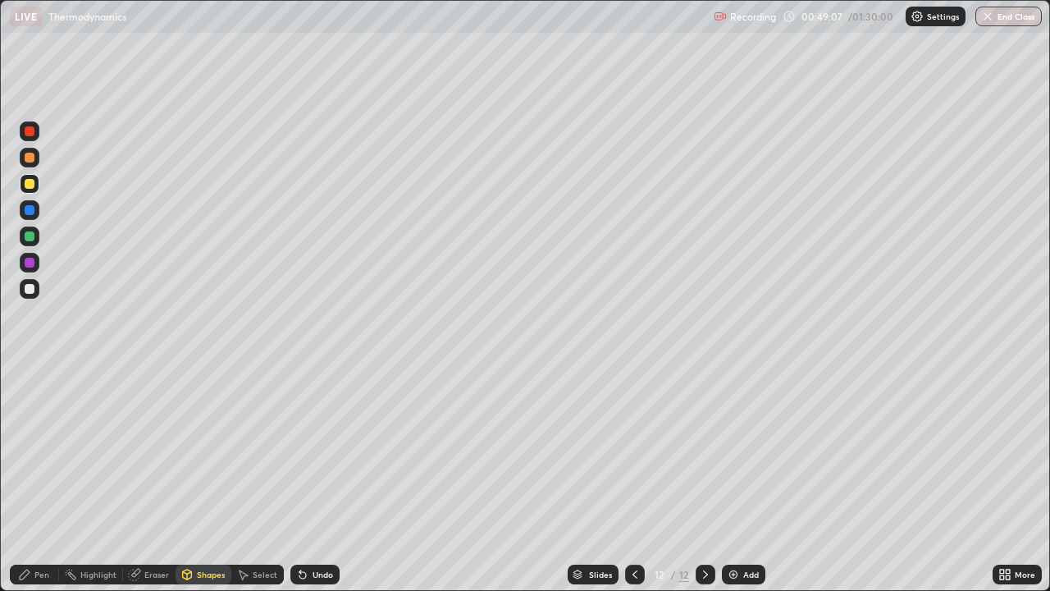
click at [41, 479] on div "Pen" at bounding box center [41, 574] width 15 height 8
click at [30, 210] on div at bounding box center [30, 210] width 10 height 10
click at [190, 479] on icon at bounding box center [187, 574] width 9 height 10
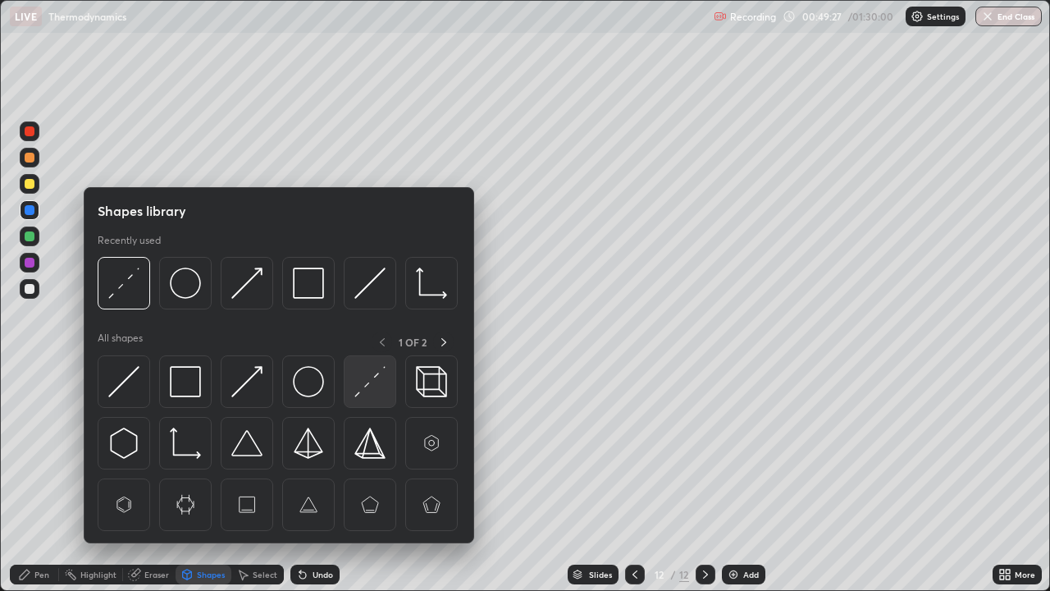
click at [371, 389] on img at bounding box center [369, 381] width 31 height 31
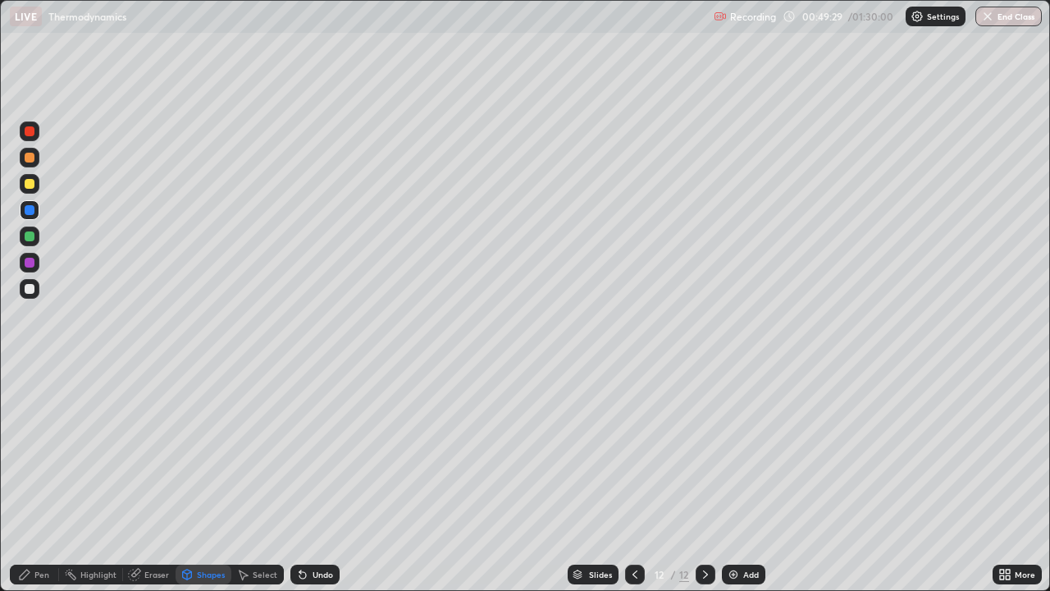
click at [30, 236] on div at bounding box center [30, 236] width 10 height 10
click at [28, 479] on icon at bounding box center [24, 574] width 13 height 13
click at [208, 479] on div "Shapes" at bounding box center [211, 574] width 28 height 8
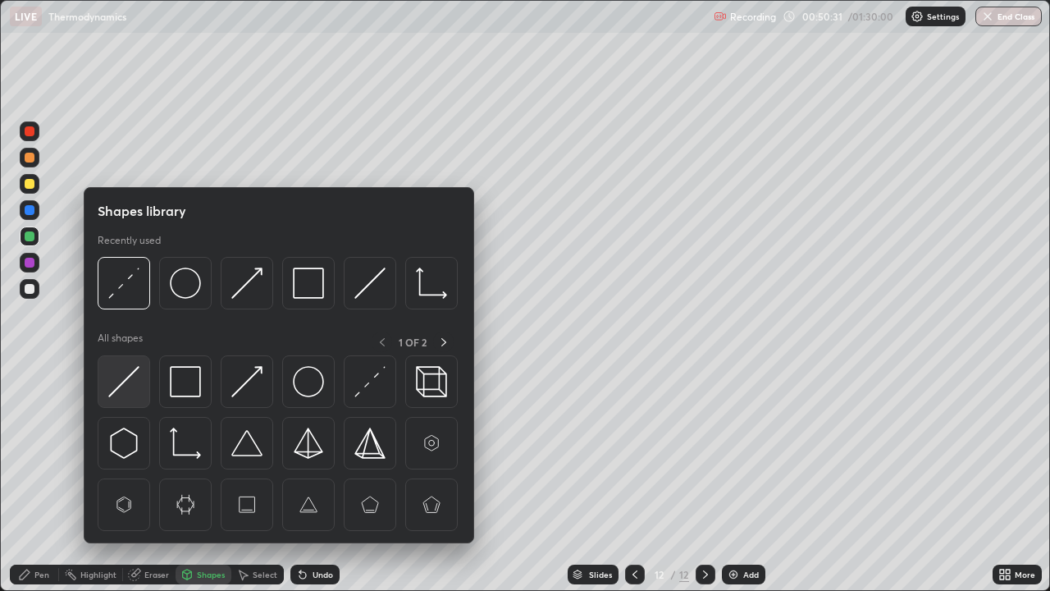
click at [130, 386] on img at bounding box center [123, 381] width 31 height 31
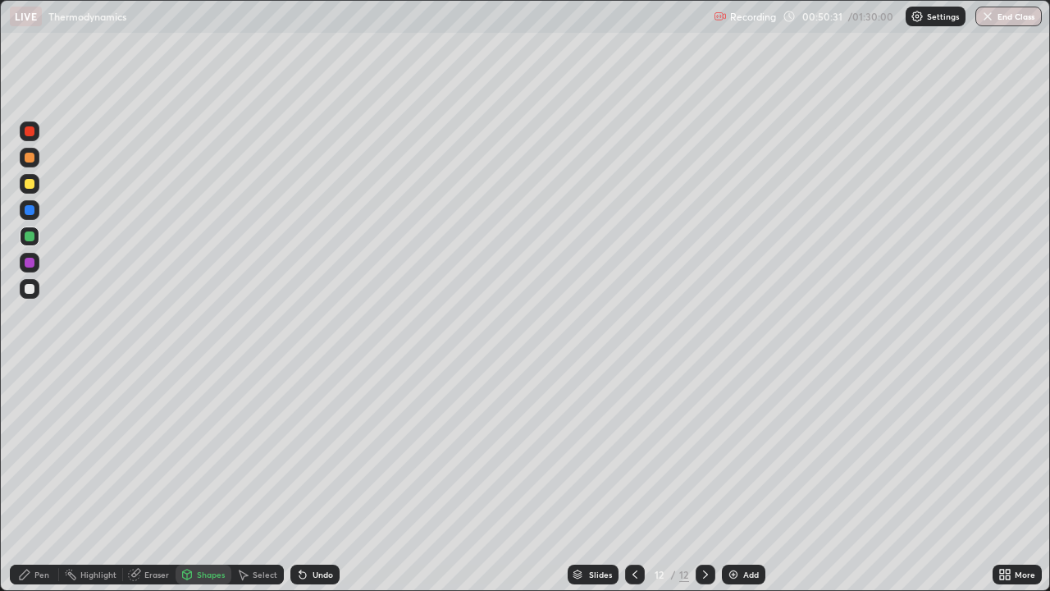
click at [30, 289] on div at bounding box center [30, 289] width 10 height 10
click at [44, 479] on div "Pen" at bounding box center [34, 575] width 49 height 20
click at [33, 263] on div at bounding box center [30, 263] width 10 height 10
click at [737, 479] on img at bounding box center [733, 574] width 13 height 13
click at [32, 231] on div at bounding box center [30, 236] width 10 height 10
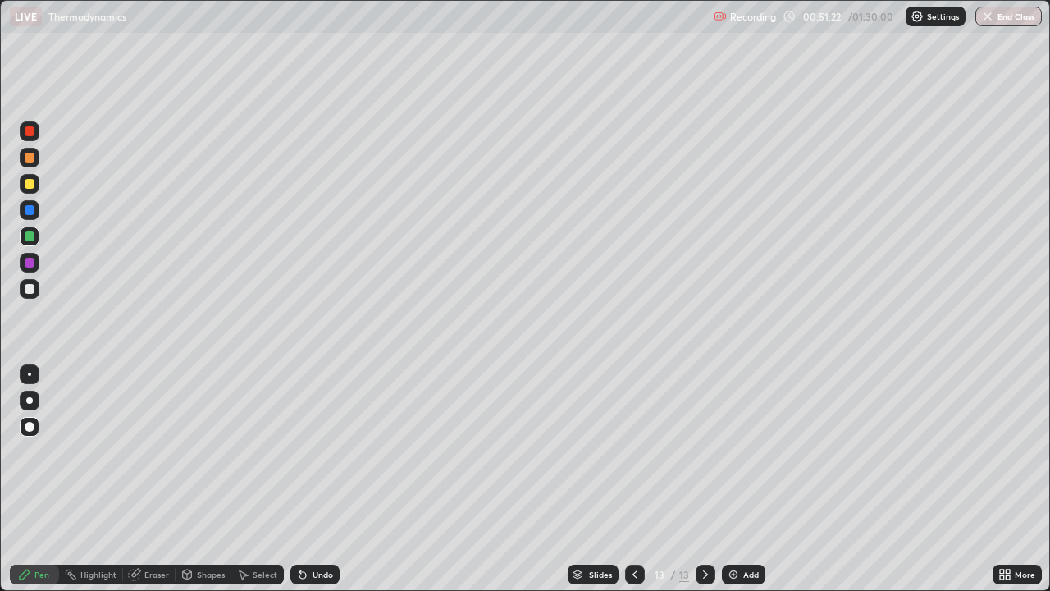
click at [200, 479] on div "Shapes" at bounding box center [211, 574] width 28 height 8
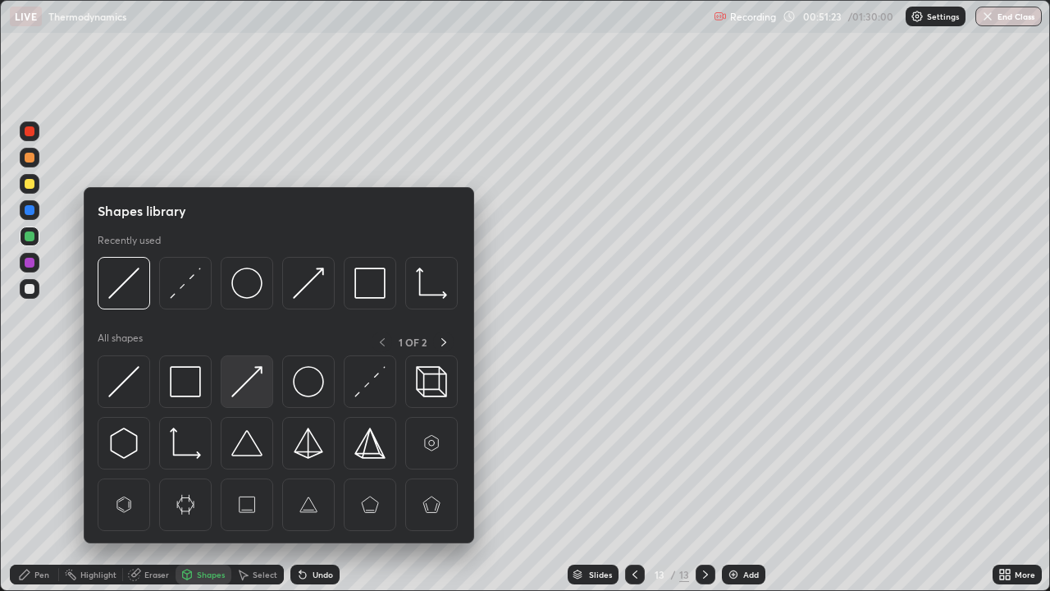
click at [254, 384] on img at bounding box center [246, 381] width 31 height 31
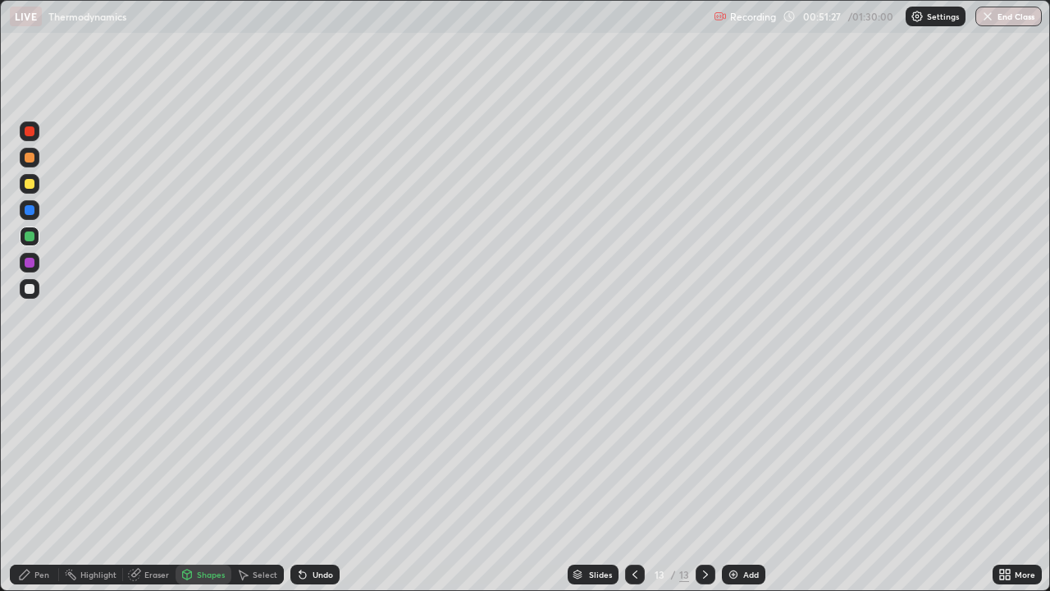
click at [41, 479] on div "Pen" at bounding box center [34, 575] width 49 height 20
click at [197, 479] on div "Shapes" at bounding box center [211, 574] width 28 height 8
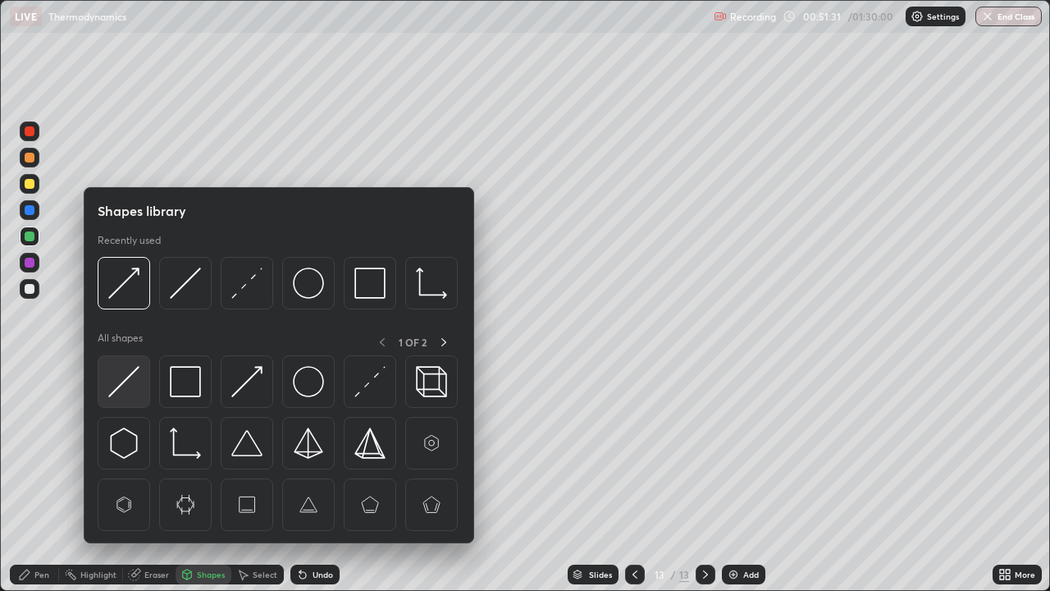
click at [132, 373] on img at bounding box center [123, 381] width 31 height 31
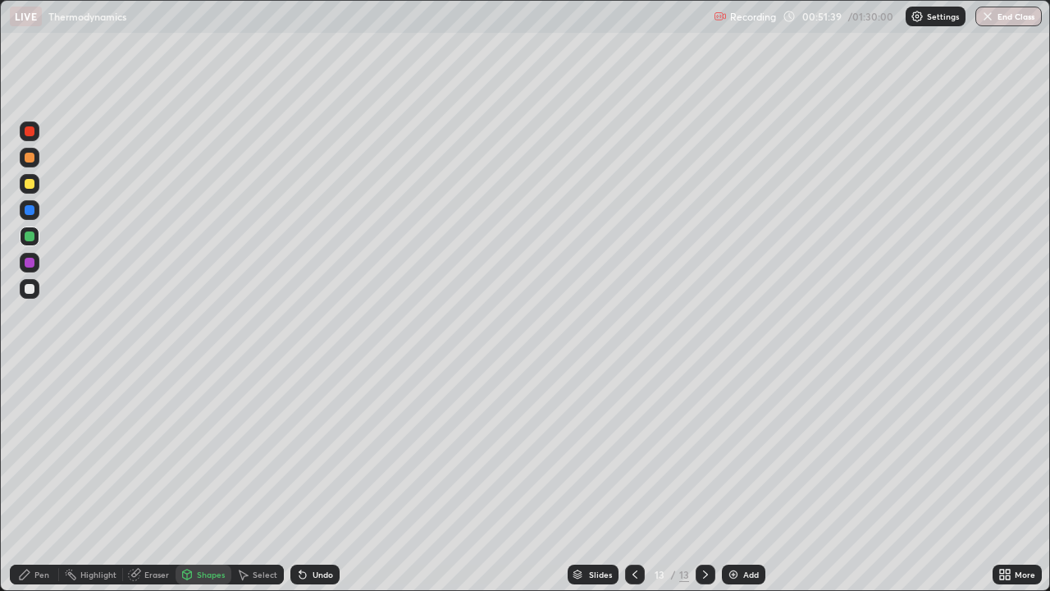
click at [39, 479] on div "Pen" at bounding box center [41, 574] width 15 height 8
click at [31, 266] on div at bounding box center [30, 263] width 10 height 10
click at [208, 479] on div "Shapes" at bounding box center [211, 574] width 28 height 8
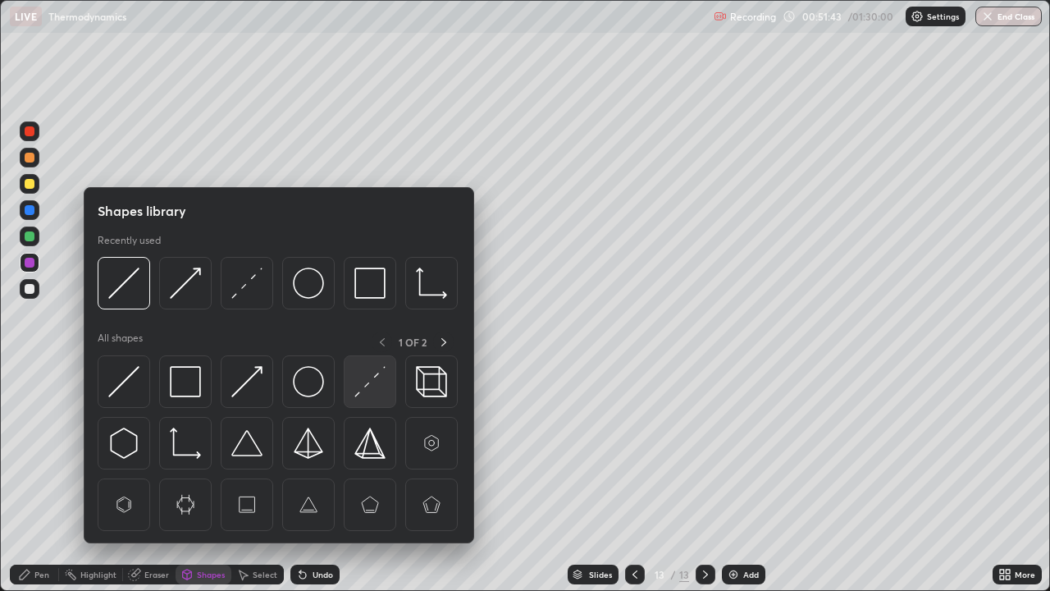
click at [360, 391] on img at bounding box center [369, 381] width 31 height 31
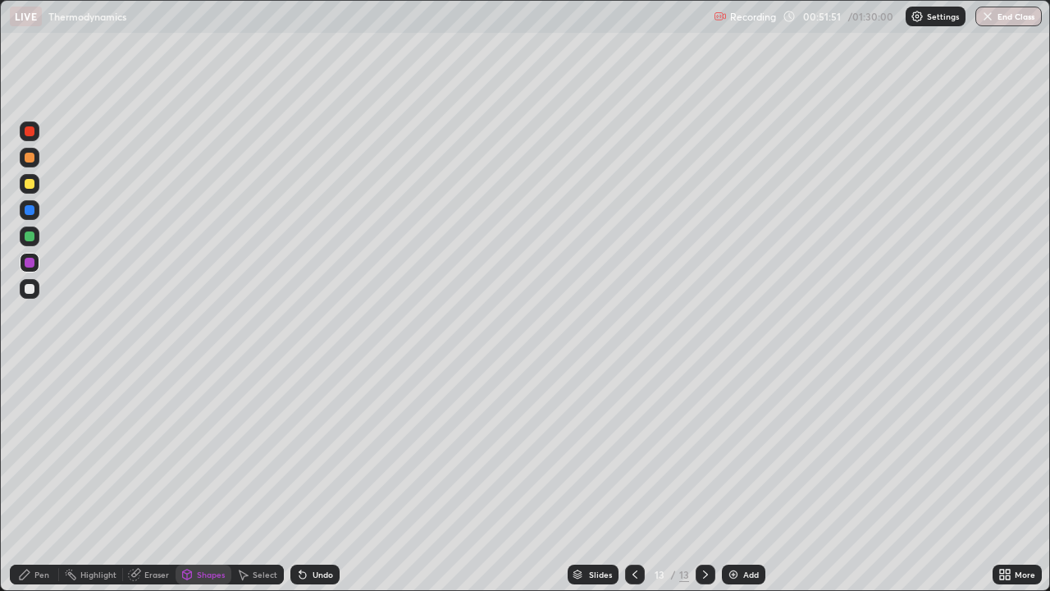
click at [31, 479] on div "Pen" at bounding box center [34, 575] width 49 height 20
click at [29, 212] on div at bounding box center [30, 210] width 10 height 10
click at [300, 479] on icon at bounding box center [302, 575] width 7 height 7
click at [313, 479] on div "Undo" at bounding box center [323, 574] width 21 height 8
click at [33, 290] on div at bounding box center [30, 289] width 10 height 10
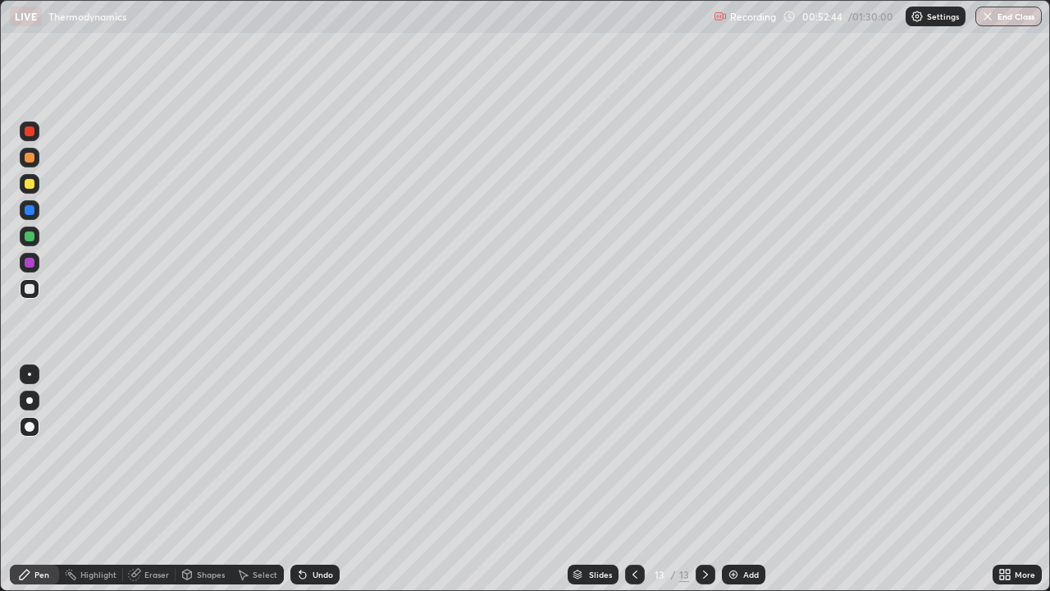
click at [203, 479] on div "Shapes" at bounding box center [211, 574] width 28 height 8
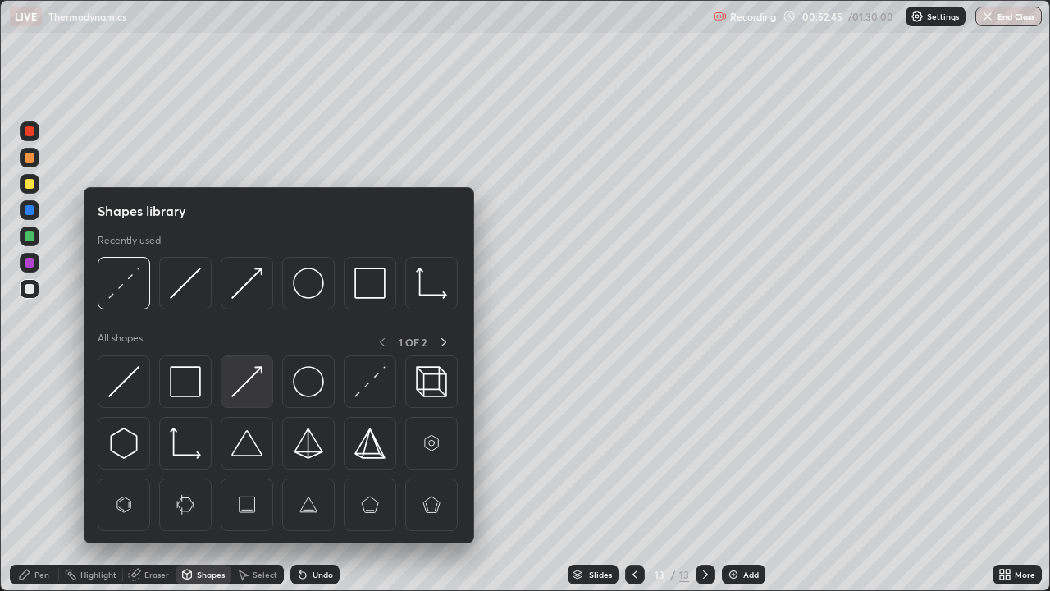
click at [249, 387] on img at bounding box center [246, 381] width 31 height 31
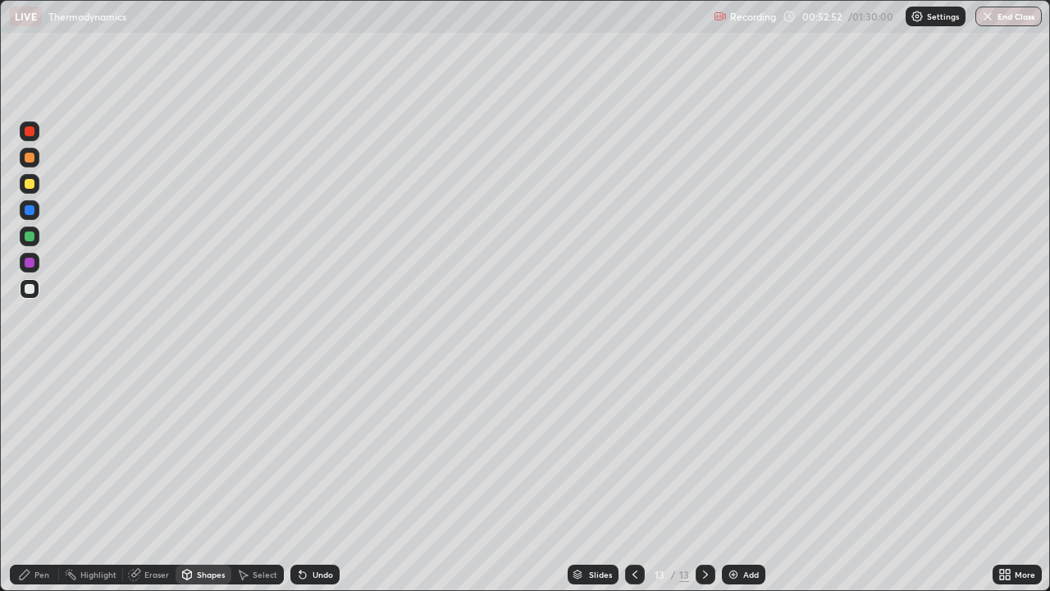
click at [34, 479] on div "Pen" at bounding box center [41, 574] width 15 height 8
click at [205, 479] on div "Shapes" at bounding box center [204, 575] width 56 height 20
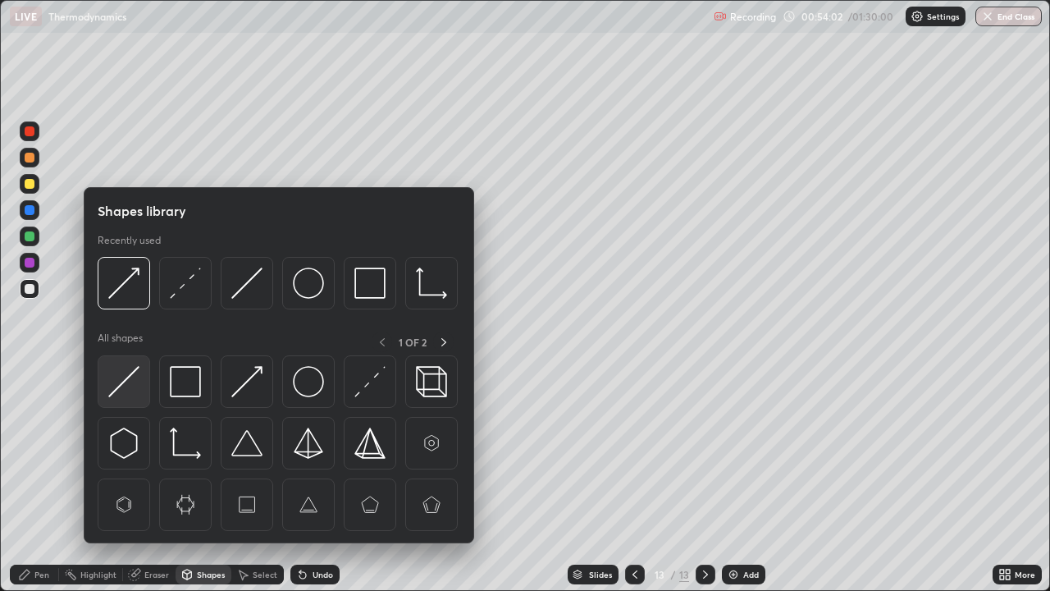
click at [129, 383] on img at bounding box center [123, 381] width 31 height 31
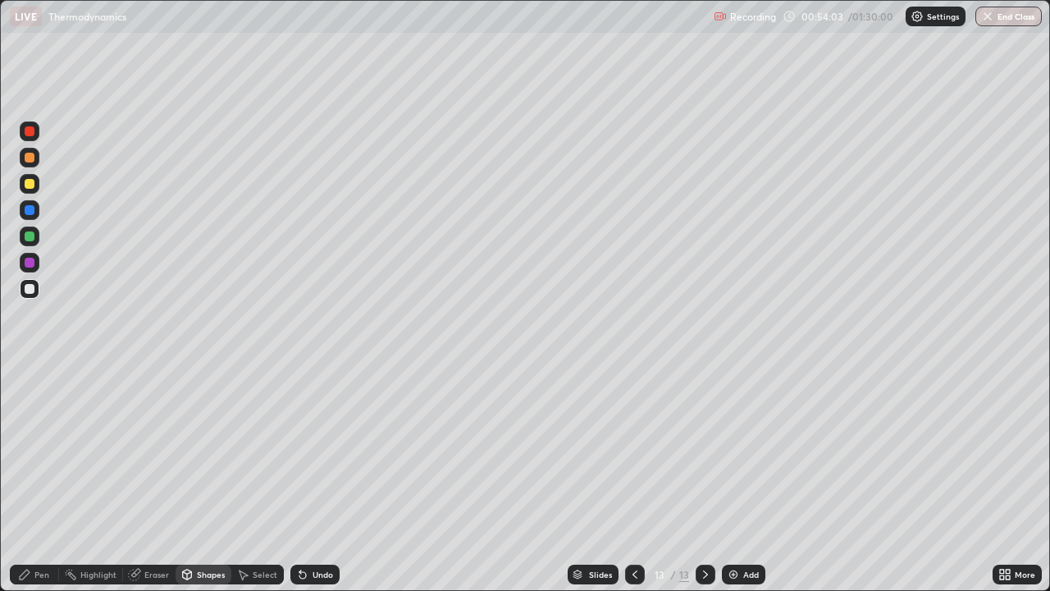
click at [34, 264] on div at bounding box center [30, 263] width 10 height 10
click at [32, 479] on div "Pen" at bounding box center [34, 575] width 49 height 20
click at [630, 479] on icon at bounding box center [634, 574] width 13 height 13
click at [630, 479] on div at bounding box center [635, 575] width 20 height 20
click at [702, 479] on icon at bounding box center [705, 574] width 13 height 13
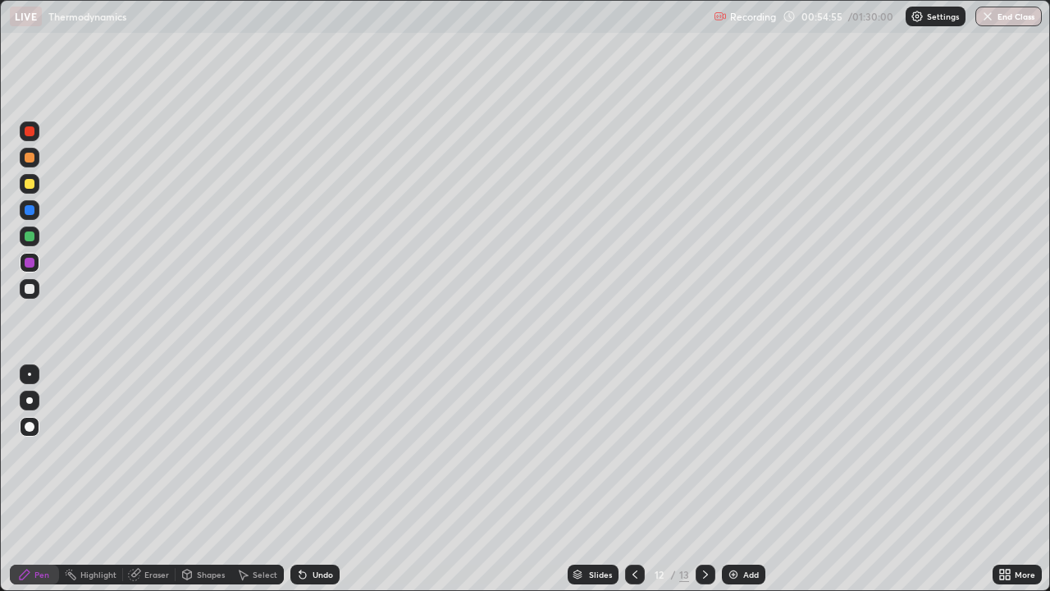
click at [322, 479] on div "Undo" at bounding box center [323, 574] width 21 height 8
click at [706, 479] on div at bounding box center [706, 575] width 20 height 20
click at [738, 479] on img at bounding box center [733, 574] width 13 height 13
click at [633, 479] on icon at bounding box center [634, 574] width 13 height 13
click at [703, 479] on div at bounding box center [706, 575] width 20 height 20
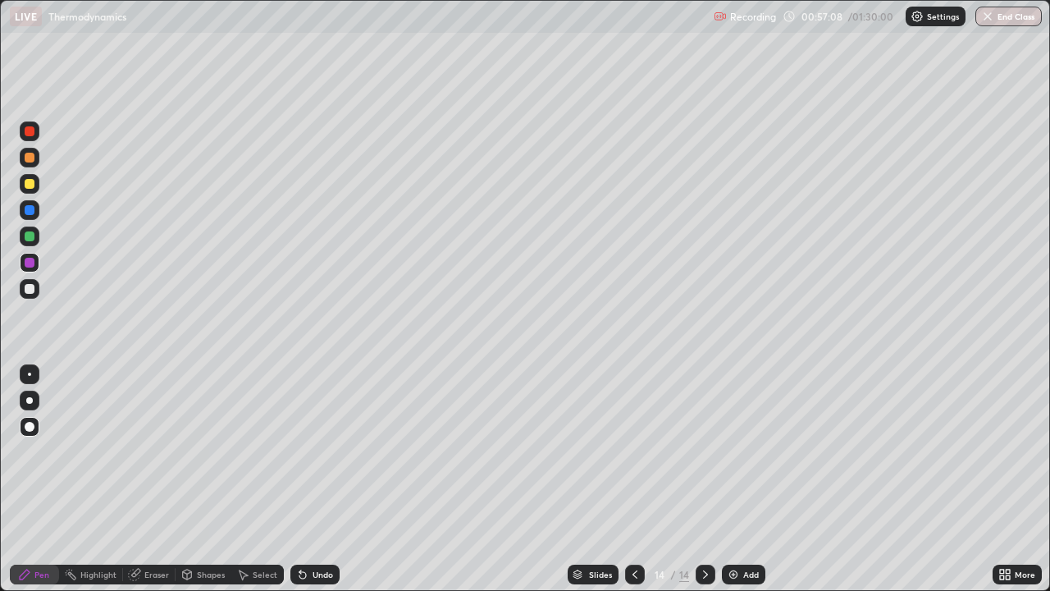
click at [739, 479] on div "Add" at bounding box center [743, 575] width 43 height 20
click at [201, 479] on div "Shapes" at bounding box center [211, 574] width 28 height 8
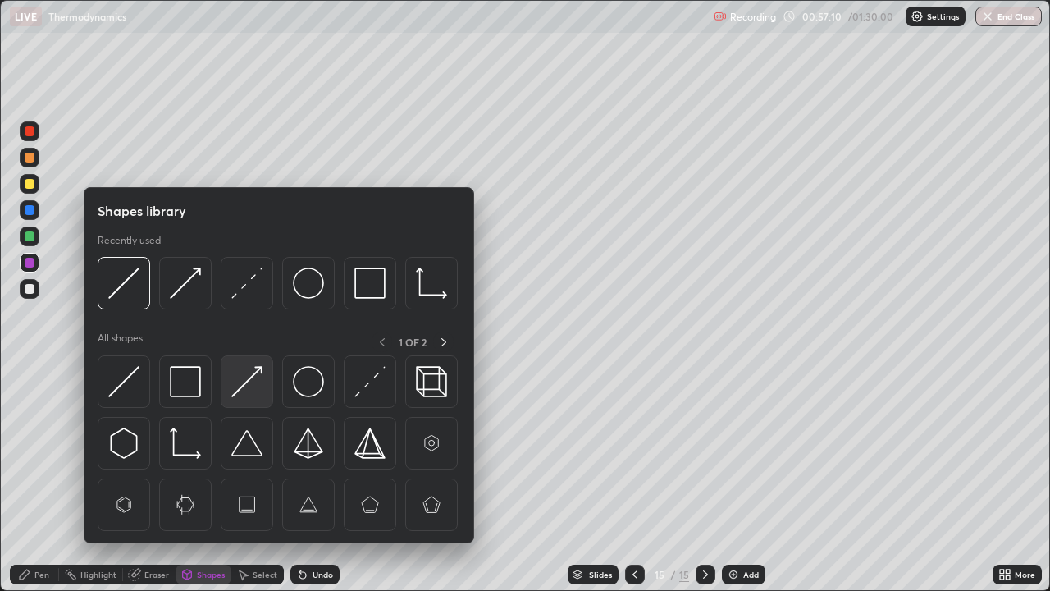
click at [241, 385] on img at bounding box center [246, 381] width 31 height 31
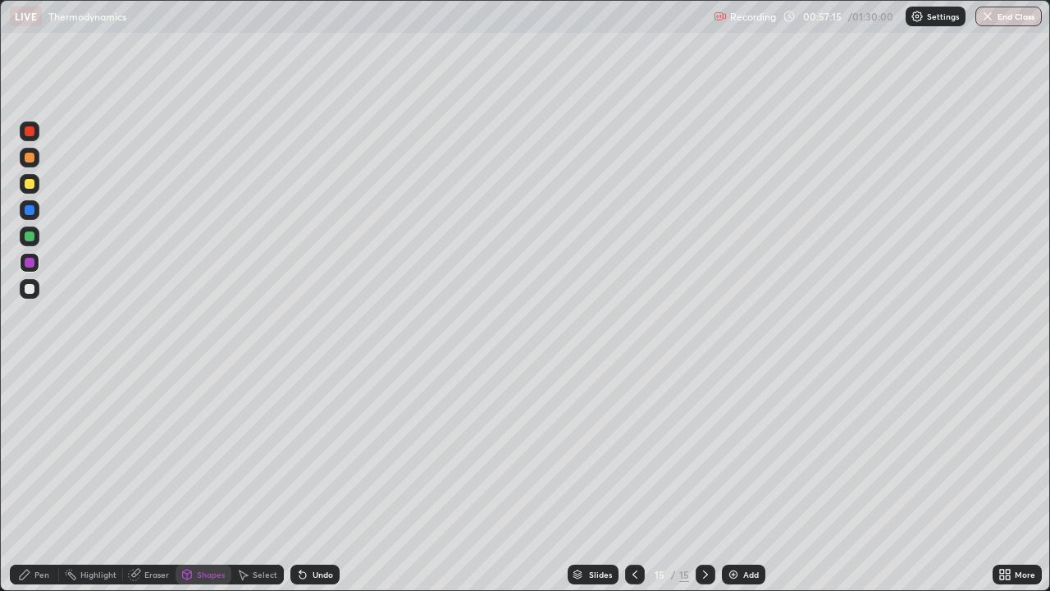
click at [37, 479] on div "Pen" at bounding box center [41, 574] width 15 height 8
click at [207, 479] on div "Shapes" at bounding box center [211, 574] width 28 height 8
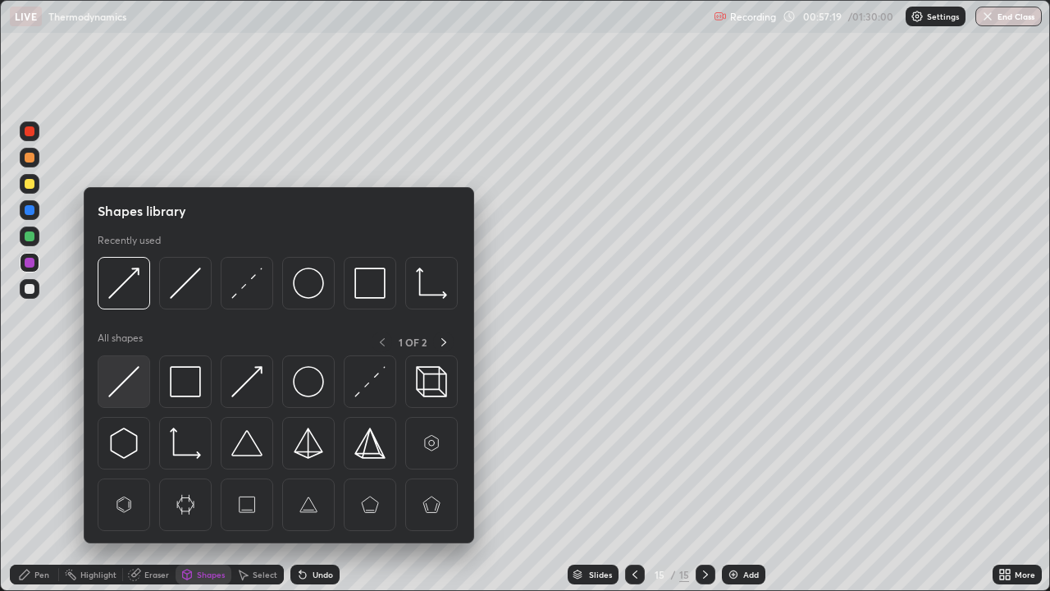
click at [134, 374] on img at bounding box center [123, 381] width 31 height 31
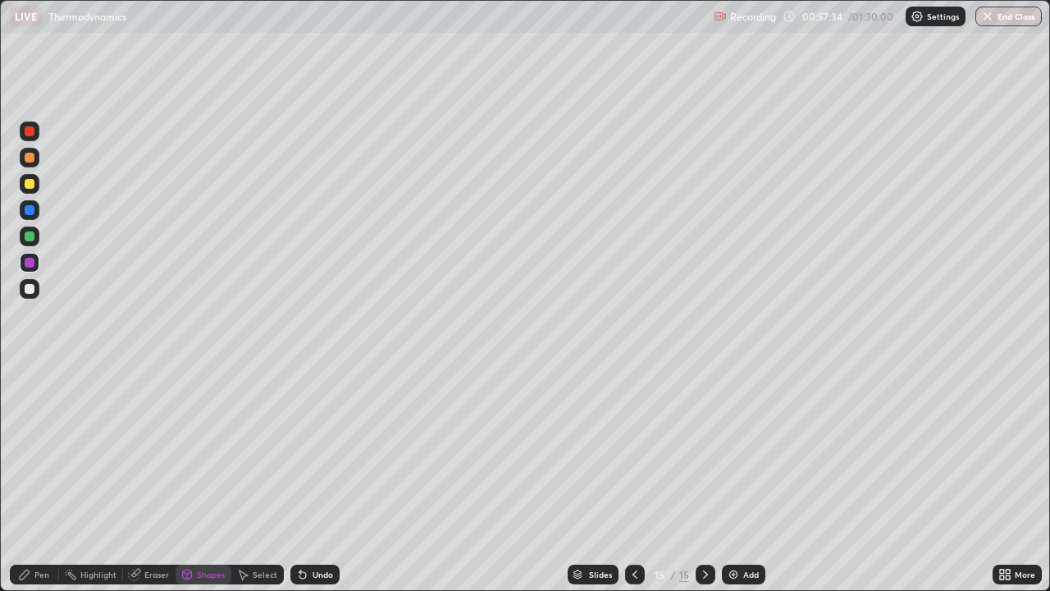
click at [35, 479] on div "Pen" at bounding box center [41, 574] width 15 height 8
click at [202, 479] on div "Shapes" at bounding box center [211, 574] width 28 height 8
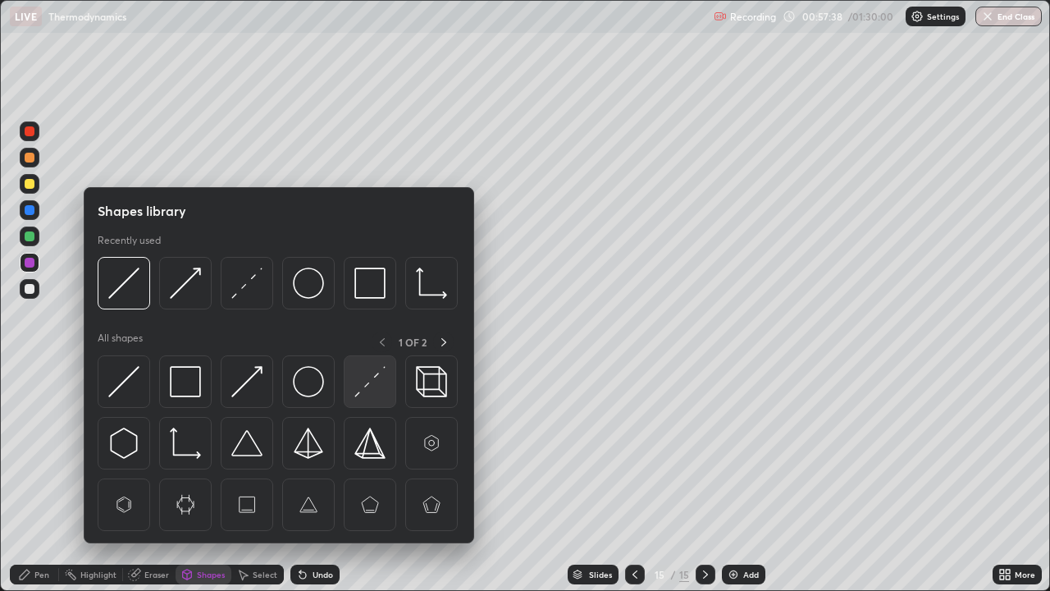
click at [364, 386] on img at bounding box center [369, 381] width 31 height 31
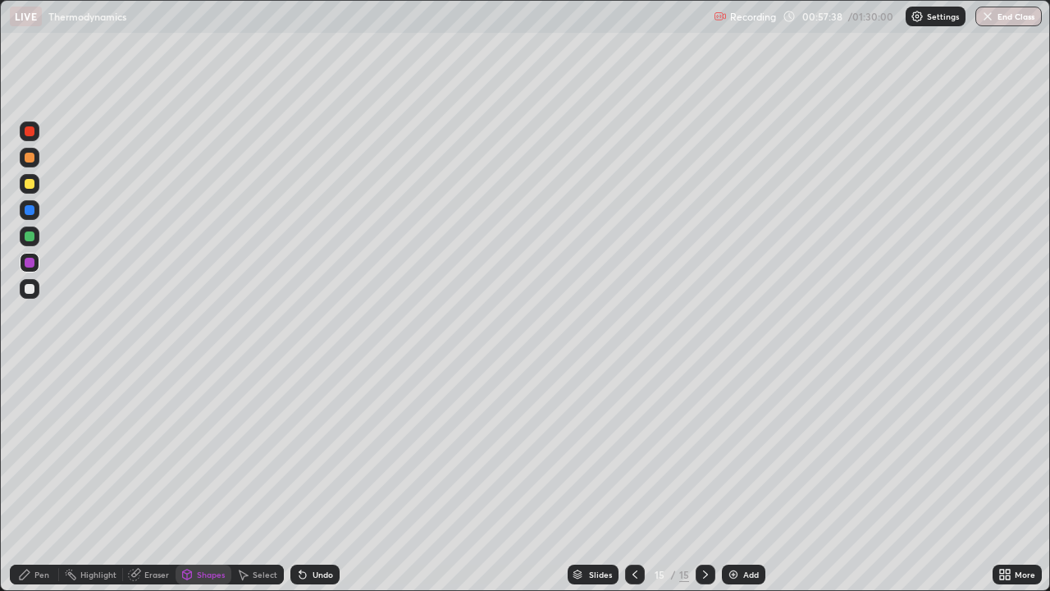
click at [31, 234] on div at bounding box center [30, 236] width 10 height 10
click at [40, 479] on div "Pen" at bounding box center [41, 574] width 15 height 8
click at [34, 213] on div at bounding box center [30, 210] width 10 height 10
click at [746, 479] on div "Add" at bounding box center [751, 574] width 16 height 8
click at [633, 479] on icon at bounding box center [634, 574] width 13 height 13
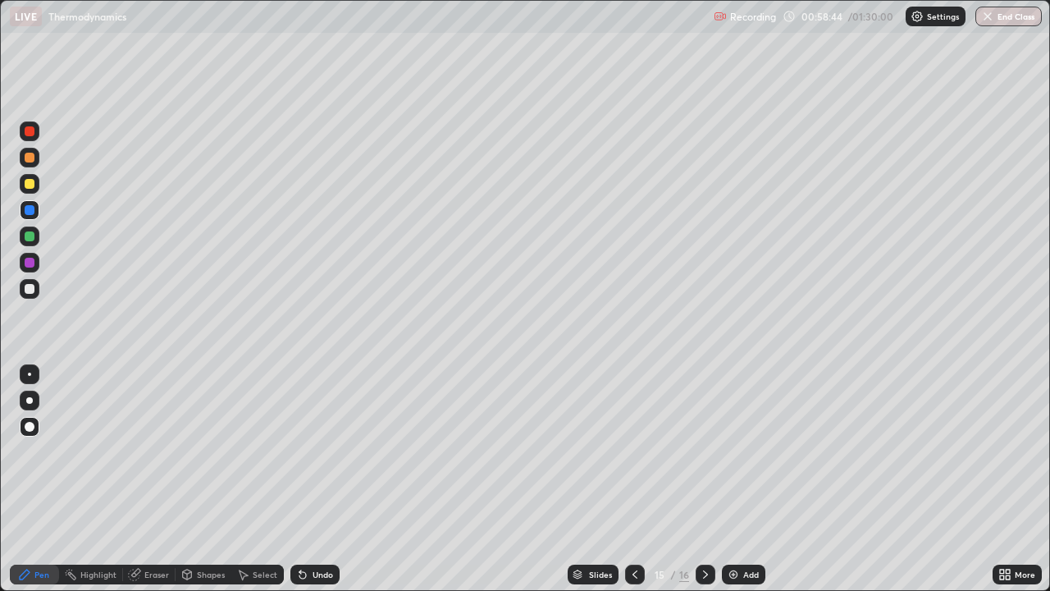
click at [638, 479] on div at bounding box center [635, 575] width 20 height 20
click at [633, 479] on icon at bounding box center [634, 574] width 13 height 13
click at [634, 479] on div at bounding box center [635, 575] width 20 height 20
click at [633, 479] on div at bounding box center [635, 575] width 20 height 20
click at [642, 479] on div at bounding box center [635, 575] width 20 height 20
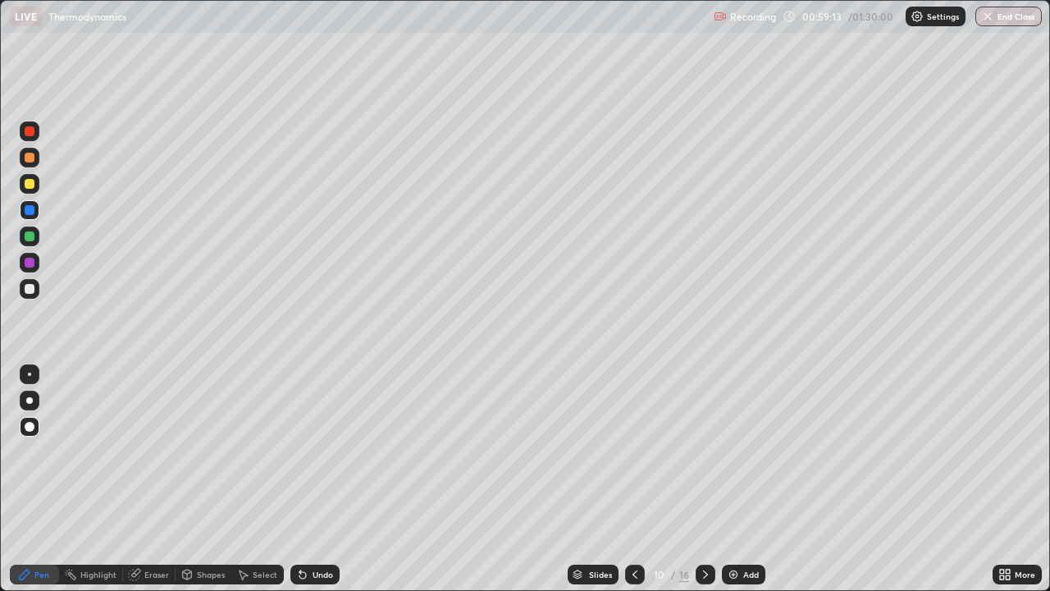
click at [633, 479] on icon at bounding box center [634, 574] width 13 height 13
click at [712, 479] on div at bounding box center [706, 575] width 20 height 20
click at [704, 479] on icon at bounding box center [705, 574] width 13 height 13
click at [633, 479] on icon at bounding box center [634, 574] width 13 height 13
click at [711, 479] on div at bounding box center [706, 575] width 20 height 20
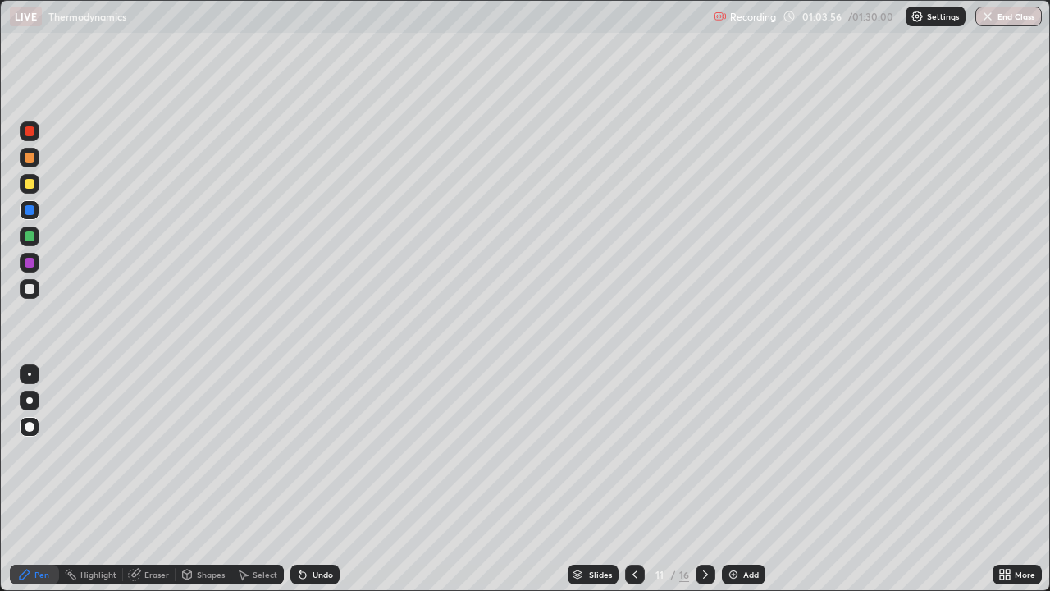
click at [709, 479] on icon at bounding box center [705, 574] width 13 height 13
click at [704, 479] on icon at bounding box center [705, 574] width 13 height 13
click at [633, 479] on icon at bounding box center [634, 574] width 13 height 13
click at [711, 479] on div at bounding box center [706, 575] width 20 height 20
click at [710, 479] on div at bounding box center [706, 575] width 20 height 20
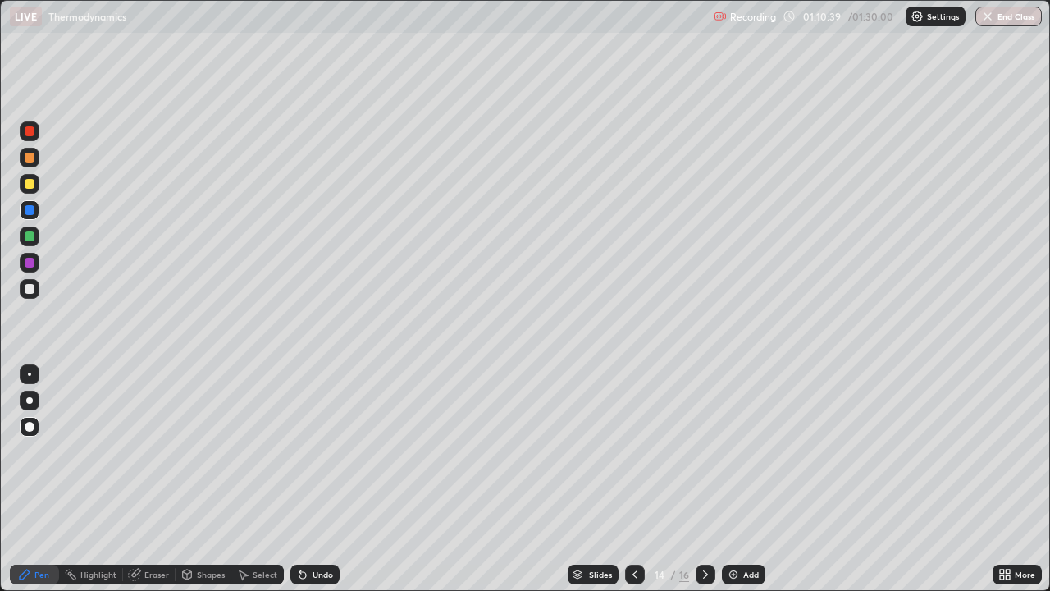
click at [633, 479] on icon at bounding box center [634, 574] width 13 height 13
click at [714, 479] on div at bounding box center [706, 574] width 20 height 33
click at [704, 479] on icon at bounding box center [705, 574] width 13 height 13
click at [28, 284] on div at bounding box center [30, 289] width 10 height 10
click at [318, 479] on div "Undo" at bounding box center [323, 574] width 21 height 8
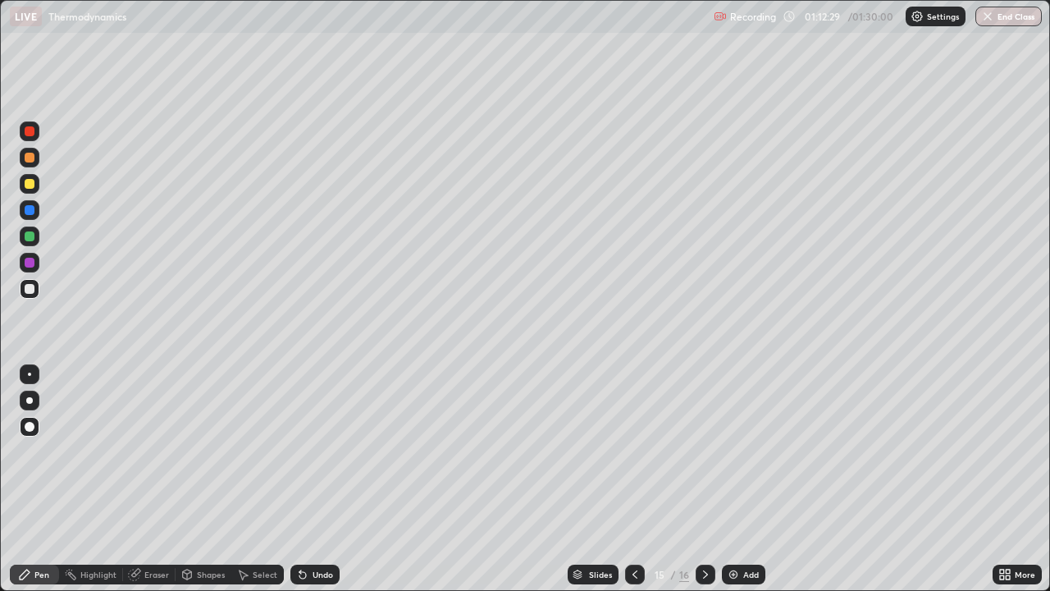
click at [208, 479] on div "Shapes" at bounding box center [211, 574] width 28 height 8
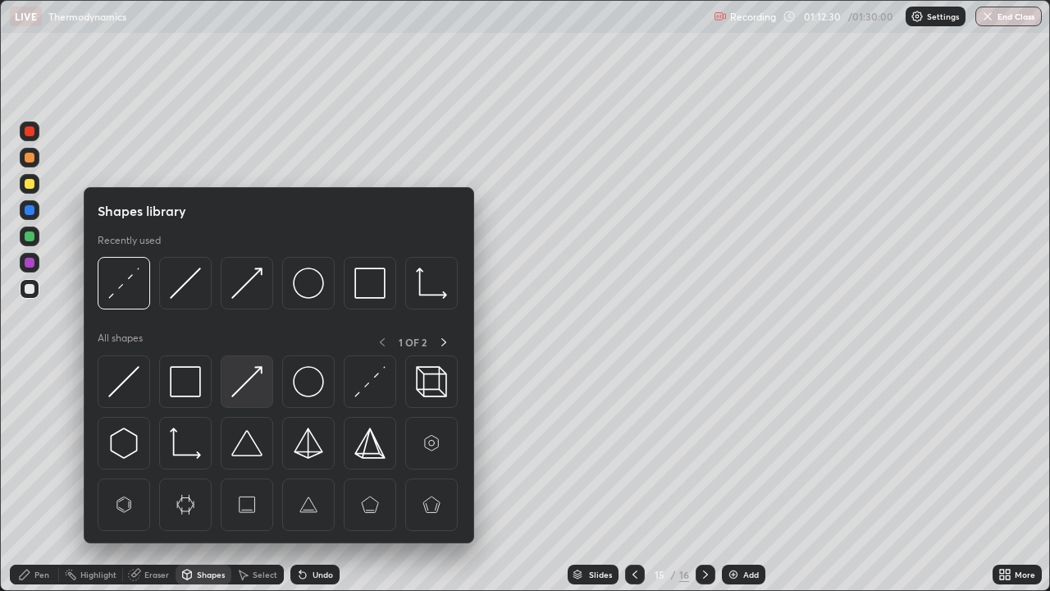
click at [248, 386] on img at bounding box center [246, 381] width 31 height 31
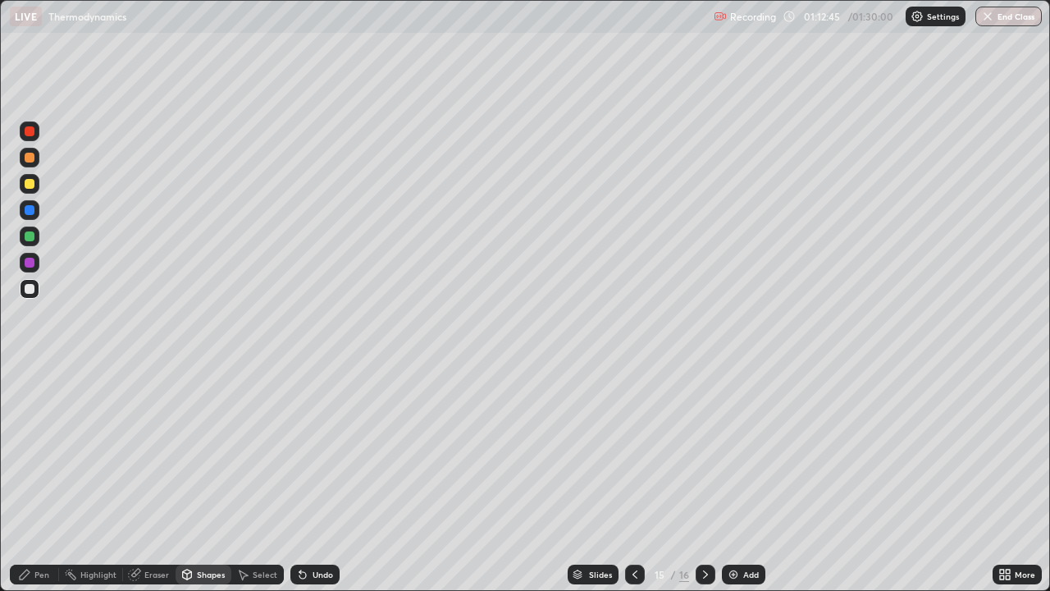
click at [30, 479] on icon at bounding box center [25, 574] width 10 height 10
click at [34, 293] on div at bounding box center [30, 289] width 20 height 20
click at [202, 479] on div "Shapes" at bounding box center [204, 575] width 56 height 20
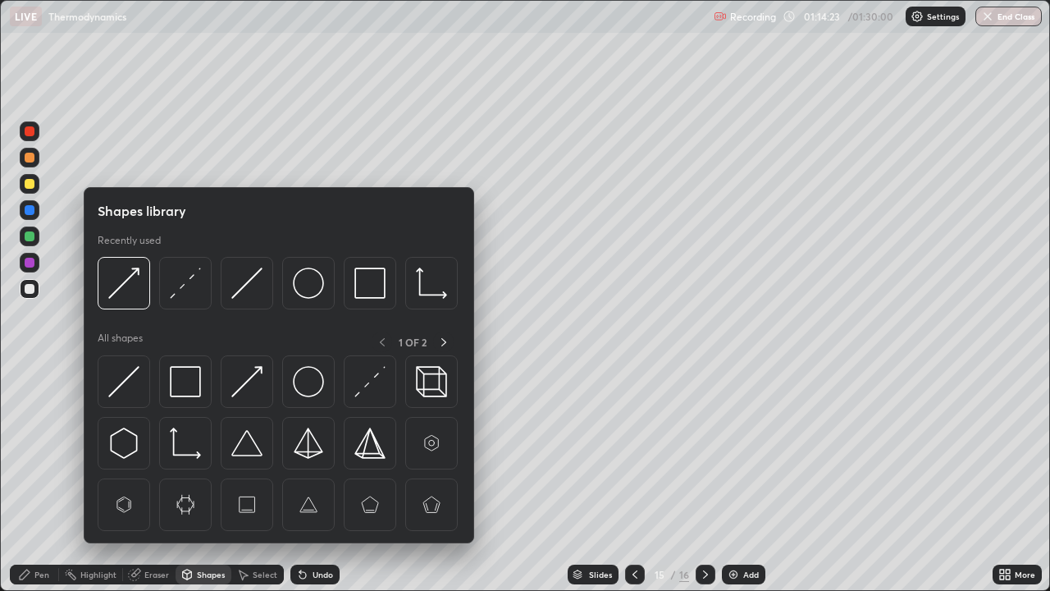
click at [195, 377] on img at bounding box center [185, 381] width 31 height 31
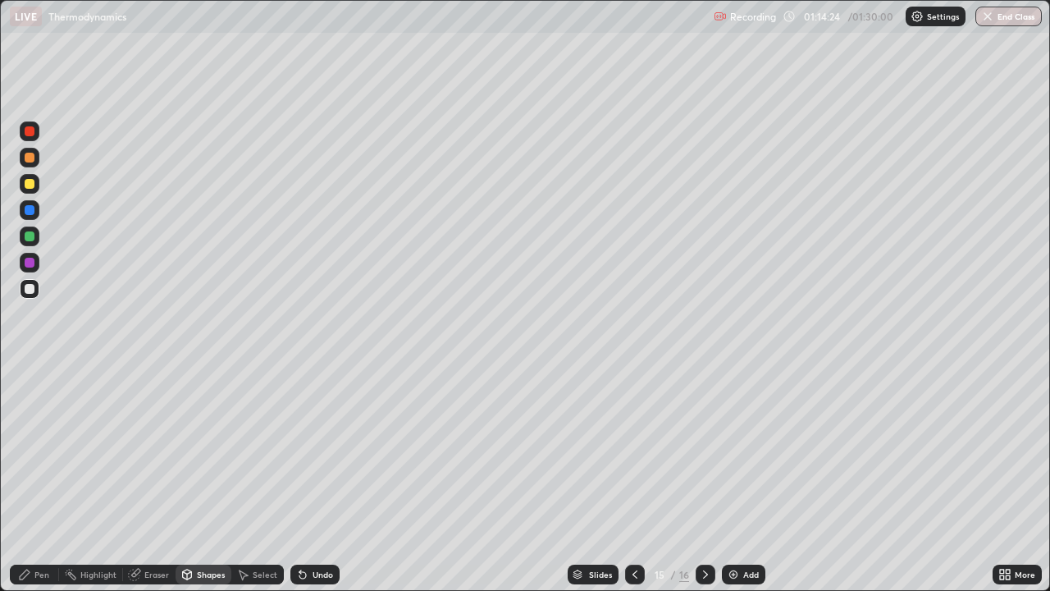
click at [32, 262] on div at bounding box center [30, 263] width 10 height 10
click at [317, 479] on div "Undo" at bounding box center [323, 574] width 21 height 8
click at [749, 479] on div "Add" at bounding box center [751, 574] width 16 height 8
click at [308, 479] on div "Undo" at bounding box center [314, 575] width 49 height 20
click at [36, 479] on div "Pen" at bounding box center [41, 574] width 15 height 8
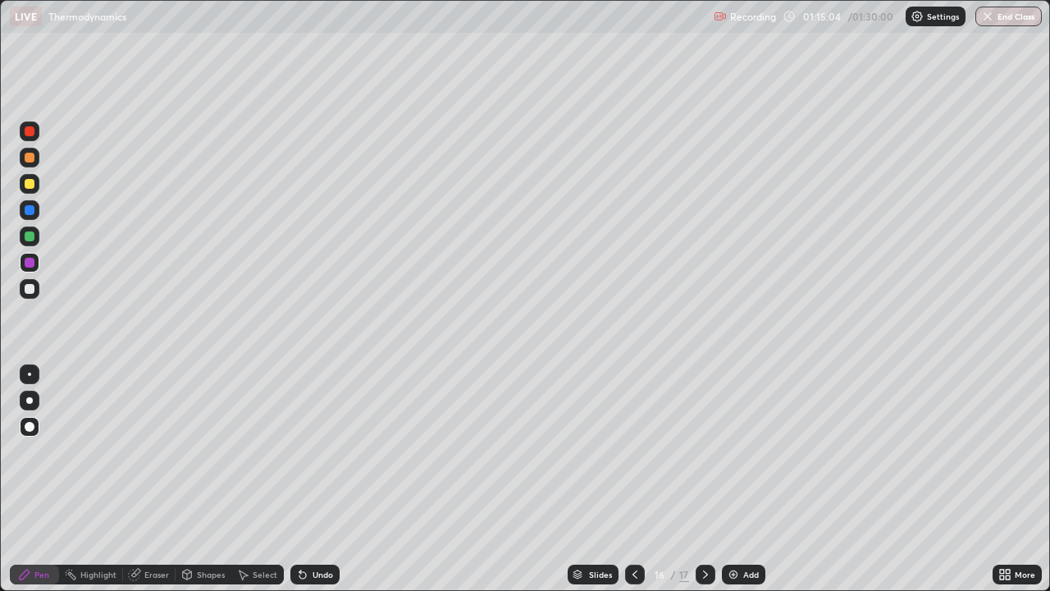
click at [635, 479] on icon at bounding box center [635, 574] width 5 height 8
click at [704, 479] on icon at bounding box center [705, 574] width 13 height 13
click at [632, 479] on icon at bounding box center [634, 574] width 13 height 13
click at [711, 479] on icon at bounding box center [705, 574] width 13 height 13
click at [710, 479] on div at bounding box center [706, 575] width 20 height 20
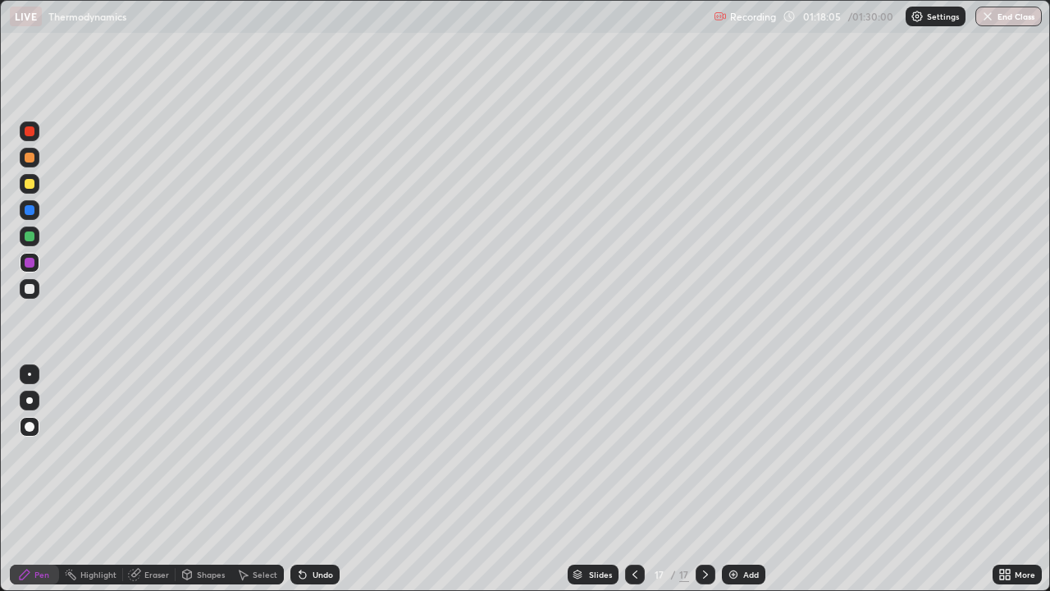
click at [633, 479] on icon at bounding box center [634, 574] width 13 height 13
click at [748, 479] on div "Add" at bounding box center [743, 575] width 43 height 20
click at [207, 479] on div "Shapes" at bounding box center [211, 574] width 28 height 8
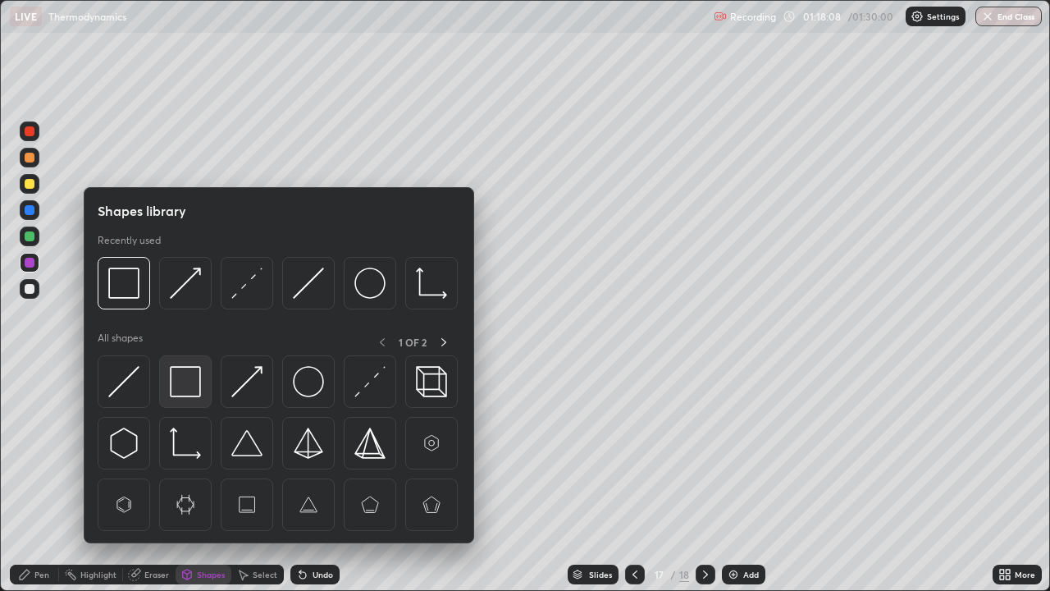
click at [198, 380] on img at bounding box center [185, 381] width 31 height 31
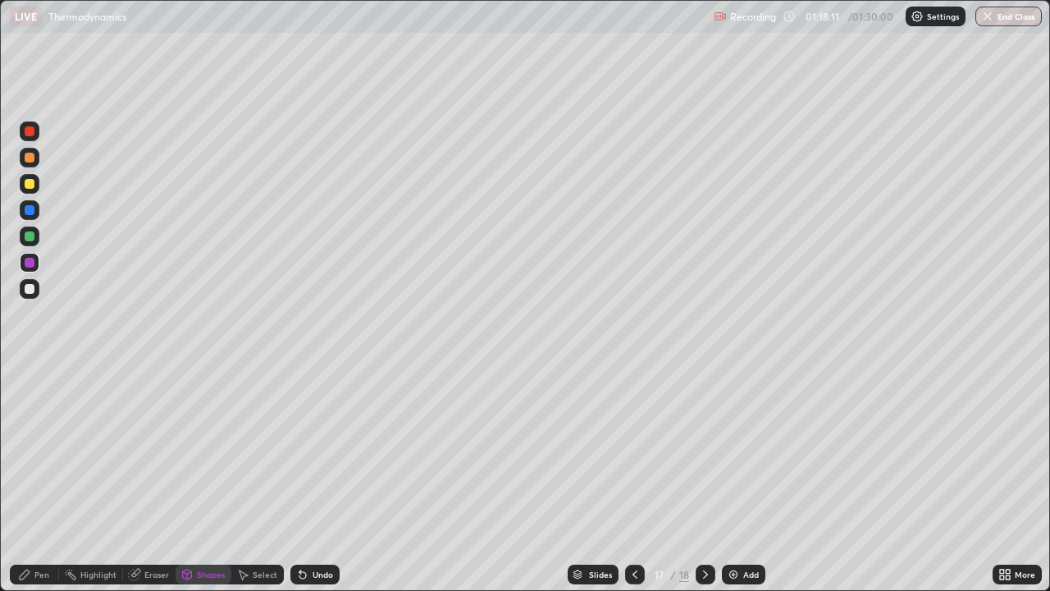
click at [44, 479] on div "Pen" at bounding box center [34, 575] width 49 height 20
click at [33, 208] on div at bounding box center [30, 210] width 10 height 10
click at [207, 479] on div "Shapes" at bounding box center [211, 574] width 28 height 8
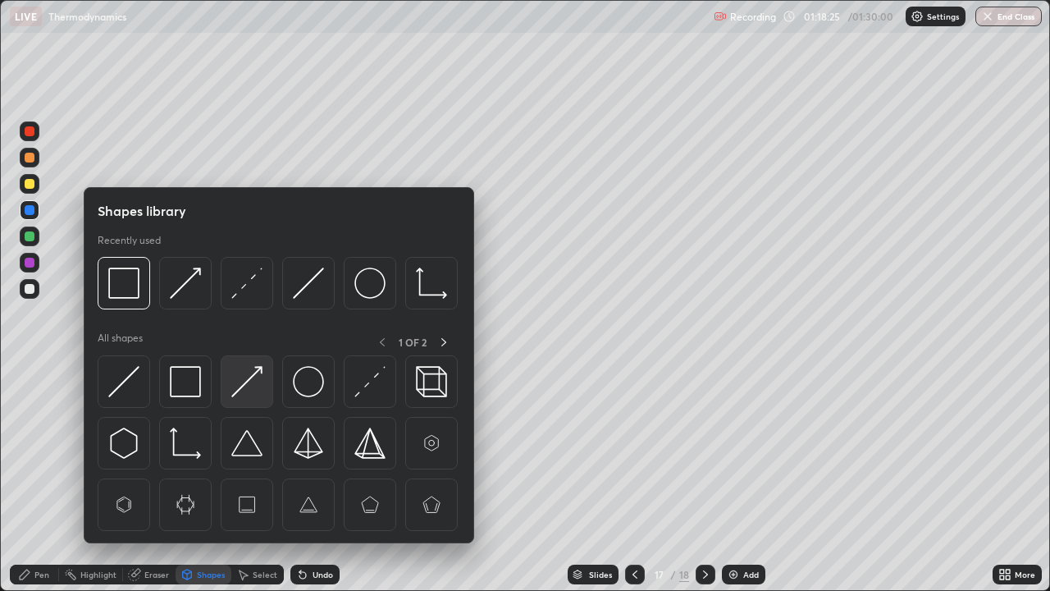
click at [241, 392] on img at bounding box center [246, 381] width 31 height 31
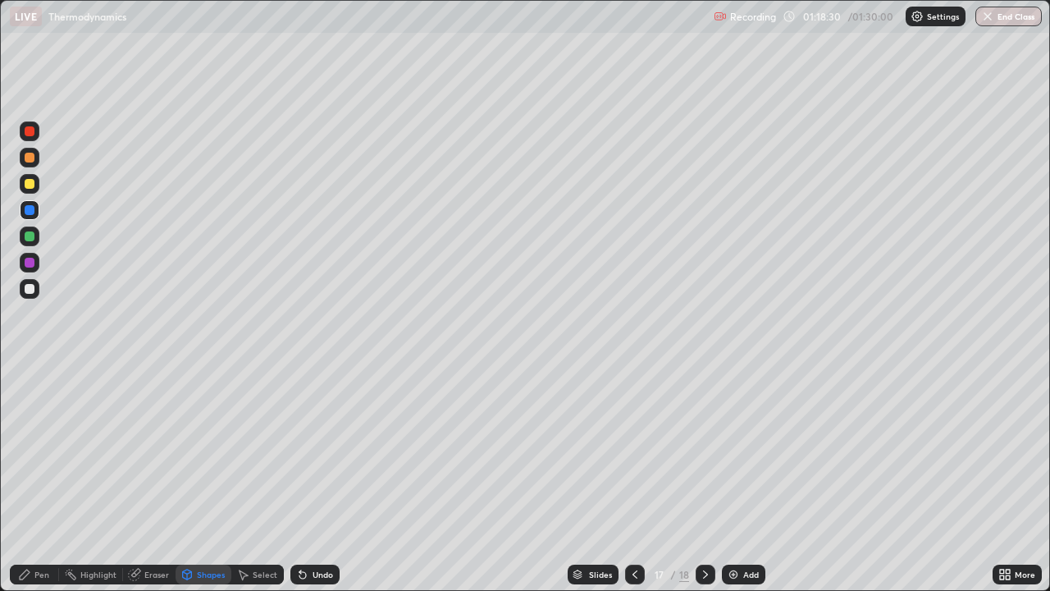
click at [210, 479] on div "Shapes" at bounding box center [211, 574] width 28 height 8
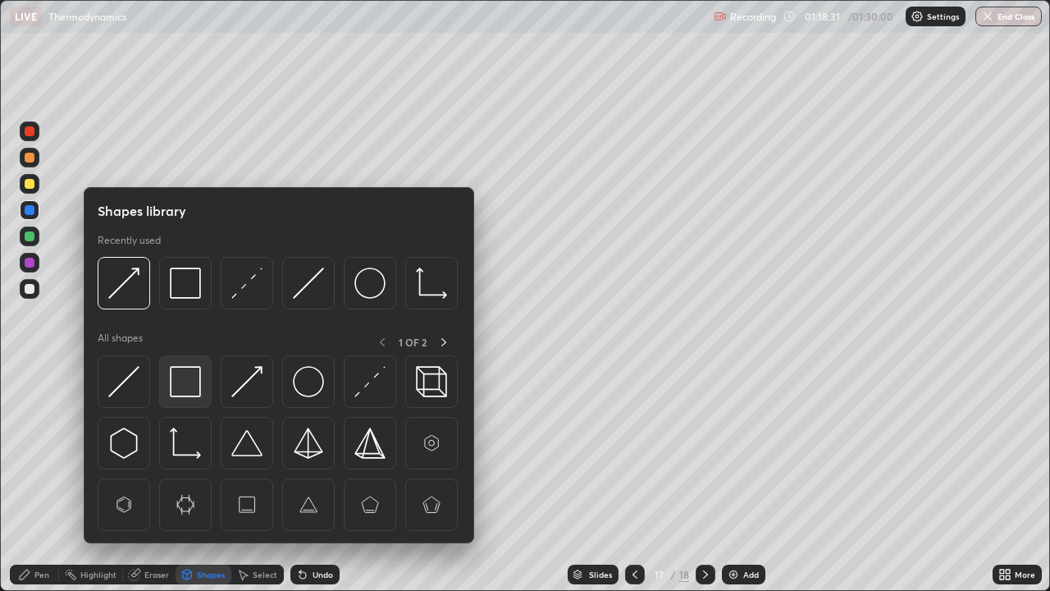
click at [190, 384] on img at bounding box center [185, 381] width 31 height 31
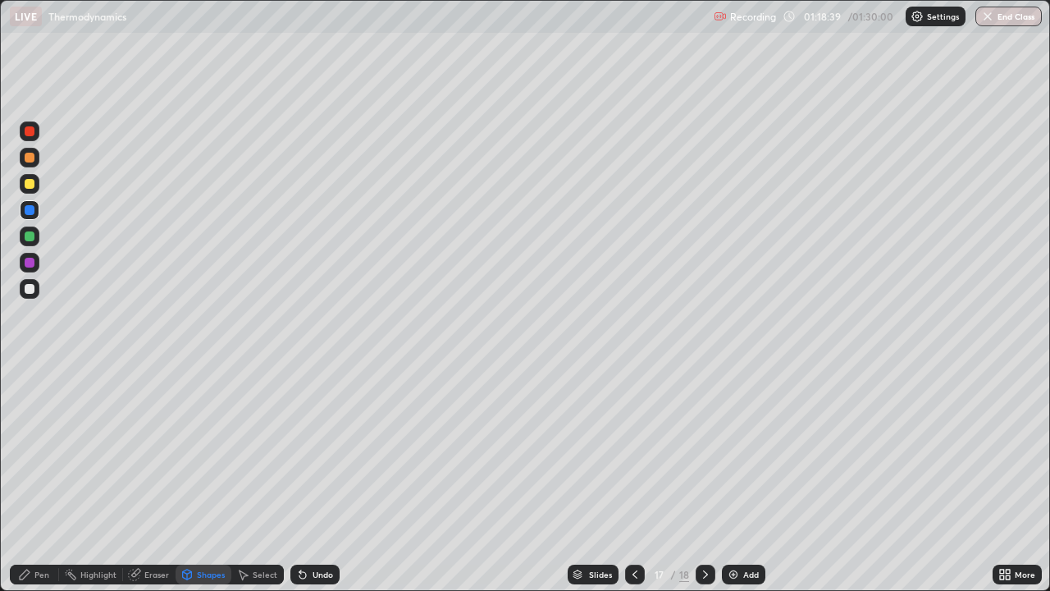
click at [47, 479] on div "Pen" at bounding box center [41, 574] width 15 height 8
click at [30, 183] on div at bounding box center [30, 184] width 10 height 10
click at [641, 479] on div at bounding box center [635, 575] width 20 height 20
click at [633, 479] on icon at bounding box center [634, 574] width 13 height 13
click at [705, 479] on icon at bounding box center [705, 574] width 13 height 13
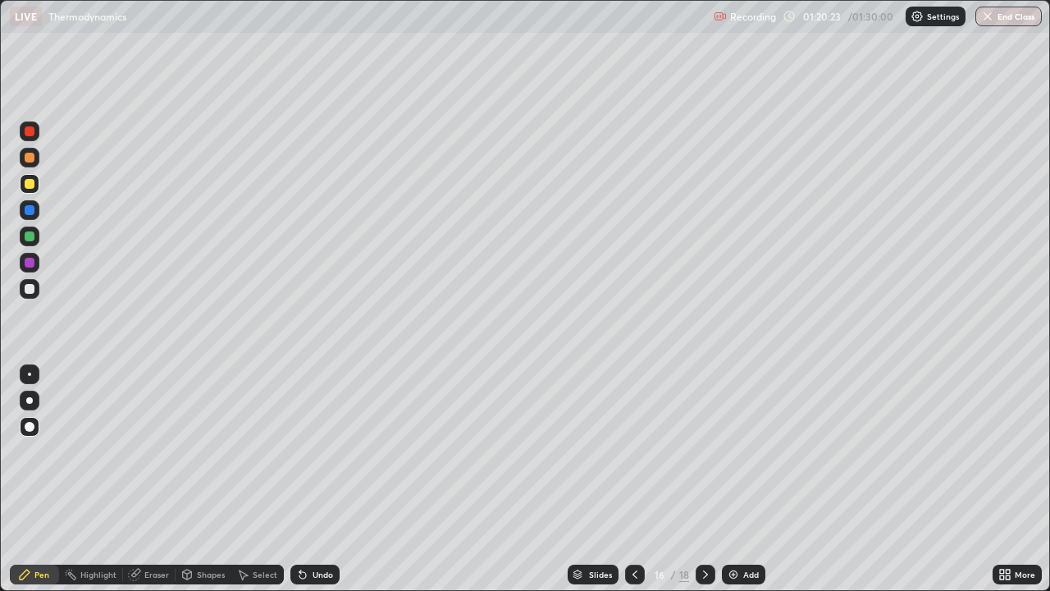
click at [635, 479] on icon at bounding box center [635, 574] width 5 height 8
click at [637, 479] on icon at bounding box center [634, 574] width 13 height 13
click at [633, 479] on icon at bounding box center [634, 574] width 13 height 13
click at [636, 479] on icon at bounding box center [634, 574] width 13 height 13
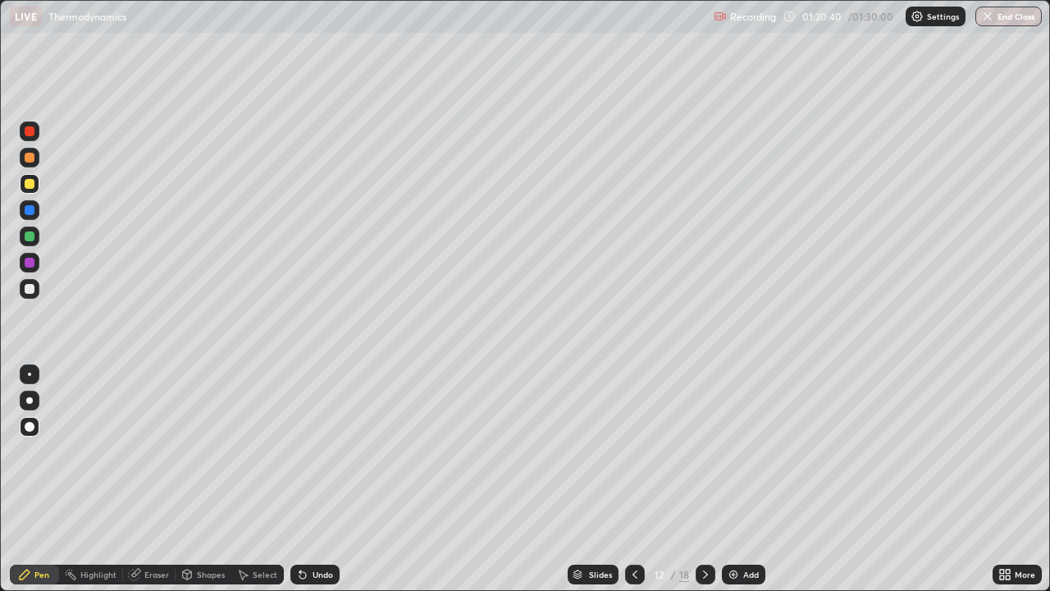
click at [635, 479] on div at bounding box center [635, 575] width 20 height 20
click at [704, 479] on icon at bounding box center [705, 574] width 13 height 13
click at [707, 479] on icon at bounding box center [705, 574] width 13 height 13
click at [704, 479] on icon at bounding box center [705, 574] width 13 height 13
click at [708, 479] on icon at bounding box center [705, 574] width 13 height 13
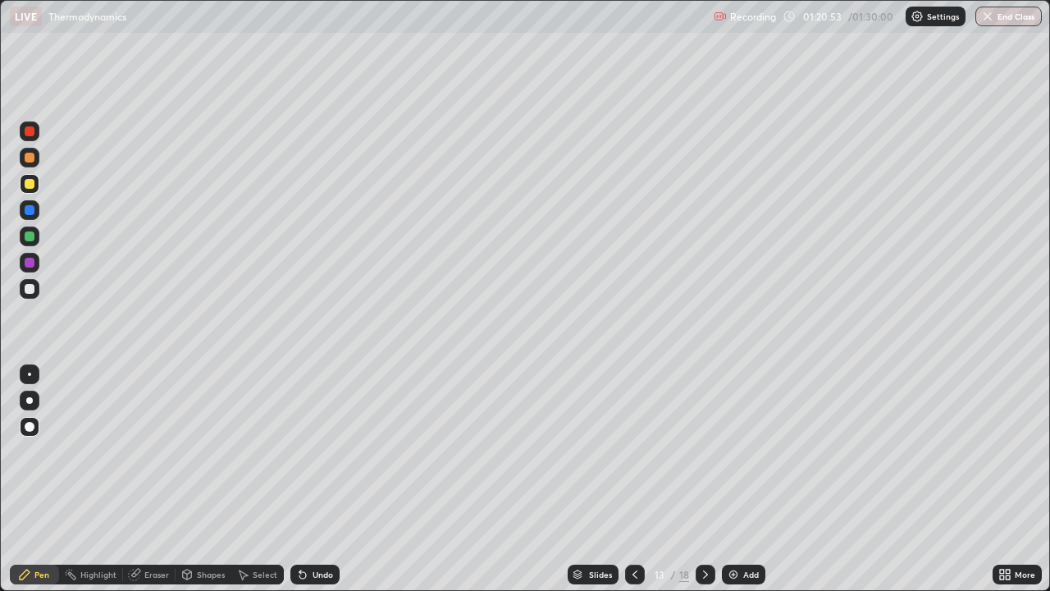
click at [710, 479] on div at bounding box center [706, 575] width 20 height 20
click at [710, 479] on icon at bounding box center [705, 574] width 13 height 13
click at [704, 479] on div at bounding box center [706, 575] width 20 height 20
click at [748, 479] on div "Add" at bounding box center [751, 574] width 16 height 8
click at [634, 479] on icon at bounding box center [635, 574] width 5 height 8
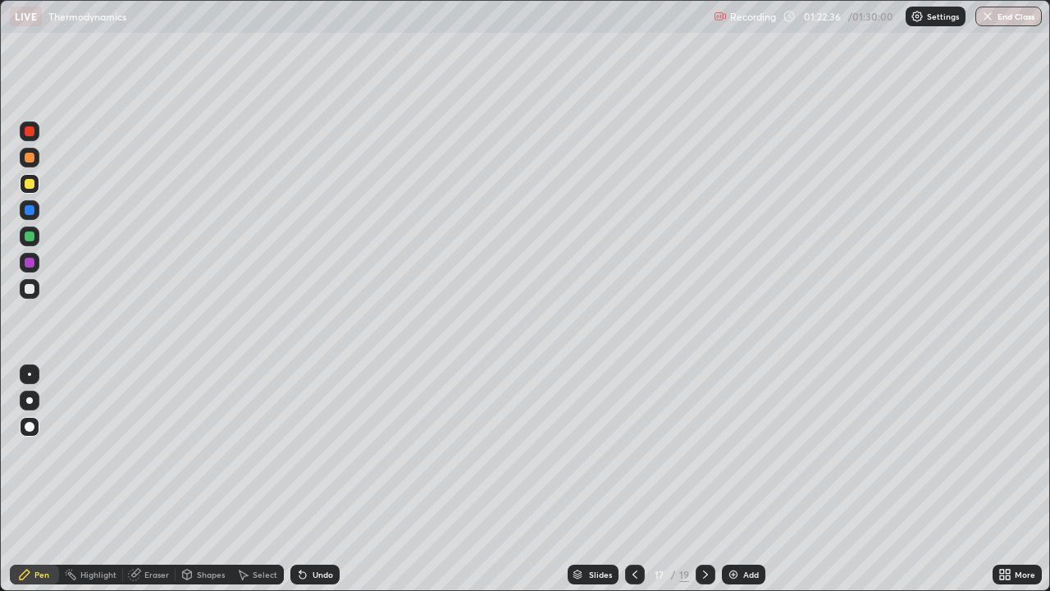
click at [160, 479] on div "Eraser" at bounding box center [156, 574] width 25 height 8
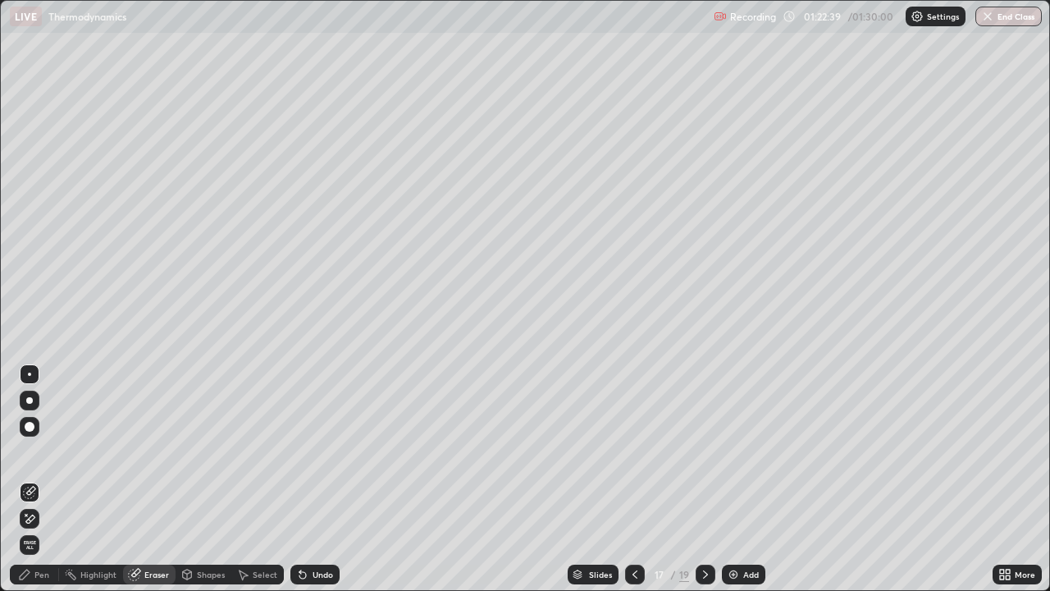
click at [43, 479] on div "Pen" at bounding box center [41, 574] width 15 height 8
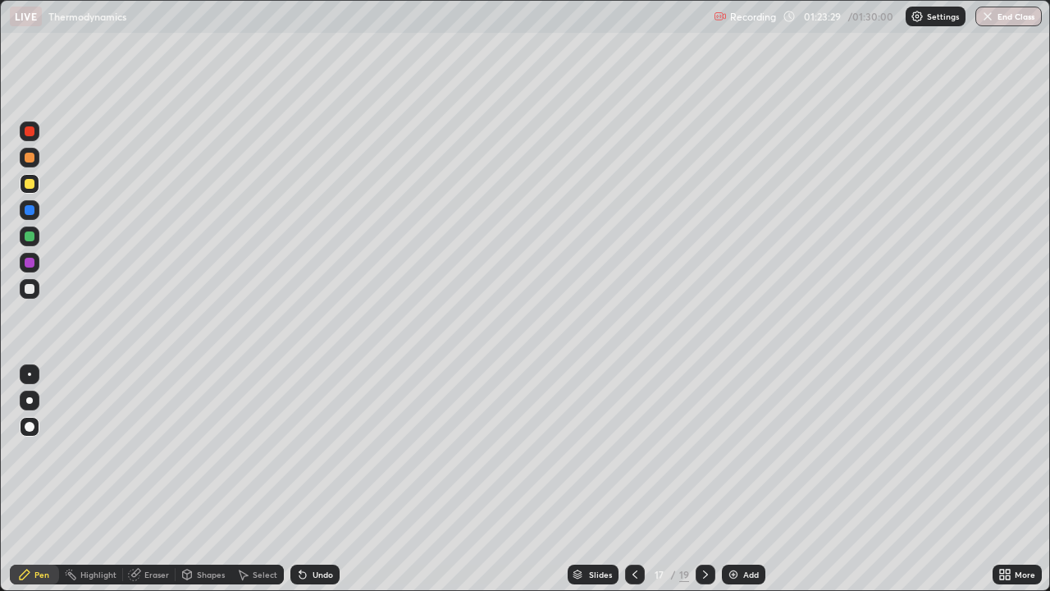
click at [740, 479] on div "Add" at bounding box center [743, 575] width 43 height 20
click at [208, 479] on div "Shapes" at bounding box center [211, 574] width 28 height 8
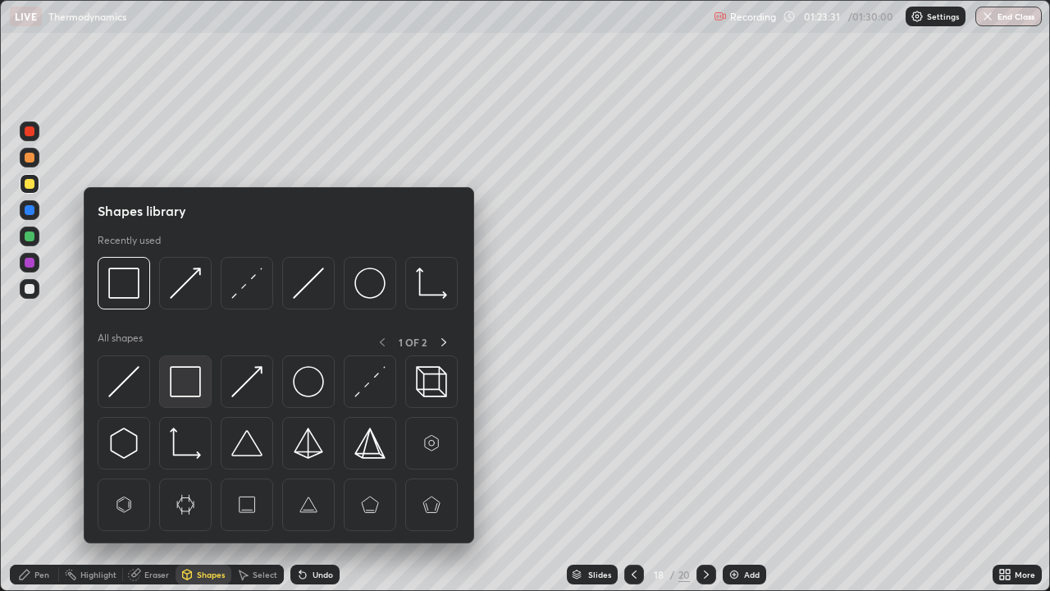
click at [188, 381] on img at bounding box center [185, 381] width 31 height 31
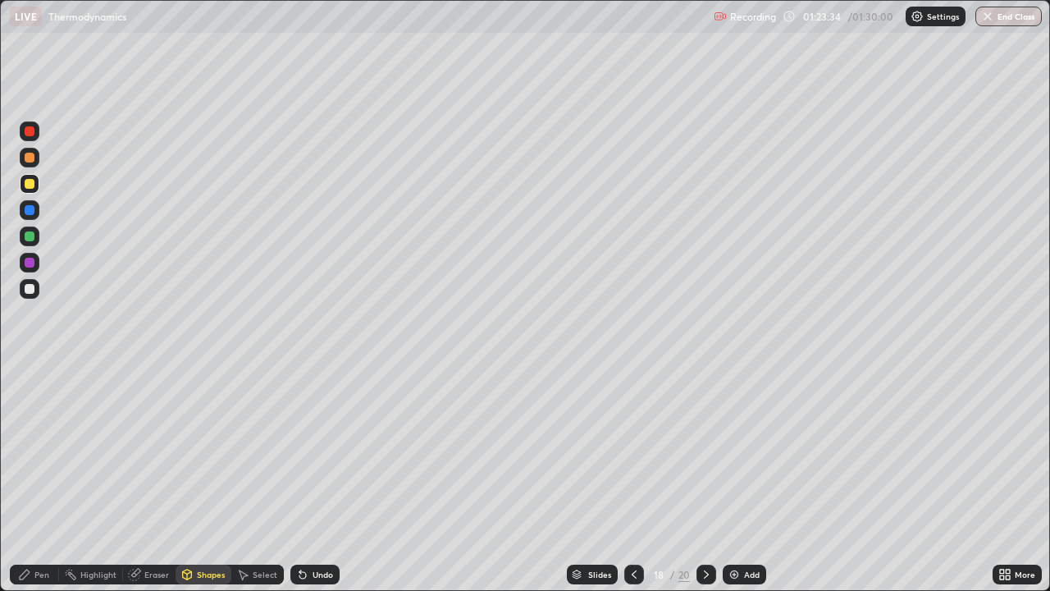
click at [38, 479] on div "Pen" at bounding box center [34, 575] width 49 height 20
click at [31, 208] on div at bounding box center [30, 210] width 10 height 10
click at [203, 479] on div "Shapes" at bounding box center [204, 575] width 56 height 20
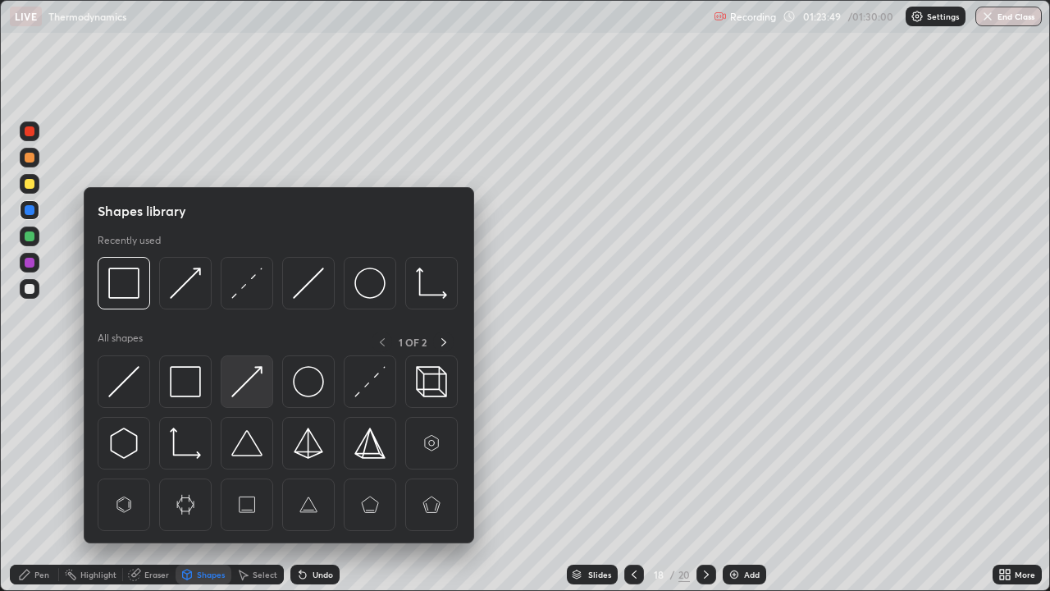
click at [245, 387] on img at bounding box center [246, 381] width 31 height 31
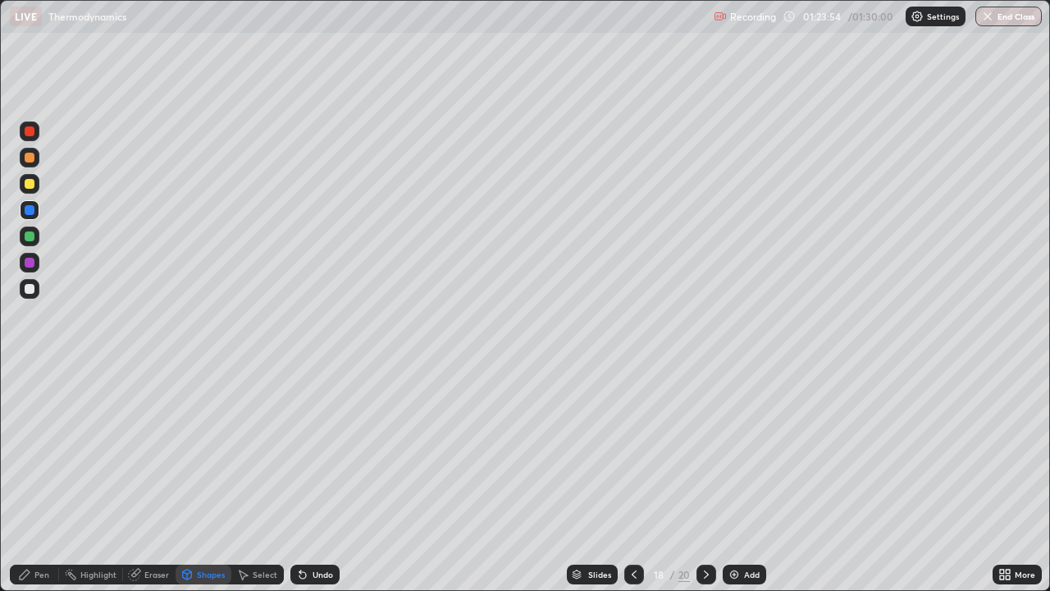
click at [41, 479] on div "Pen" at bounding box center [34, 575] width 49 height 20
click at [33, 237] on div at bounding box center [30, 236] width 10 height 10
click at [30, 261] on div at bounding box center [30, 263] width 10 height 10
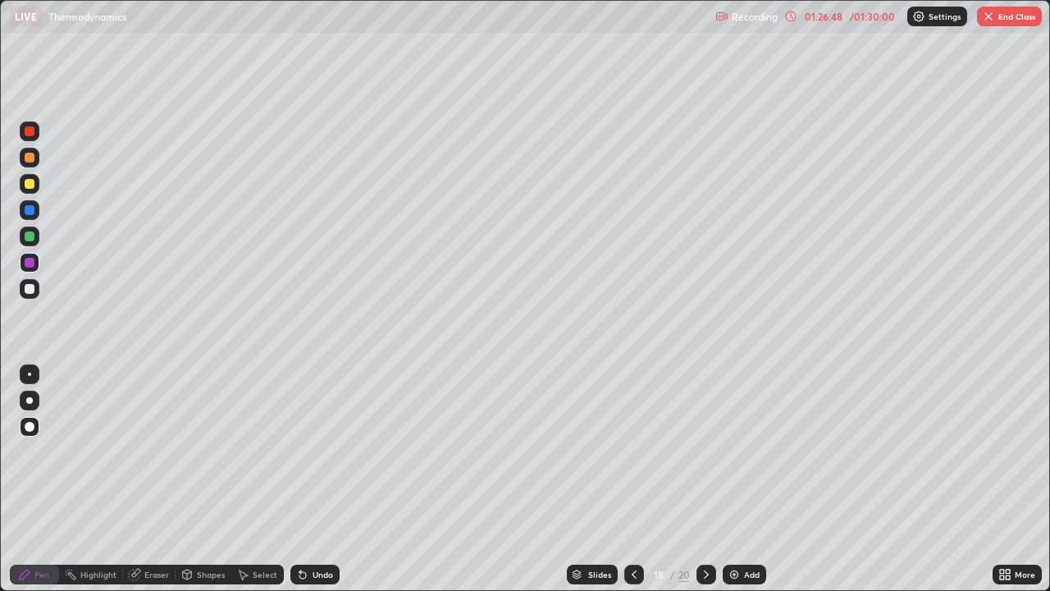
click at [747, 479] on div "Add" at bounding box center [752, 574] width 16 height 8
click at [212, 479] on div "Shapes" at bounding box center [211, 574] width 28 height 8
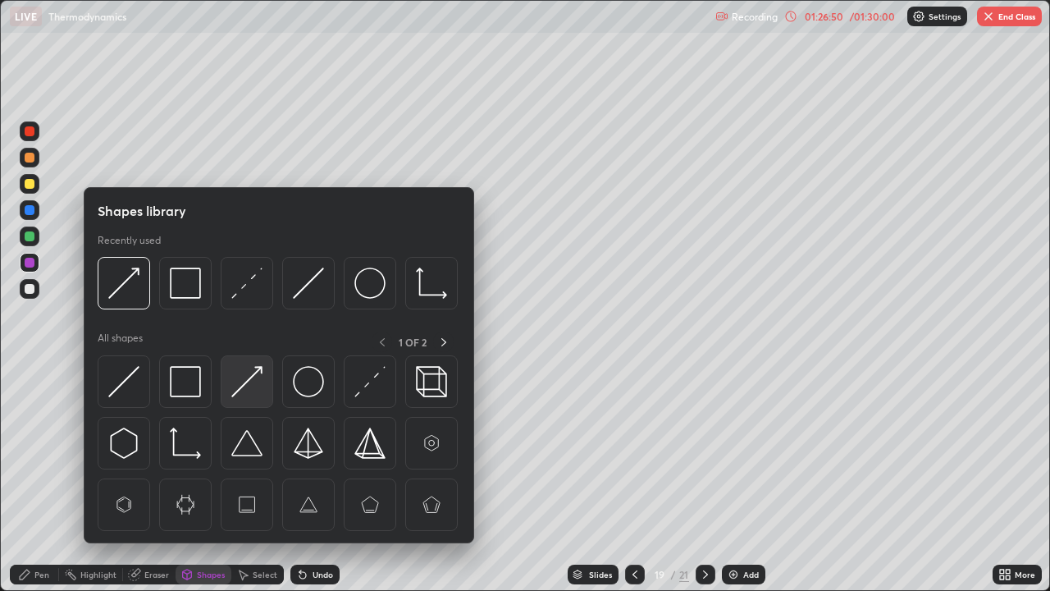
click at [238, 383] on img at bounding box center [246, 381] width 31 height 31
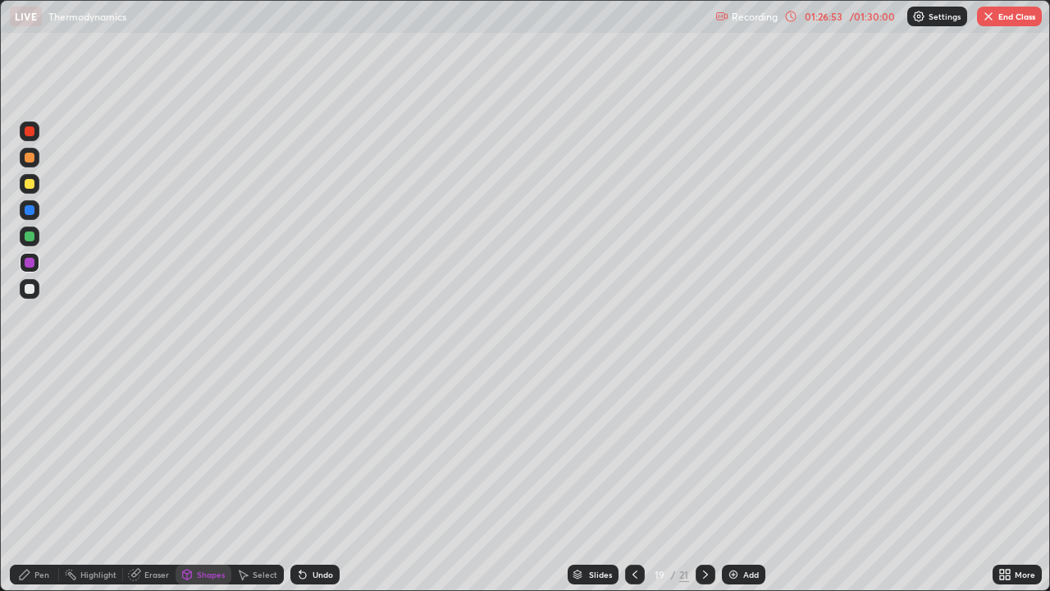
click at [206, 479] on div "Shapes" at bounding box center [211, 574] width 28 height 8
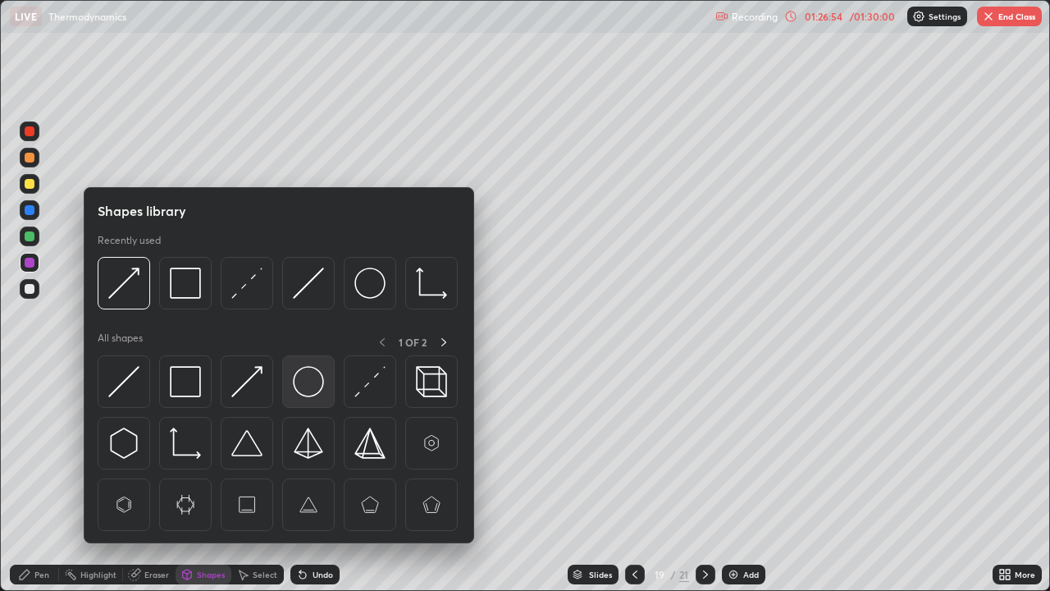
click at [309, 379] on img at bounding box center [308, 381] width 31 height 31
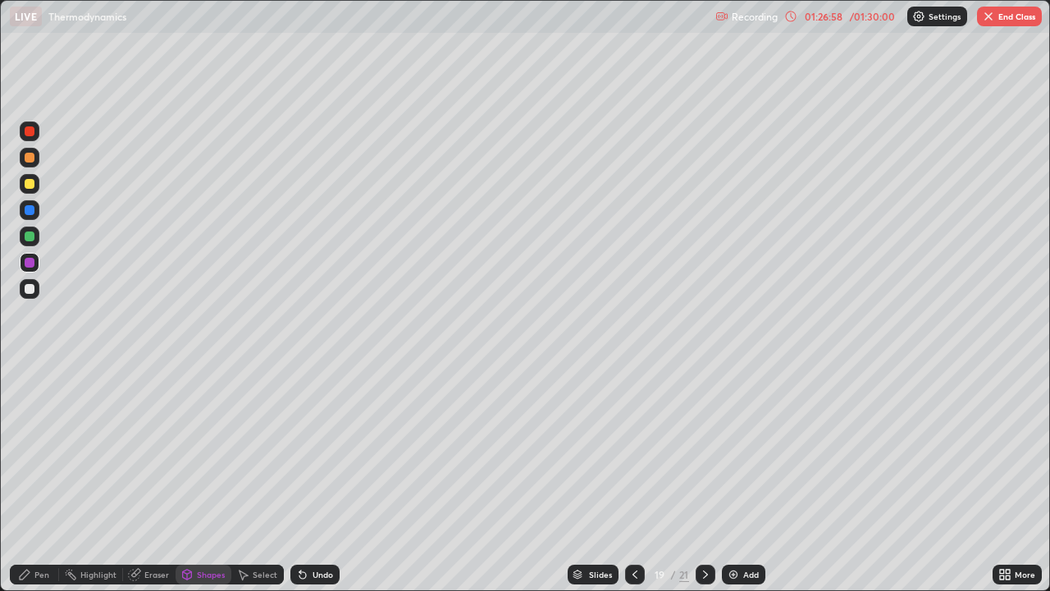
click at [38, 479] on div "Pen" at bounding box center [41, 574] width 15 height 8
click at [30, 240] on div at bounding box center [30, 236] width 10 height 10
click at [210, 479] on div "Shapes" at bounding box center [211, 574] width 28 height 8
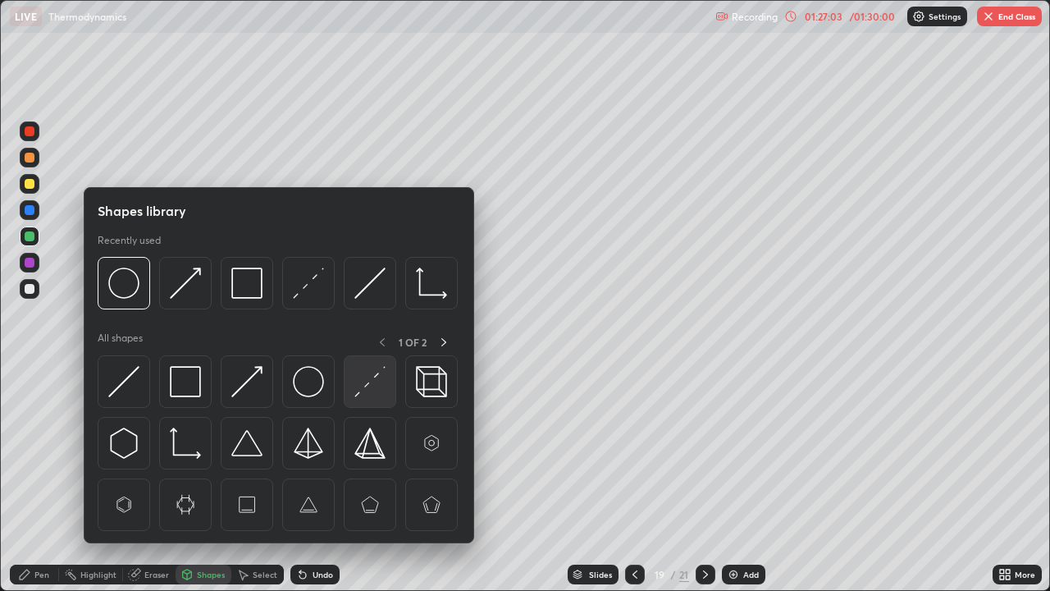
click at [373, 385] on img at bounding box center [369, 381] width 31 height 31
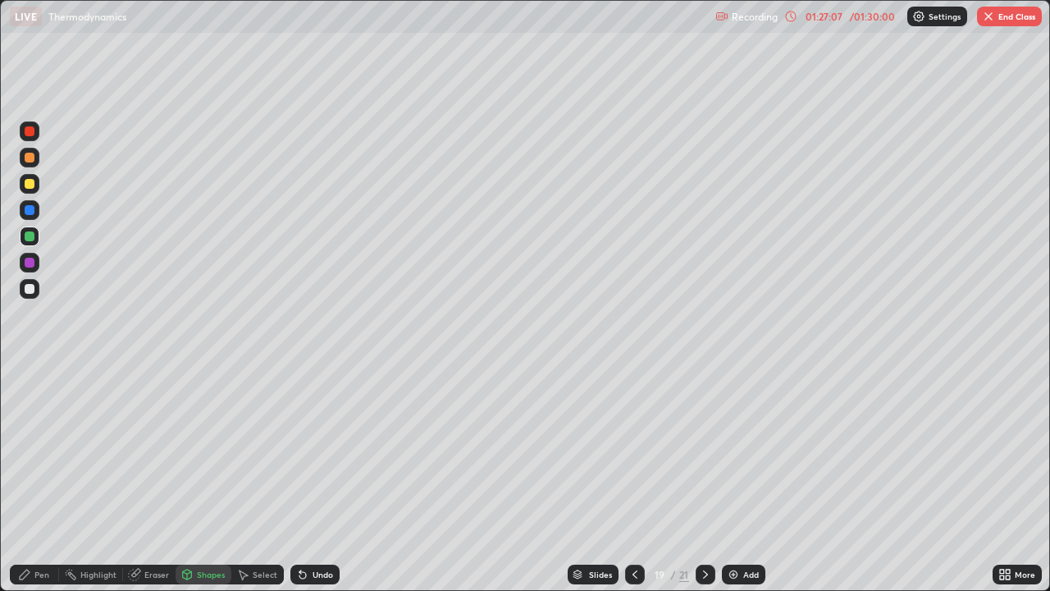
click at [34, 479] on div "Pen" at bounding box center [34, 575] width 49 height 20
click at [633, 479] on icon at bounding box center [634, 574] width 13 height 13
click at [704, 479] on icon at bounding box center [705, 574] width 13 height 13
click at [639, 479] on div at bounding box center [635, 575] width 20 height 20
click at [638, 479] on div at bounding box center [635, 575] width 20 height 20
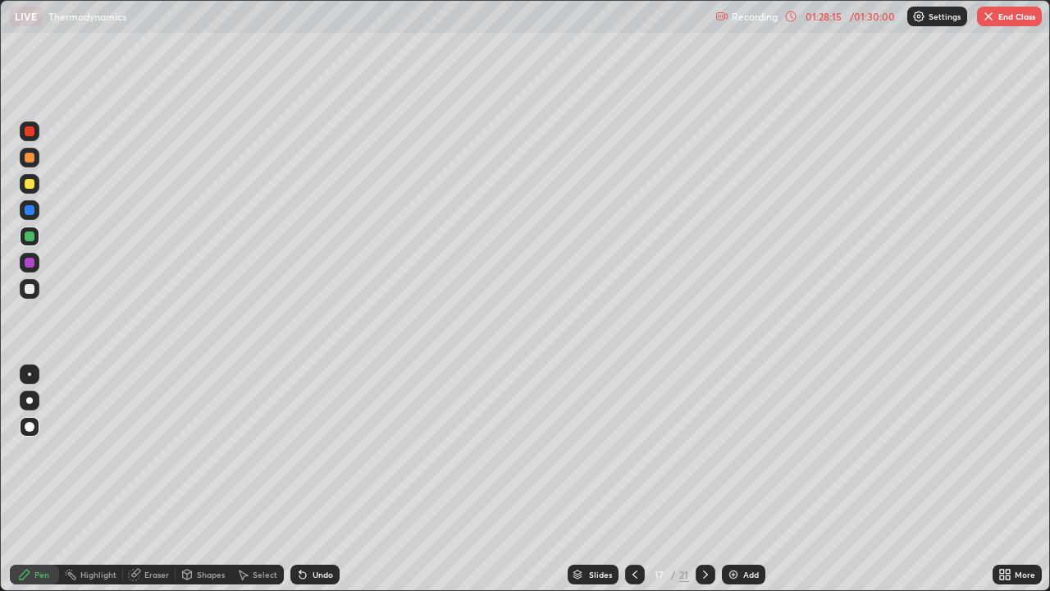
click at [711, 479] on div at bounding box center [706, 575] width 20 height 20
click at [706, 479] on div at bounding box center [706, 574] width 20 height 33
click at [999, 14] on button "End Class" at bounding box center [1009, 17] width 65 height 20
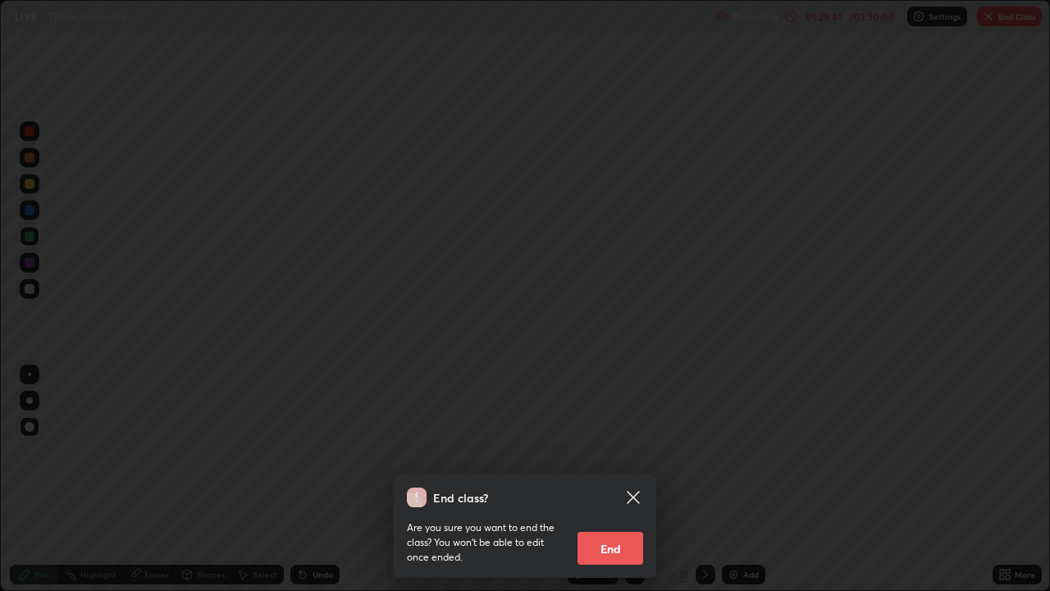
click at [620, 479] on button "End" at bounding box center [611, 548] width 66 height 33
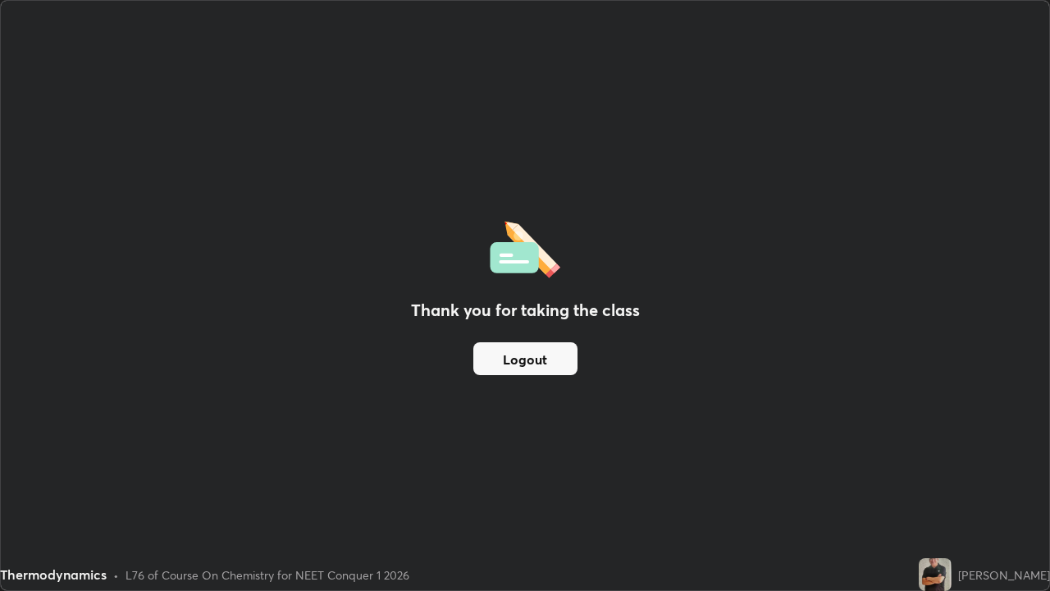
click at [565, 351] on button "Logout" at bounding box center [525, 358] width 104 height 33
